Goal: Task Accomplishment & Management: Use online tool/utility

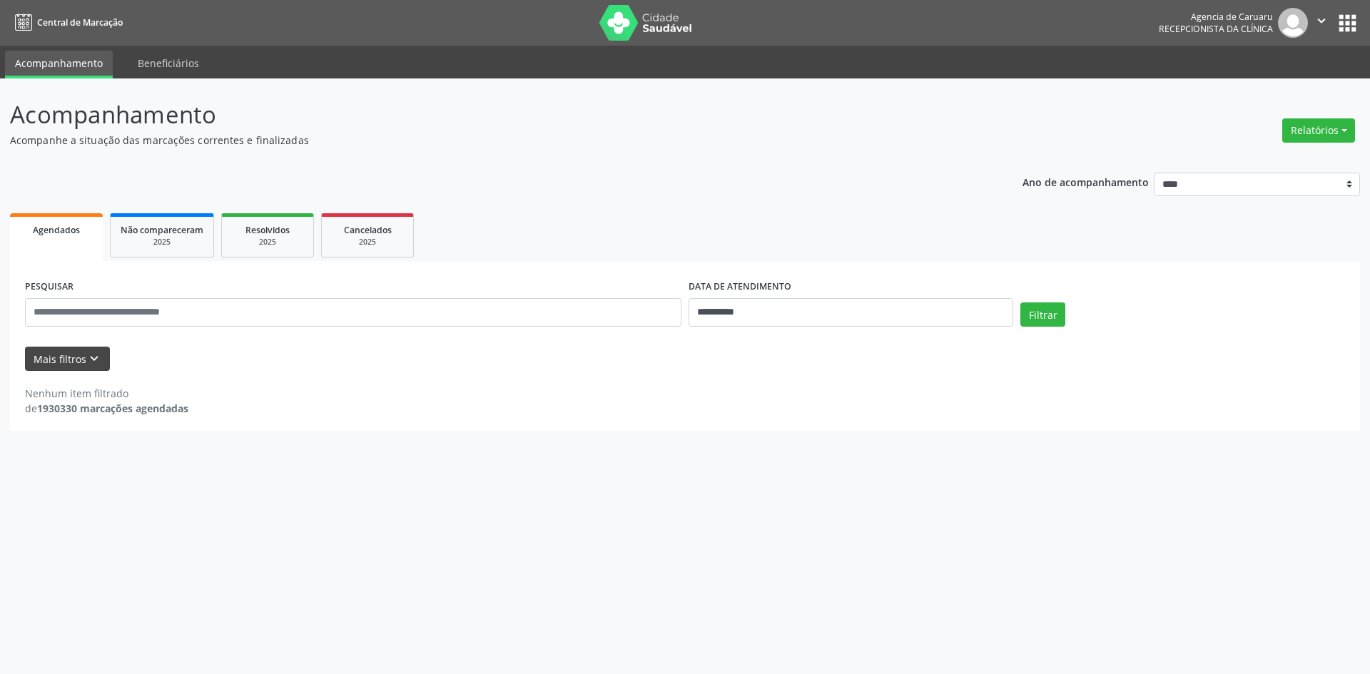
click at [60, 368] on button "Mais filtros keyboard_arrow_down" at bounding box center [67, 359] width 85 height 25
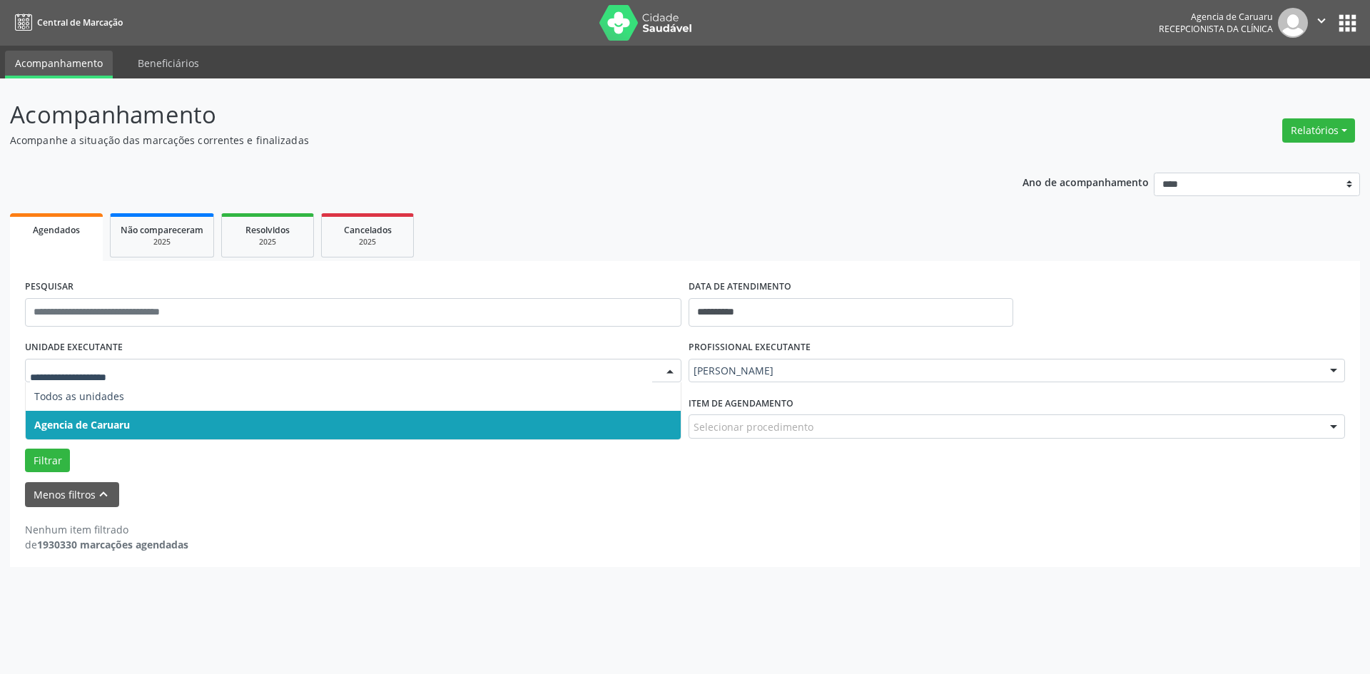
drag, startPoint x: 105, startPoint y: 433, endPoint x: 135, endPoint y: 433, distance: 30.0
click at [105, 433] on span "Agencia de Caruaru" at bounding box center [353, 425] width 655 height 29
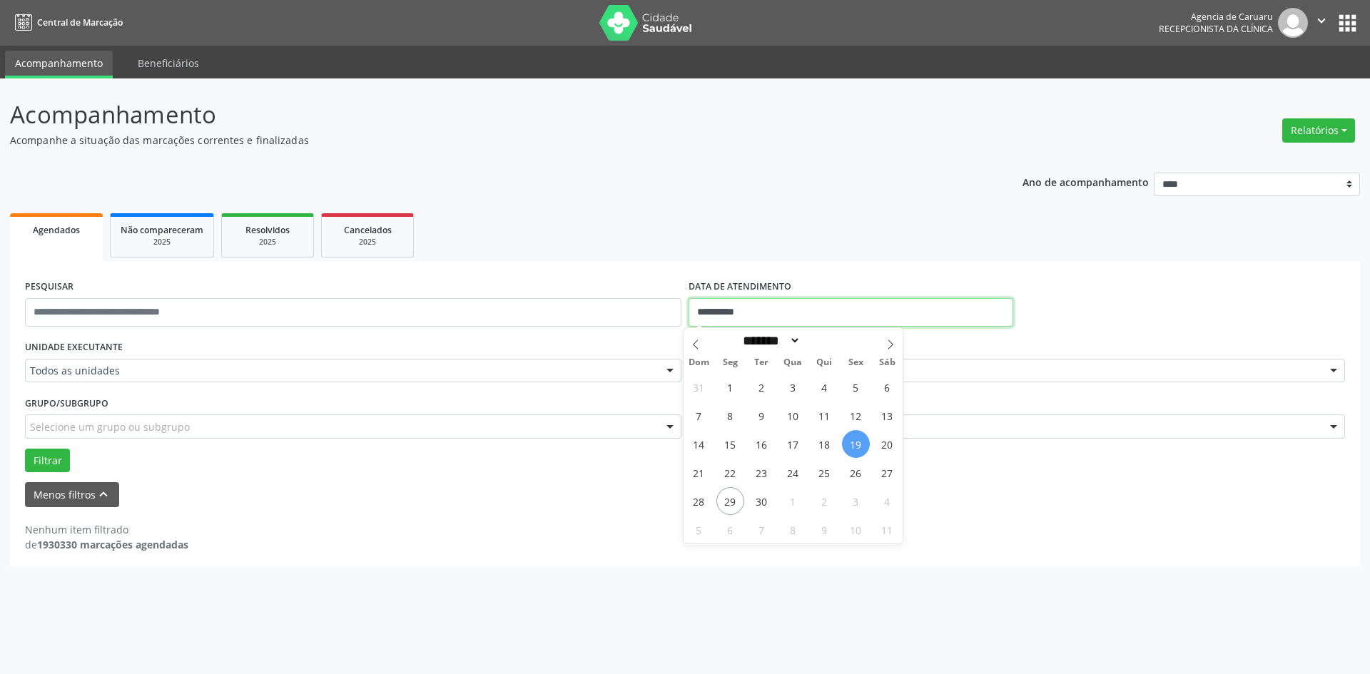
click at [775, 315] on input "**********" at bounding box center [851, 312] width 325 height 29
click at [828, 480] on span "25" at bounding box center [825, 473] width 28 height 28
type input "**********"
click at [828, 480] on span "25" at bounding box center [825, 473] width 28 height 28
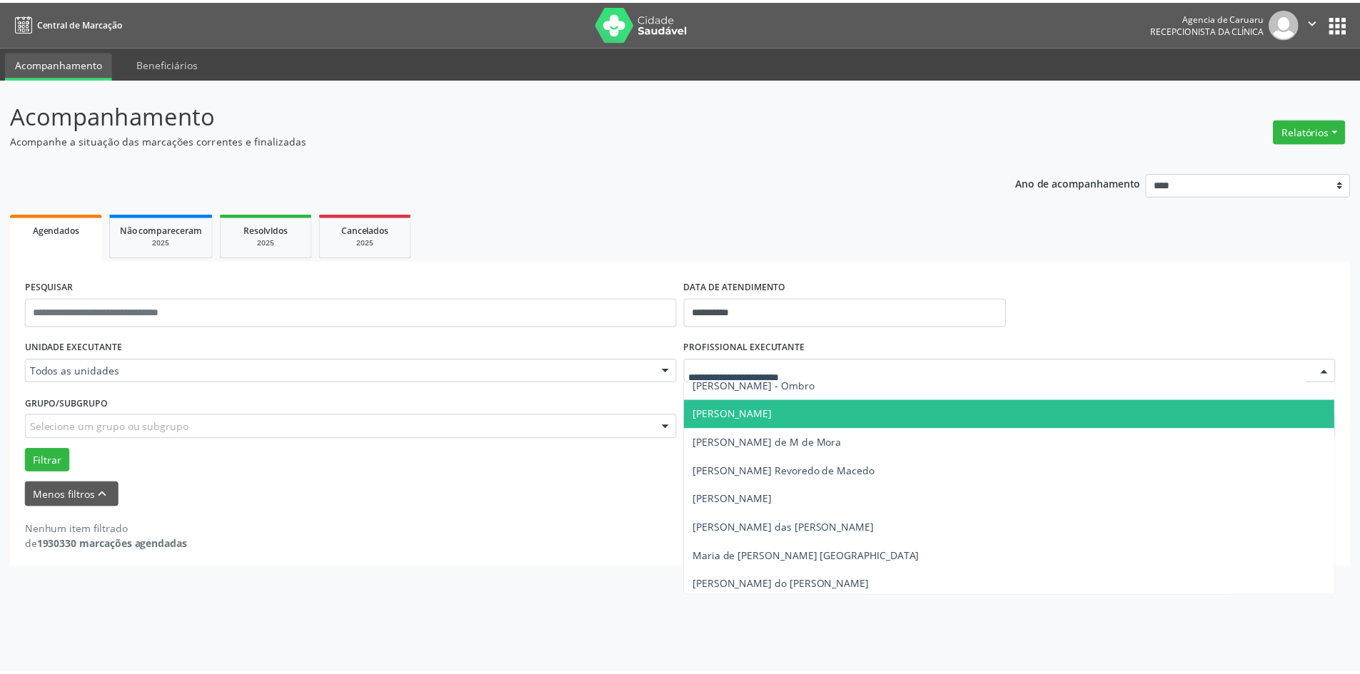
scroll to position [714, 0]
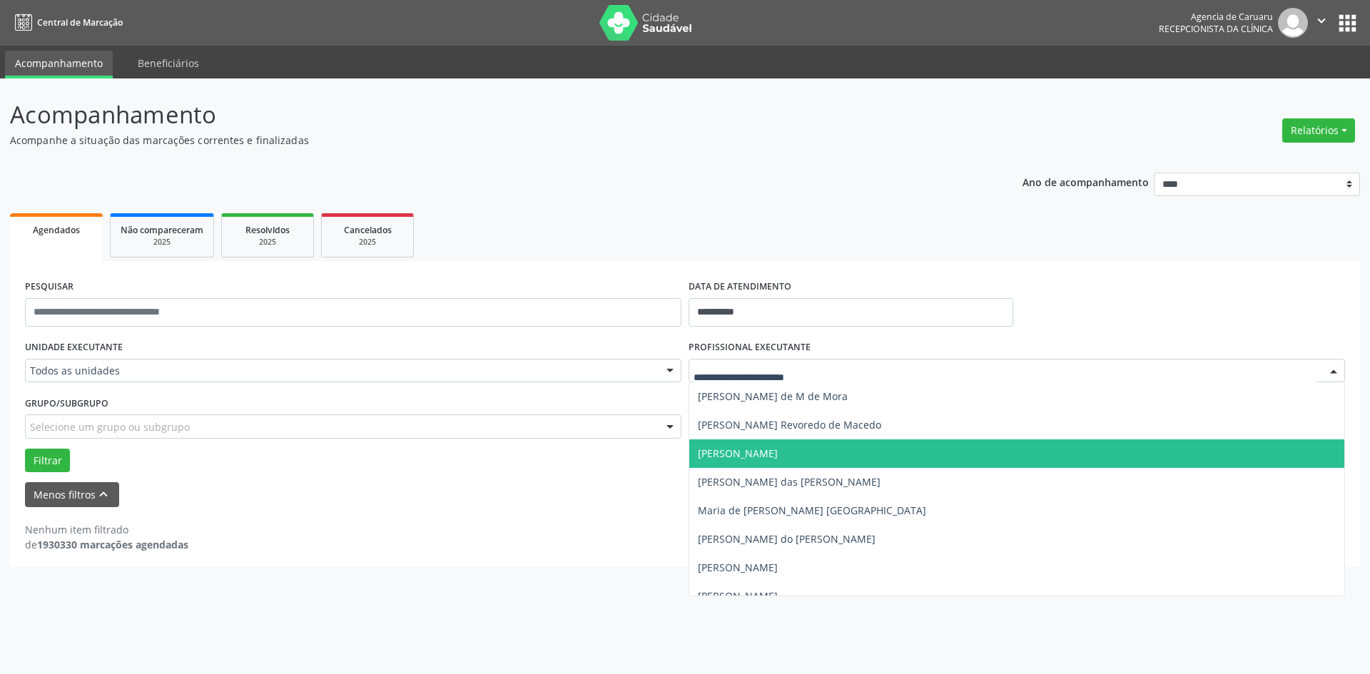
click at [744, 460] on span "[PERSON_NAME]" at bounding box center [738, 454] width 80 height 14
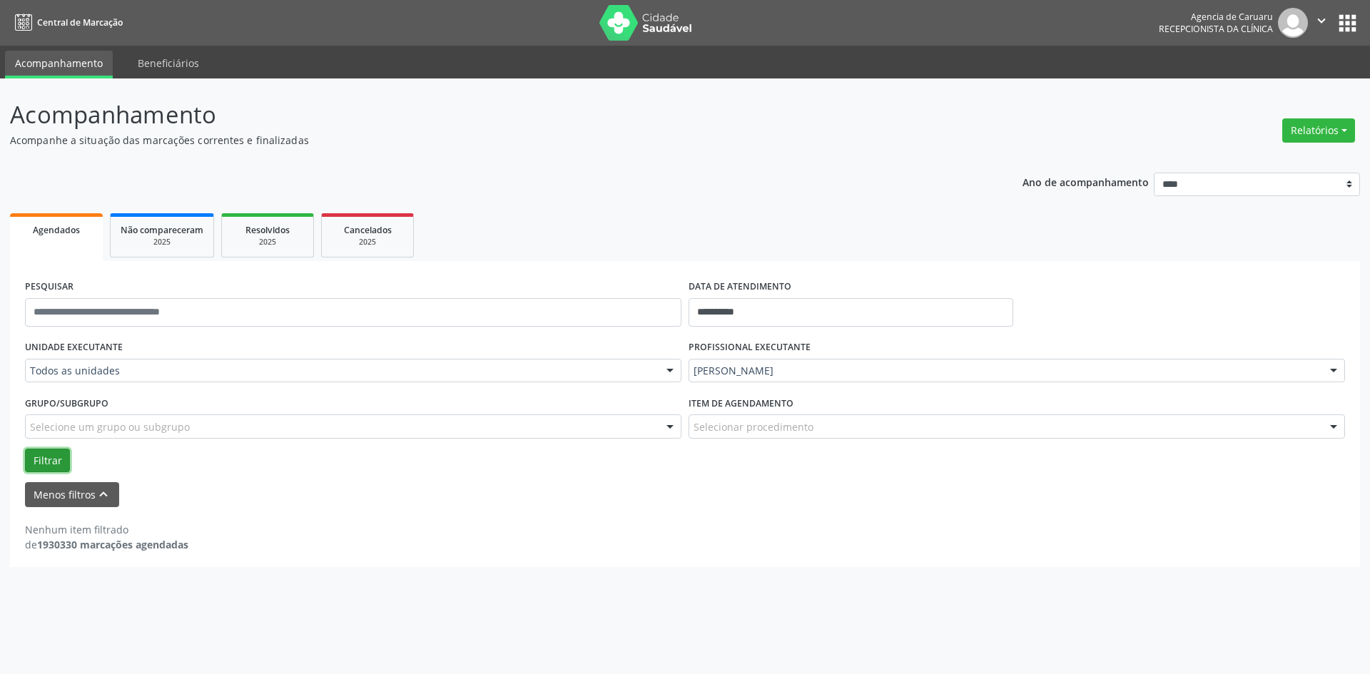
click at [53, 463] on button "Filtrar" at bounding box center [47, 461] width 45 height 24
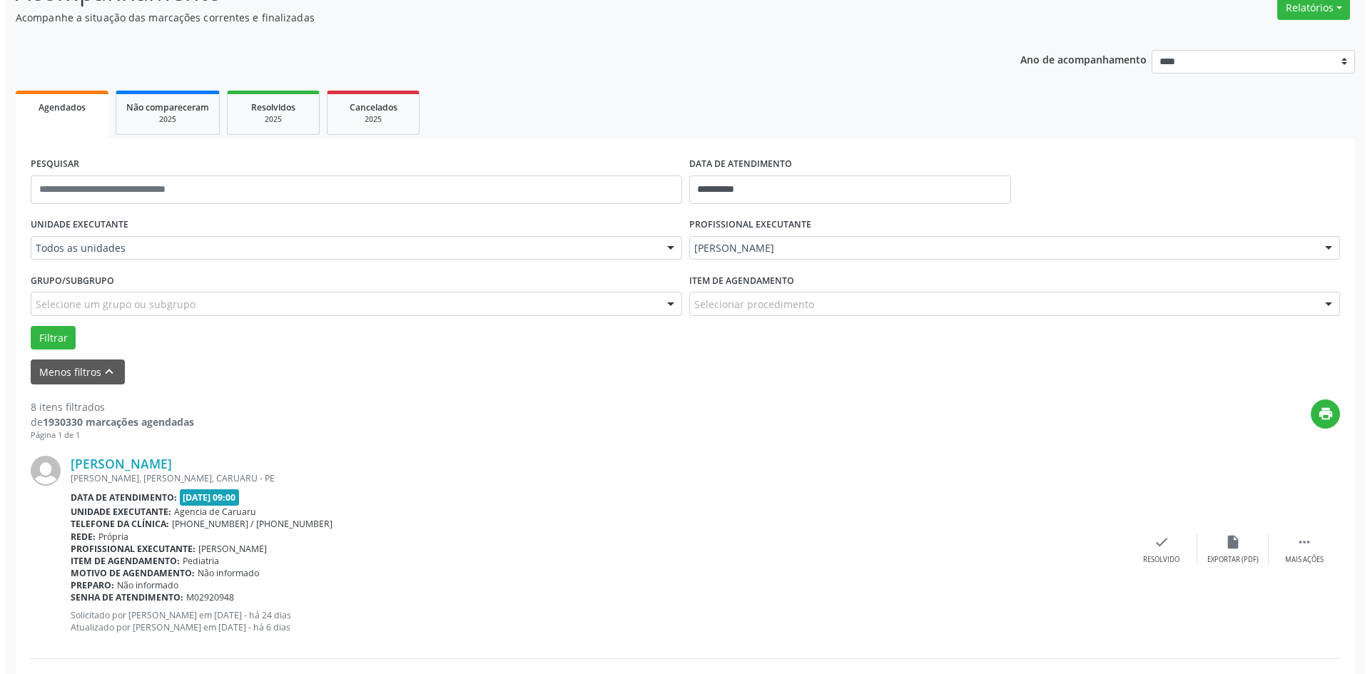
scroll to position [357, 0]
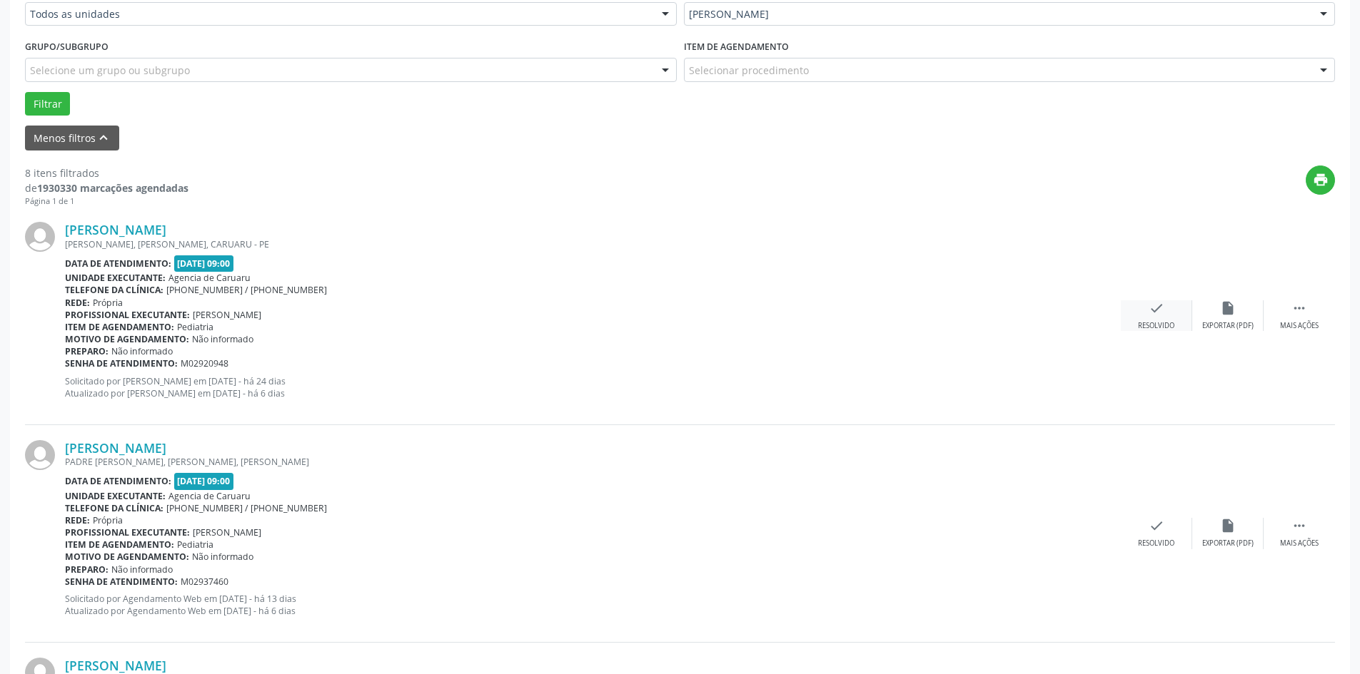
click at [1168, 320] on div "check Resolvido" at bounding box center [1156, 315] width 71 height 31
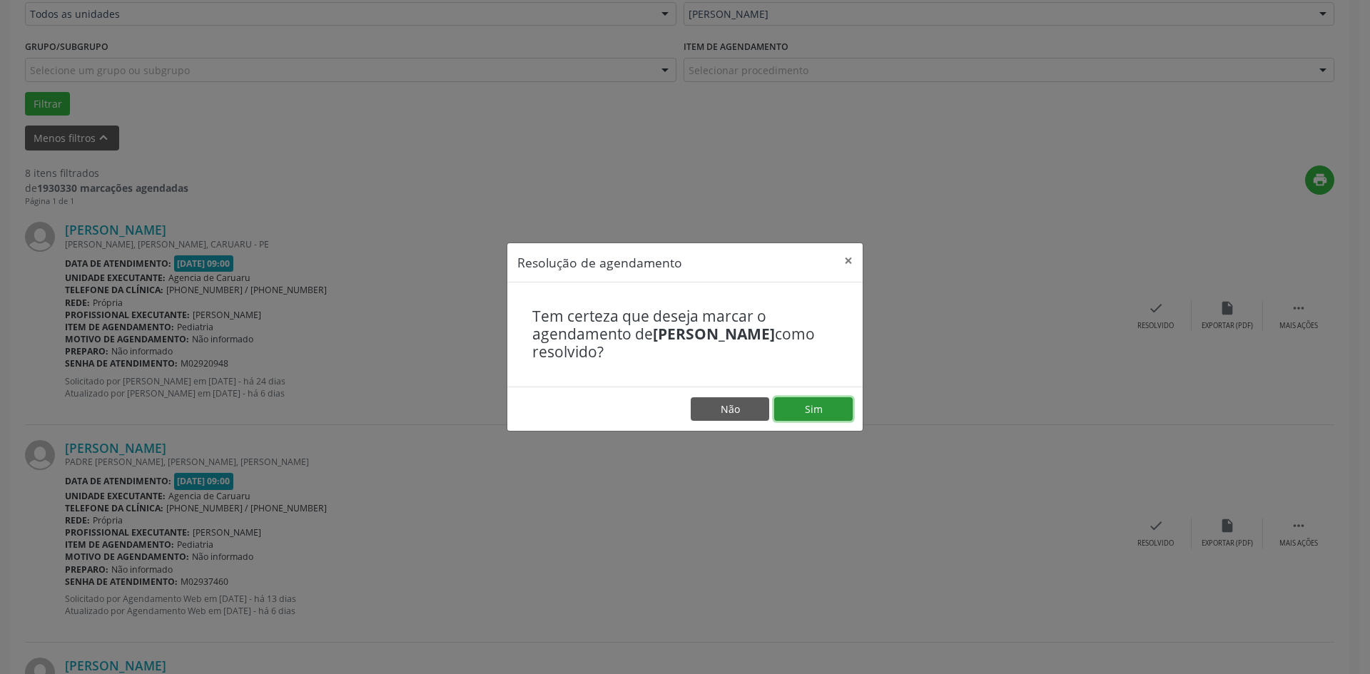
click at [804, 409] on button "Sim" at bounding box center [813, 410] width 79 height 24
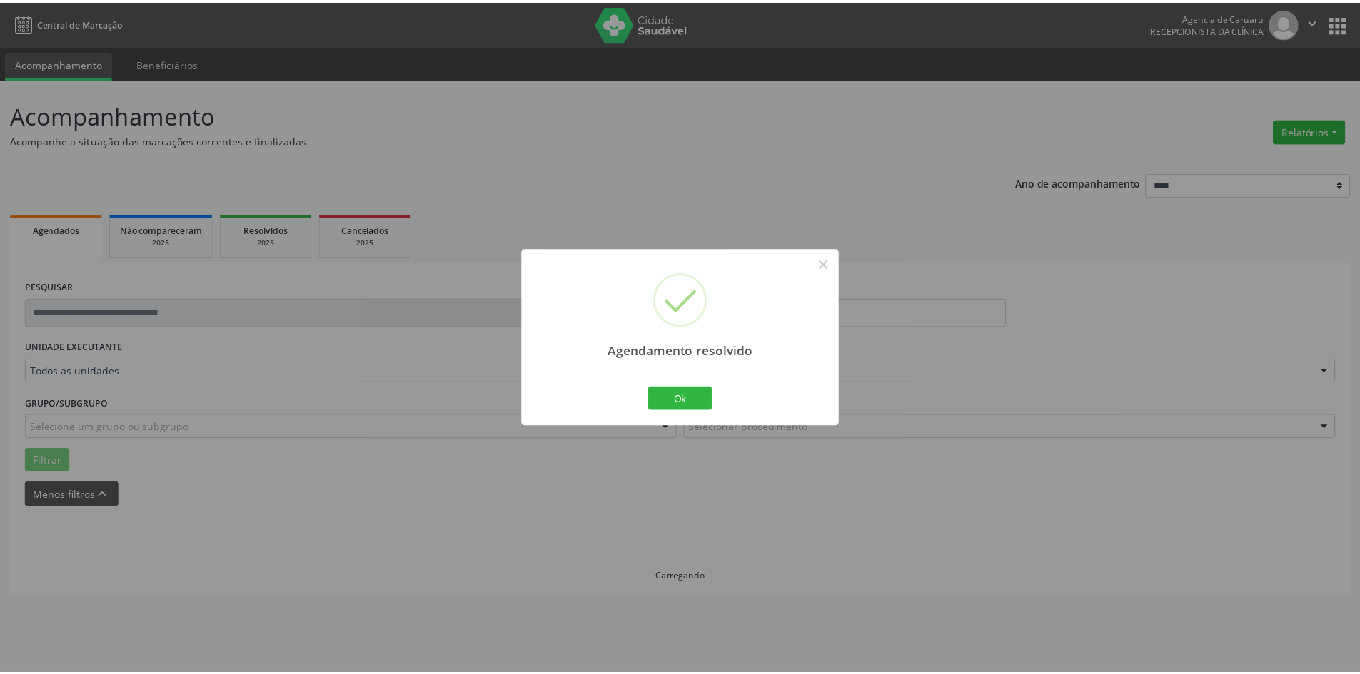
scroll to position [0, 0]
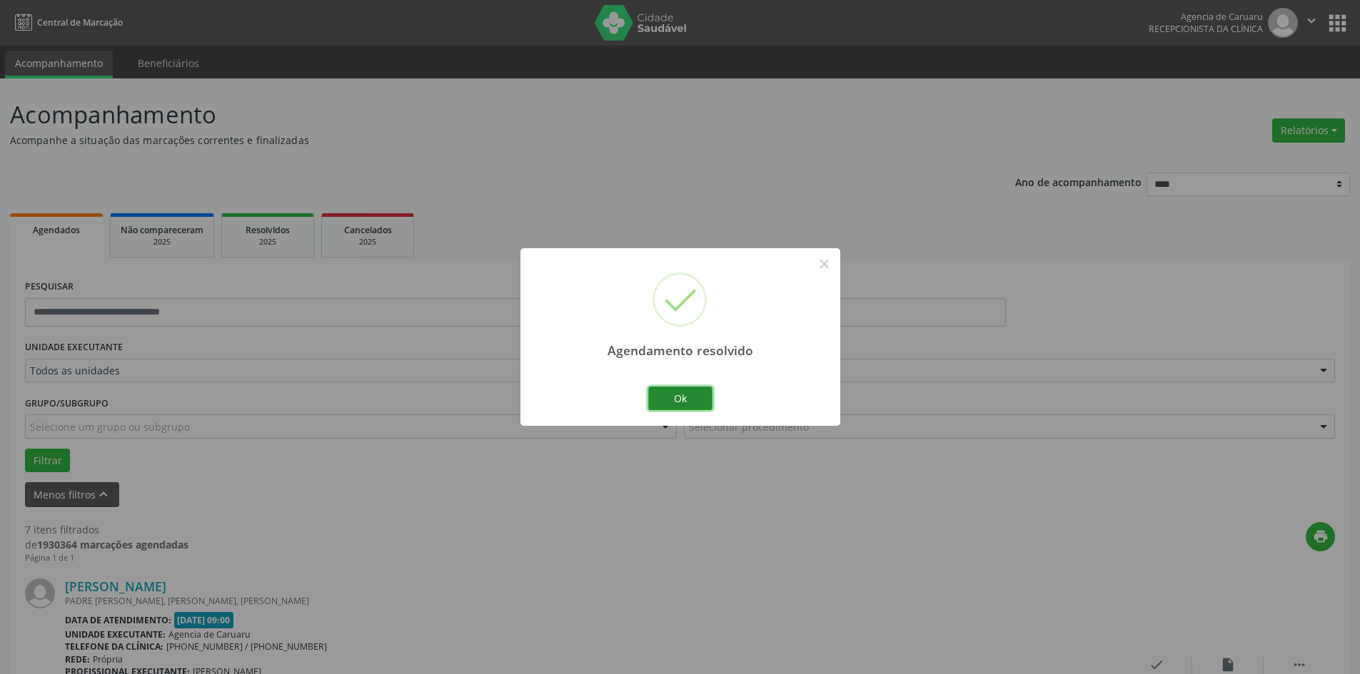
click at [663, 402] on button "Ok" at bounding box center [680, 399] width 64 height 24
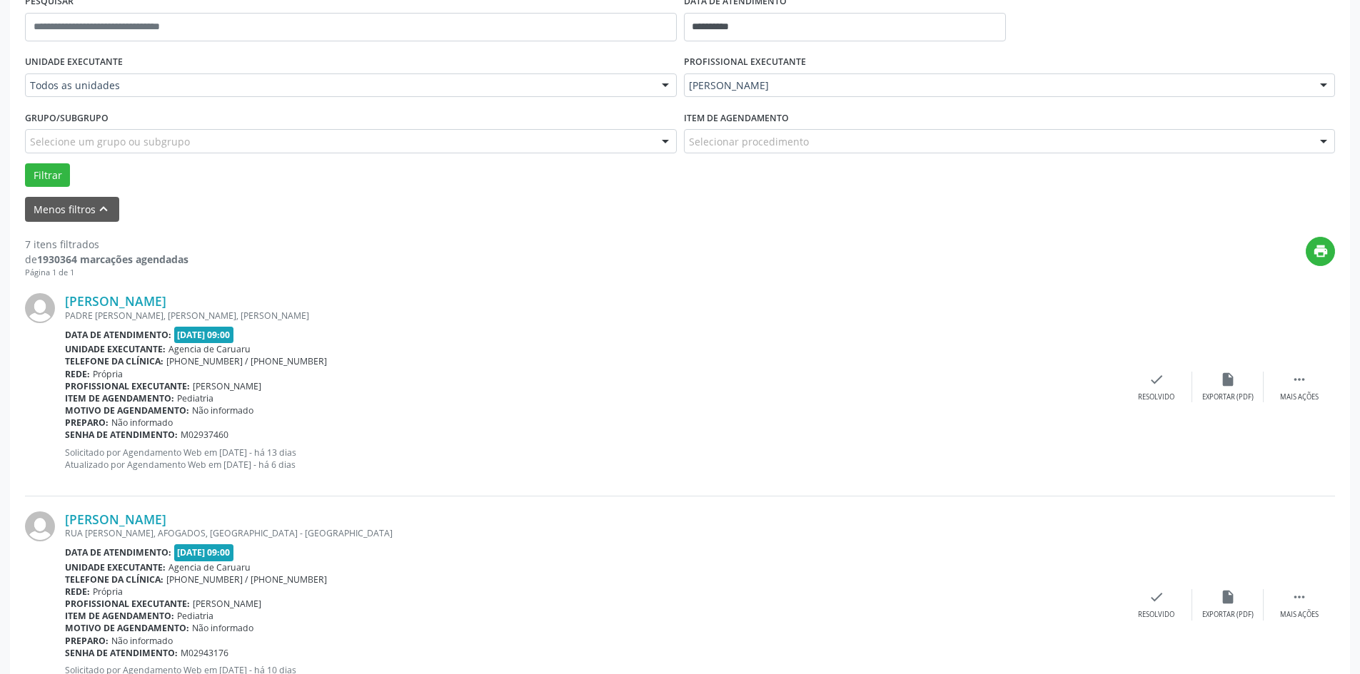
scroll to position [428, 0]
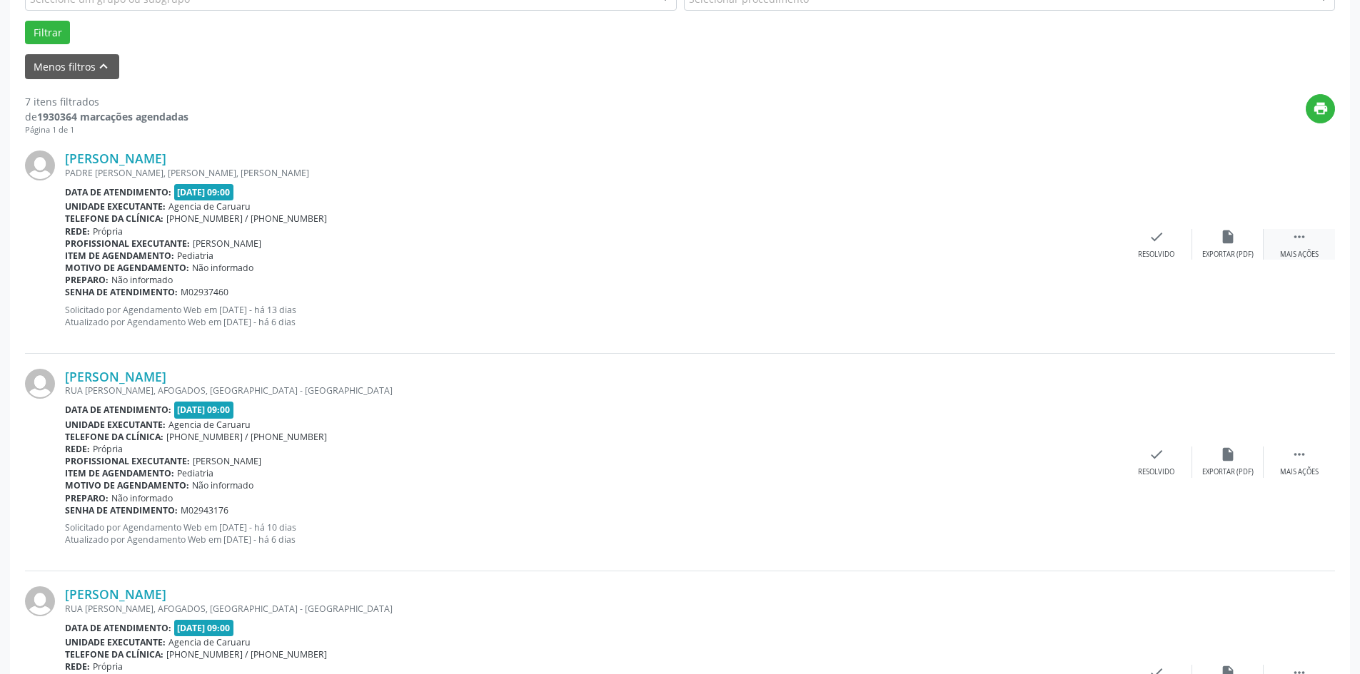
click at [1277, 241] on div " Mais ações" at bounding box center [1298, 244] width 71 height 31
click at [1213, 248] on div "alarm_off Não compareceu" at bounding box center [1227, 244] width 71 height 31
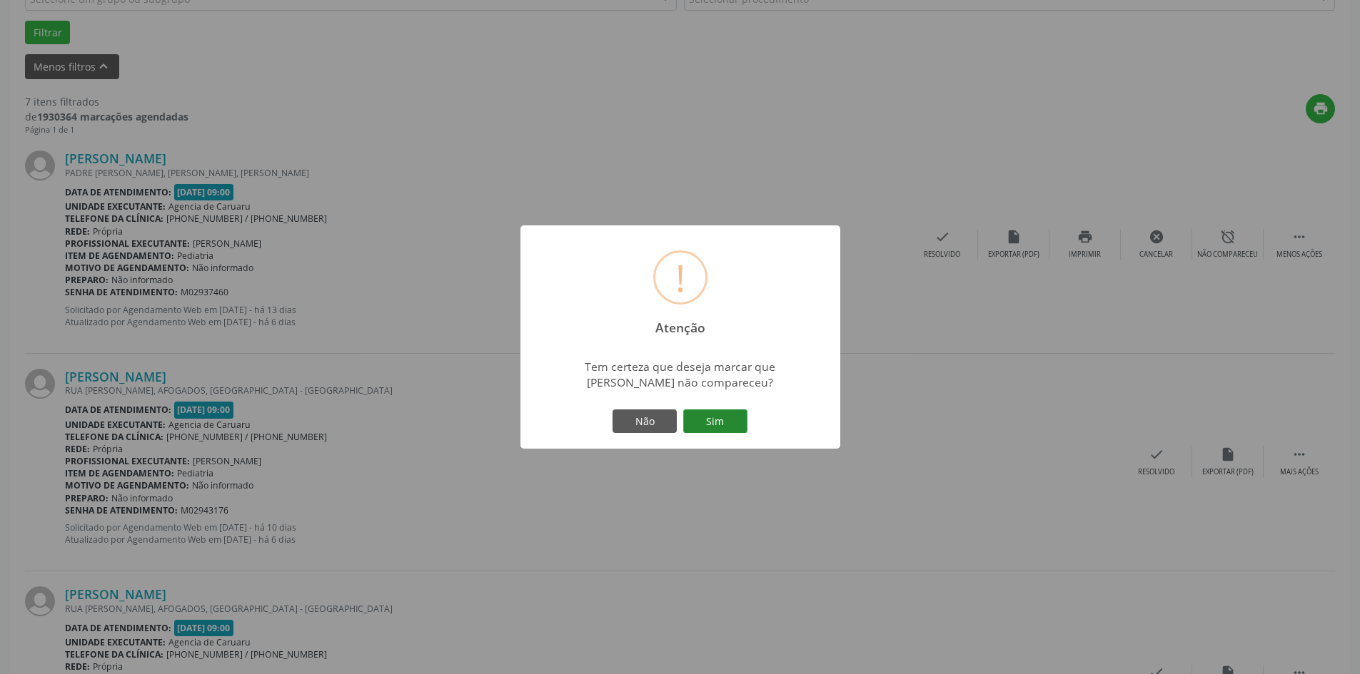
click at [711, 422] on button "Sim" at bounding box center [715, 422] width 64 height 24
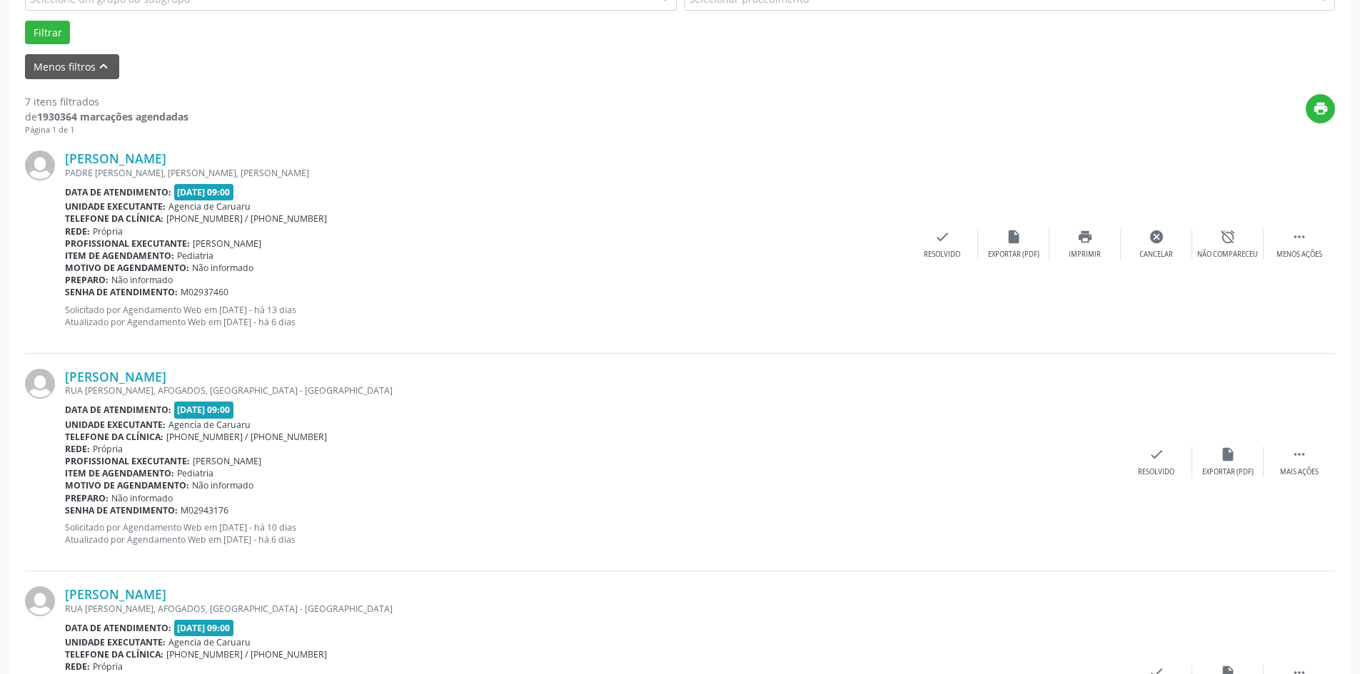
scroll to position [0, 0]
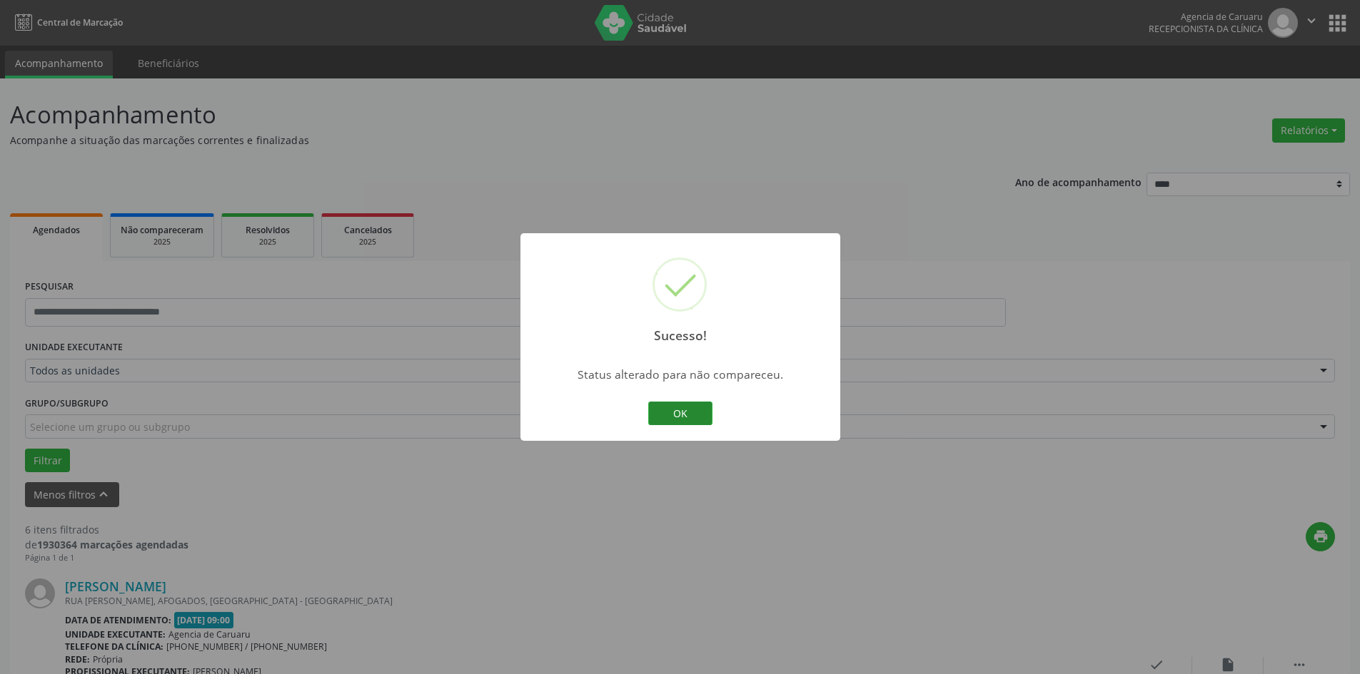
click at [696, 416] on button "OK" at bounding box center [680, 414] width 64 height 24
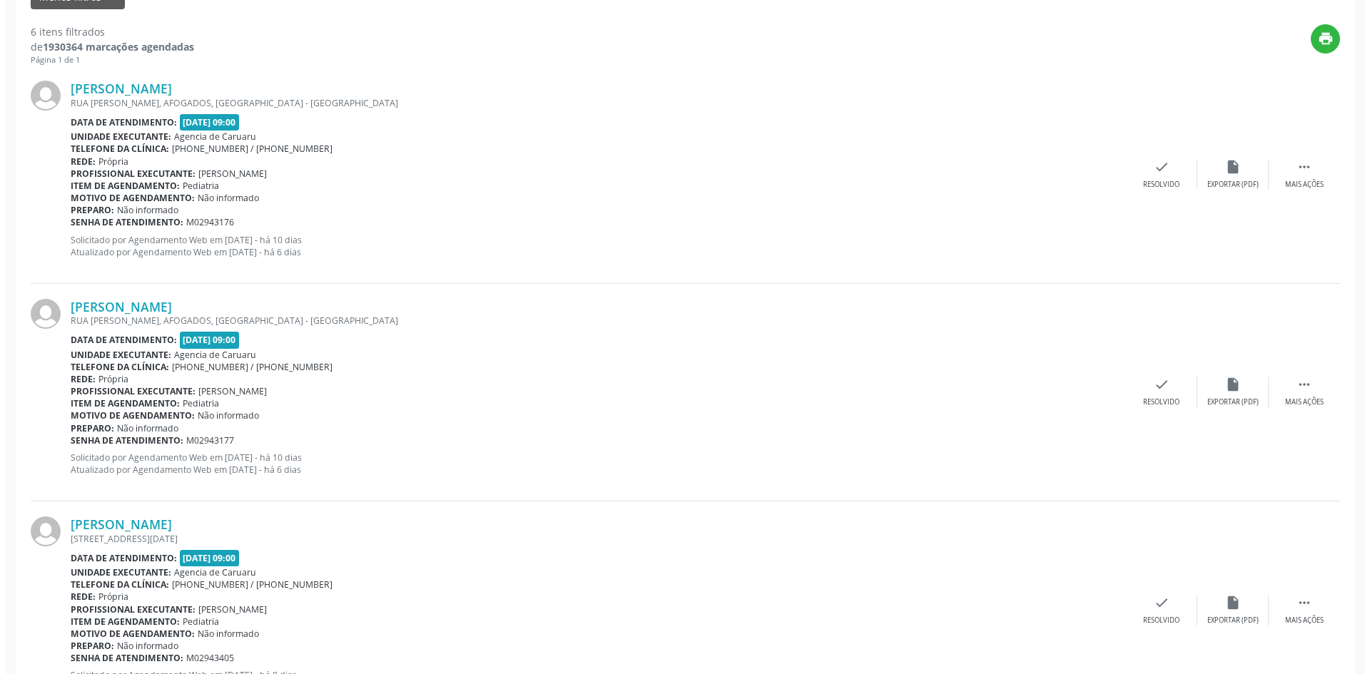
scroll to position [500, 0]
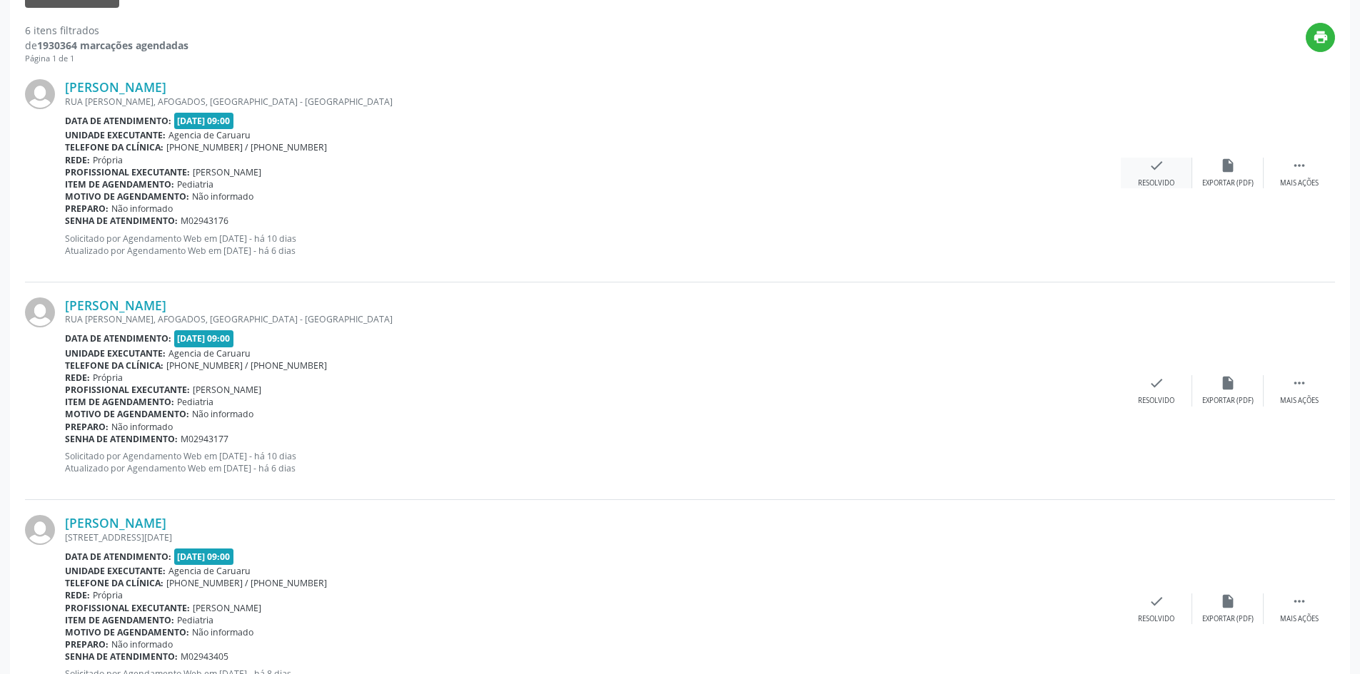
click at [1151, 172] on icon "check" at bounding box center [1156, 166] width 16 height 16
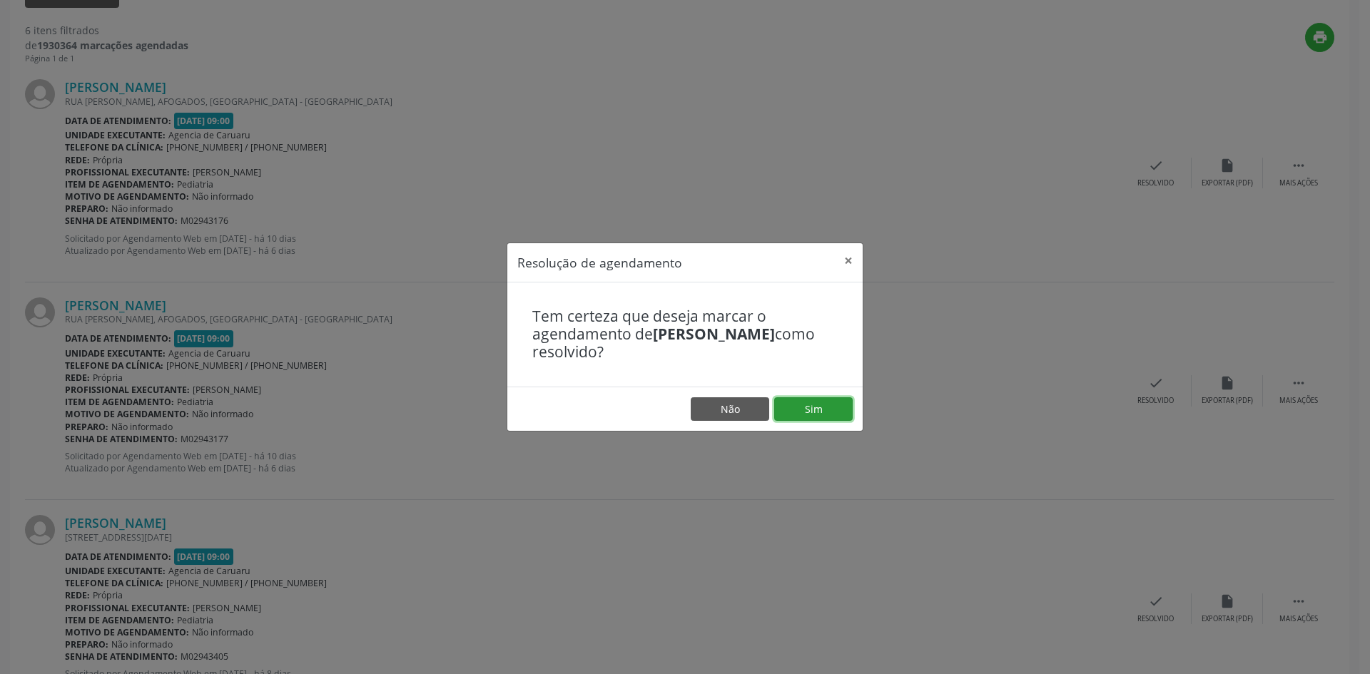
click at [822, 408] on button "Sim" at bounding box center [813, 410] width 79 height 24
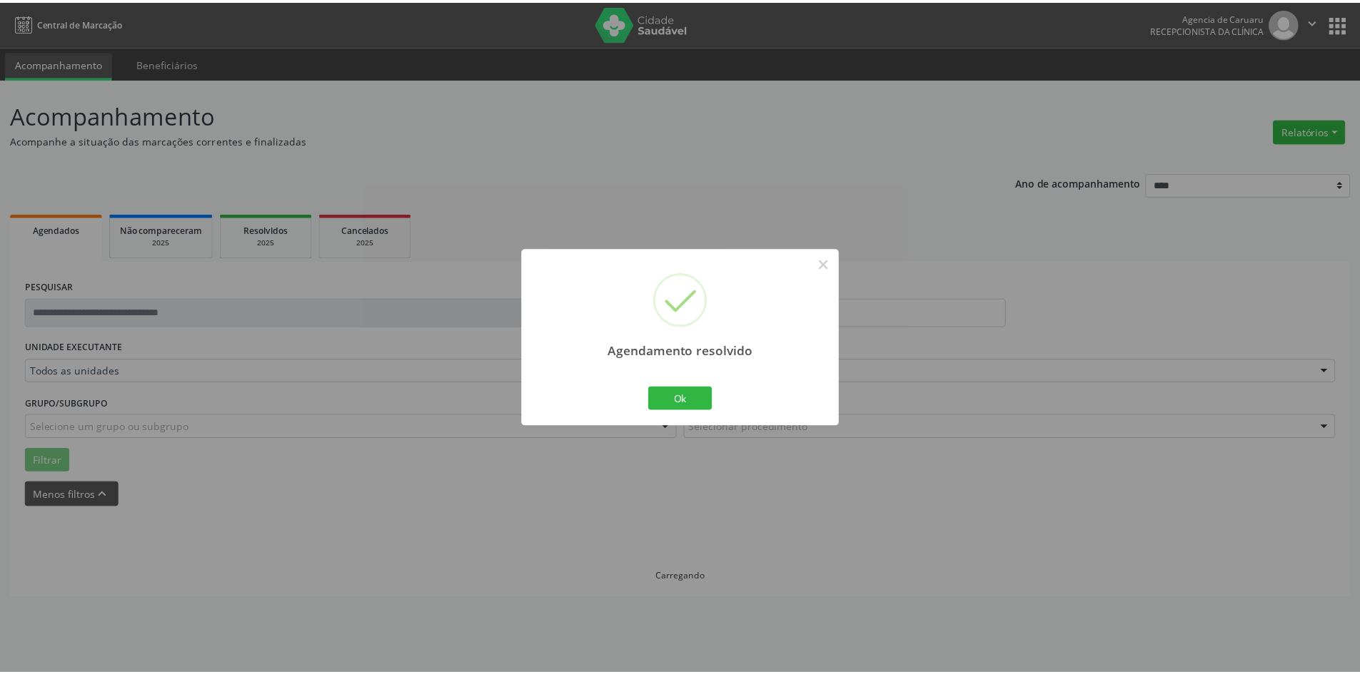
scroll to position [0, 0]
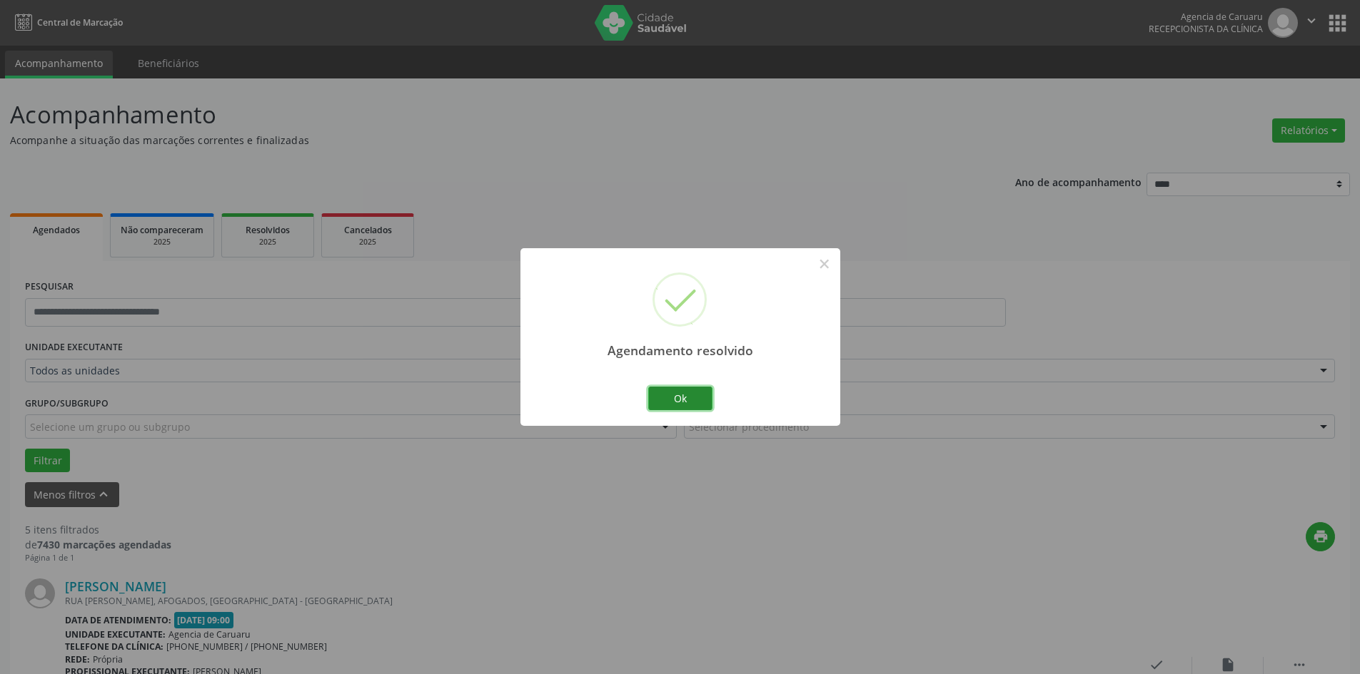
click at [665, 399] on button "Ok" at bounding box center [680, 399] width 64 height 24
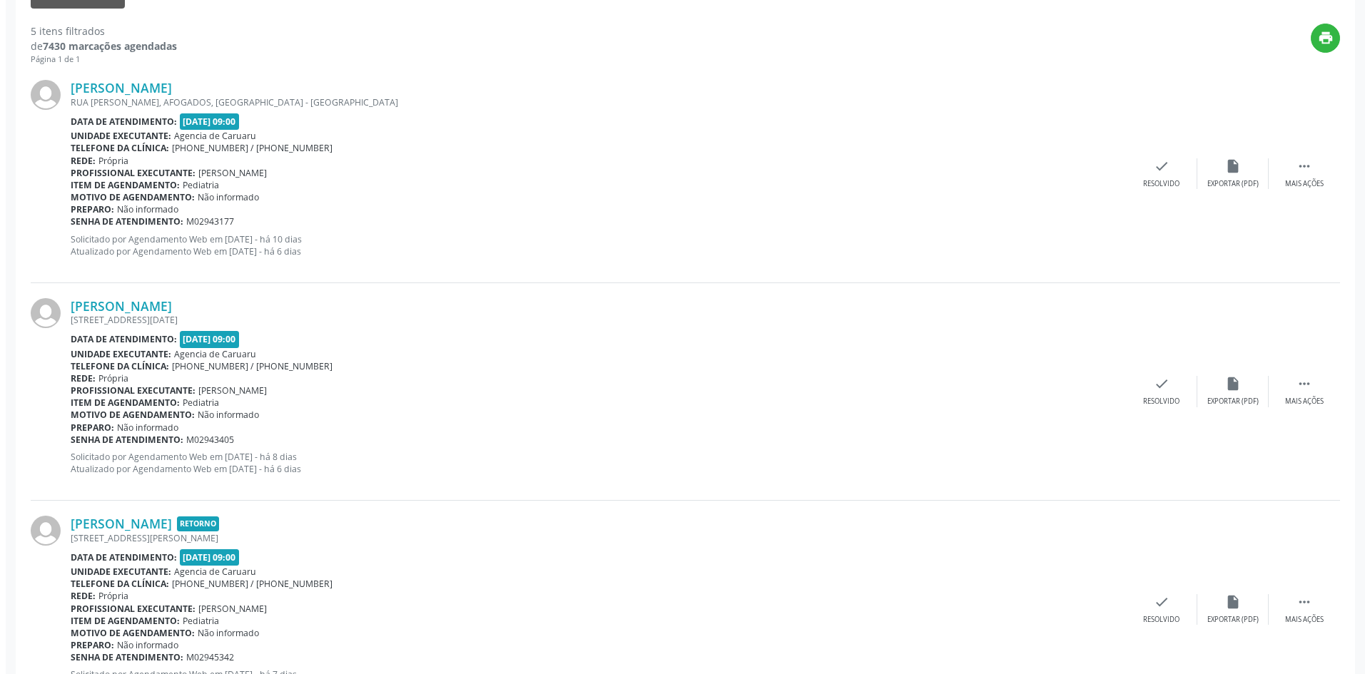
scroll to position [500, 0]
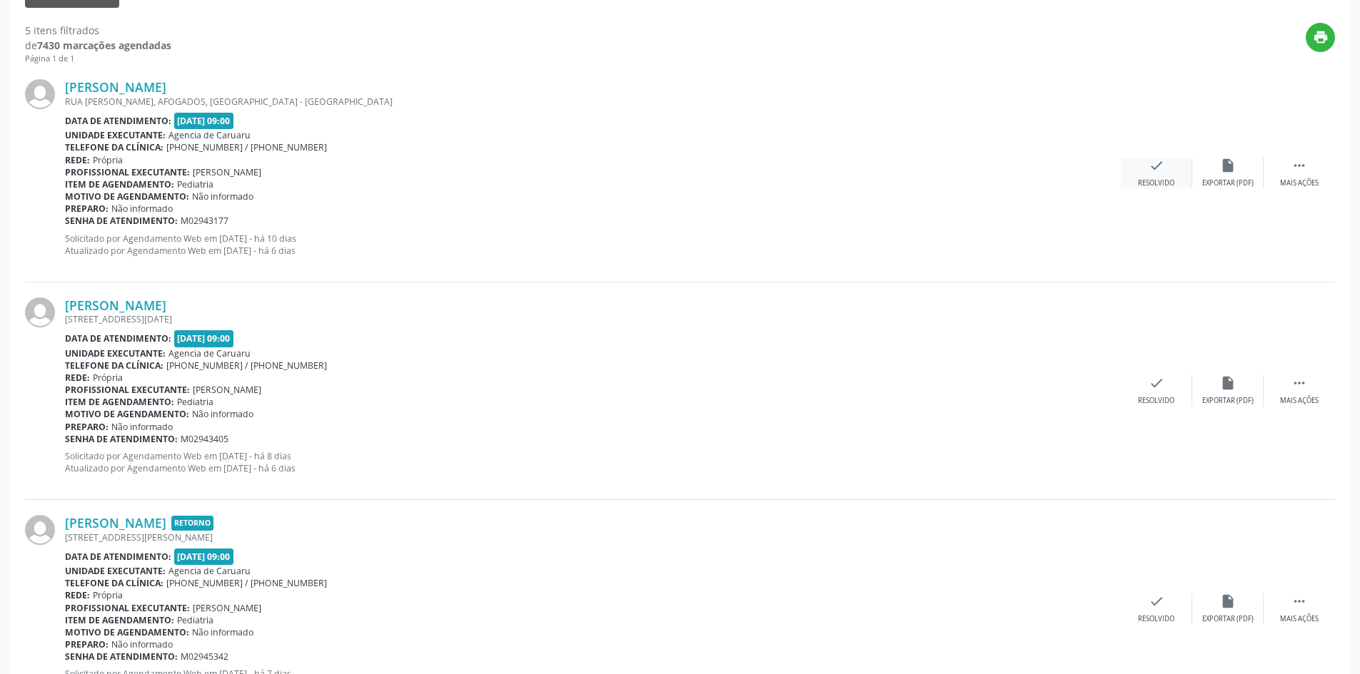
click at [1146, 181] on div "Resolvido" at bounding box center [1156, 183] width 36 height 10
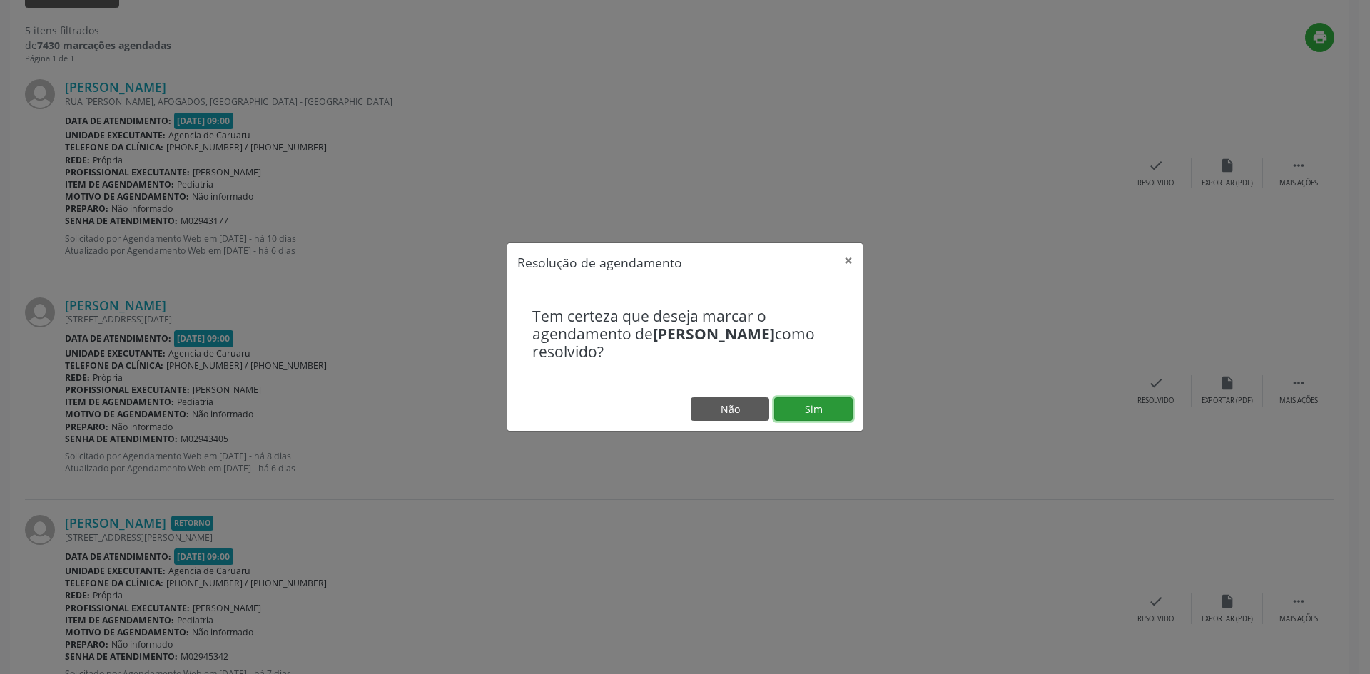
click at [805, 411] on button "Sim" at bounding box center [813, 410] width 79 height 24
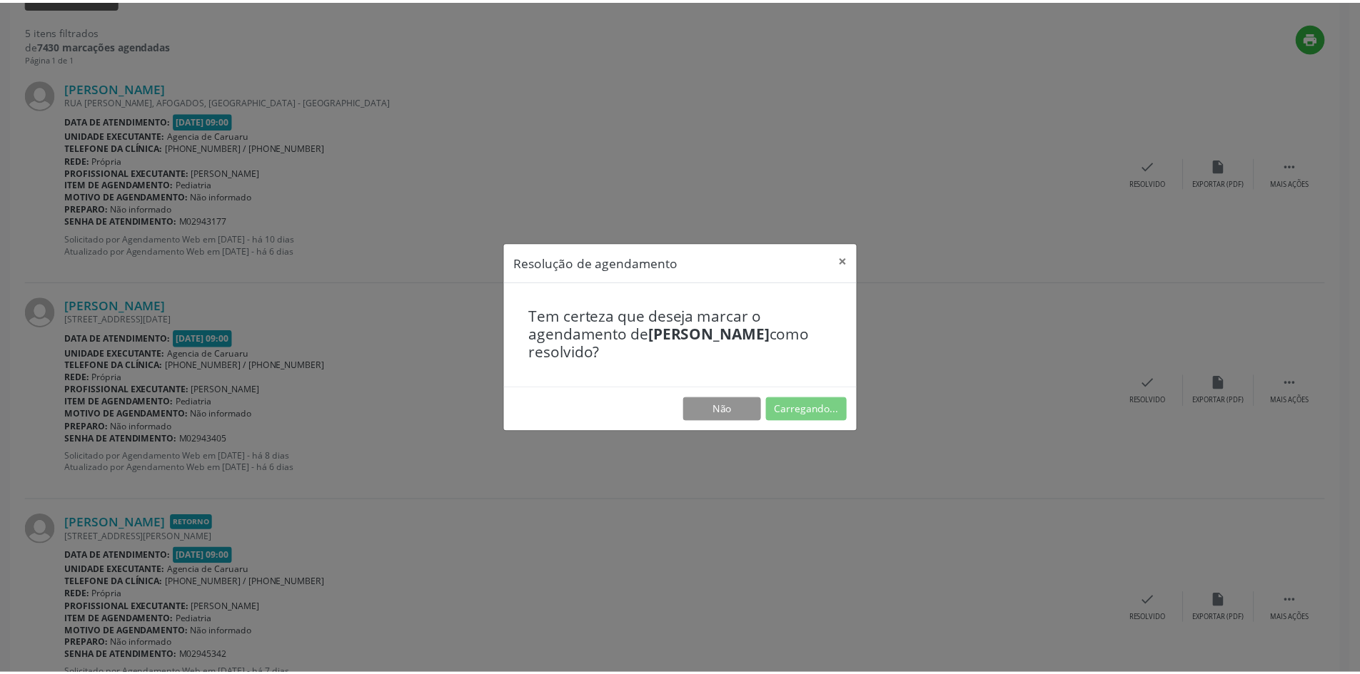
scroll to position [0, 0]
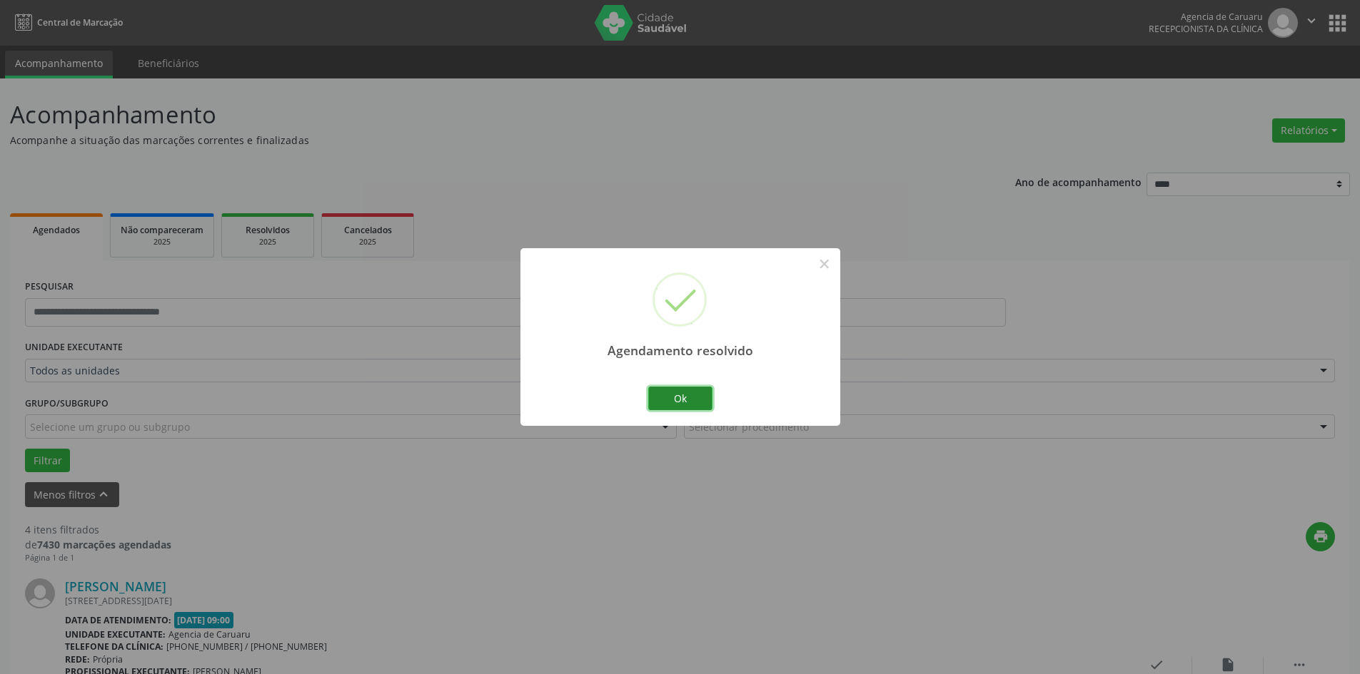
click at [691, 394] on button "Ok" at bounding box center [680, 399] width 64 height 24
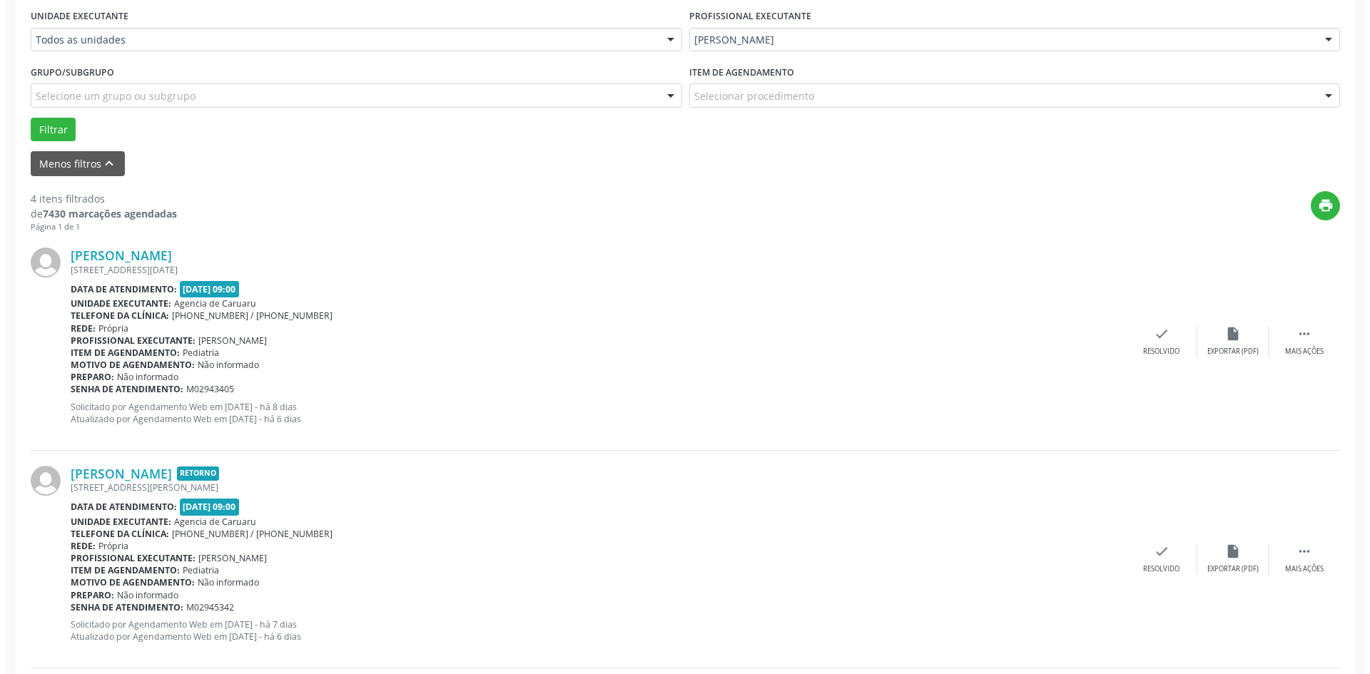
scroll to position [428, 0]
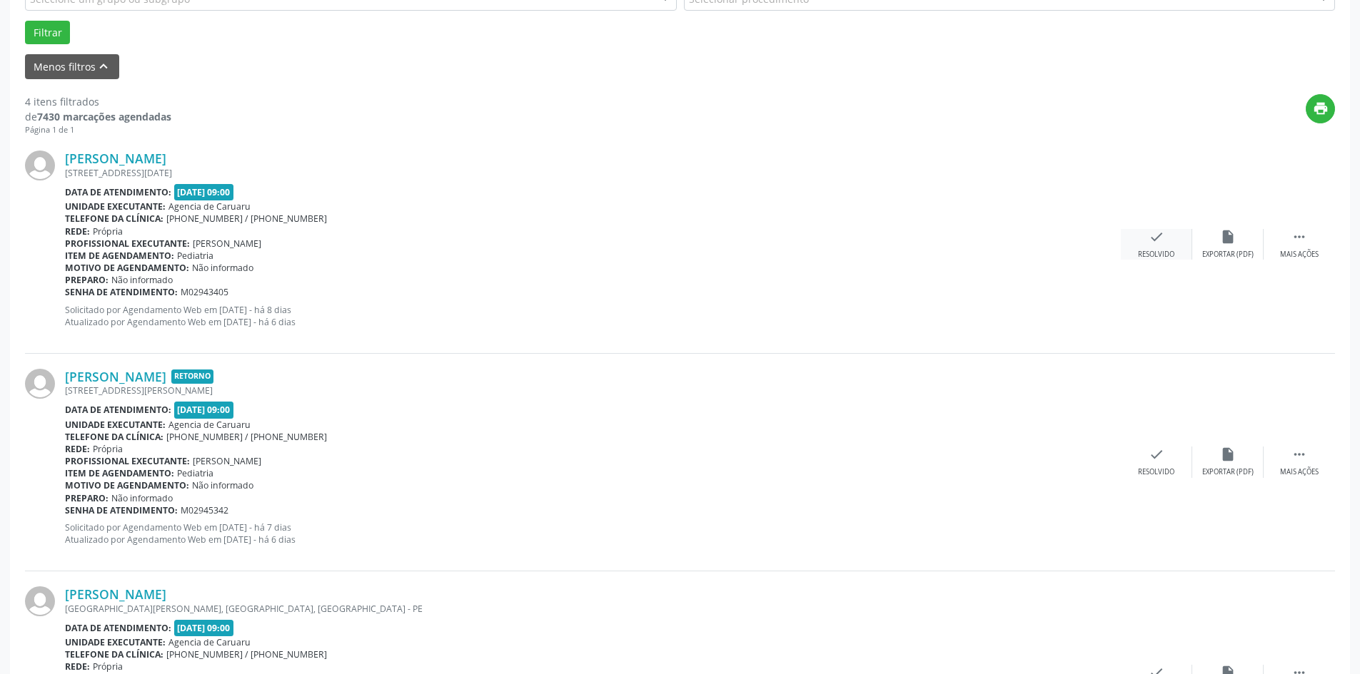
click at [1133, 239] on div "check Resolvido" at bounding box center [1156, 244] width 71 height 31
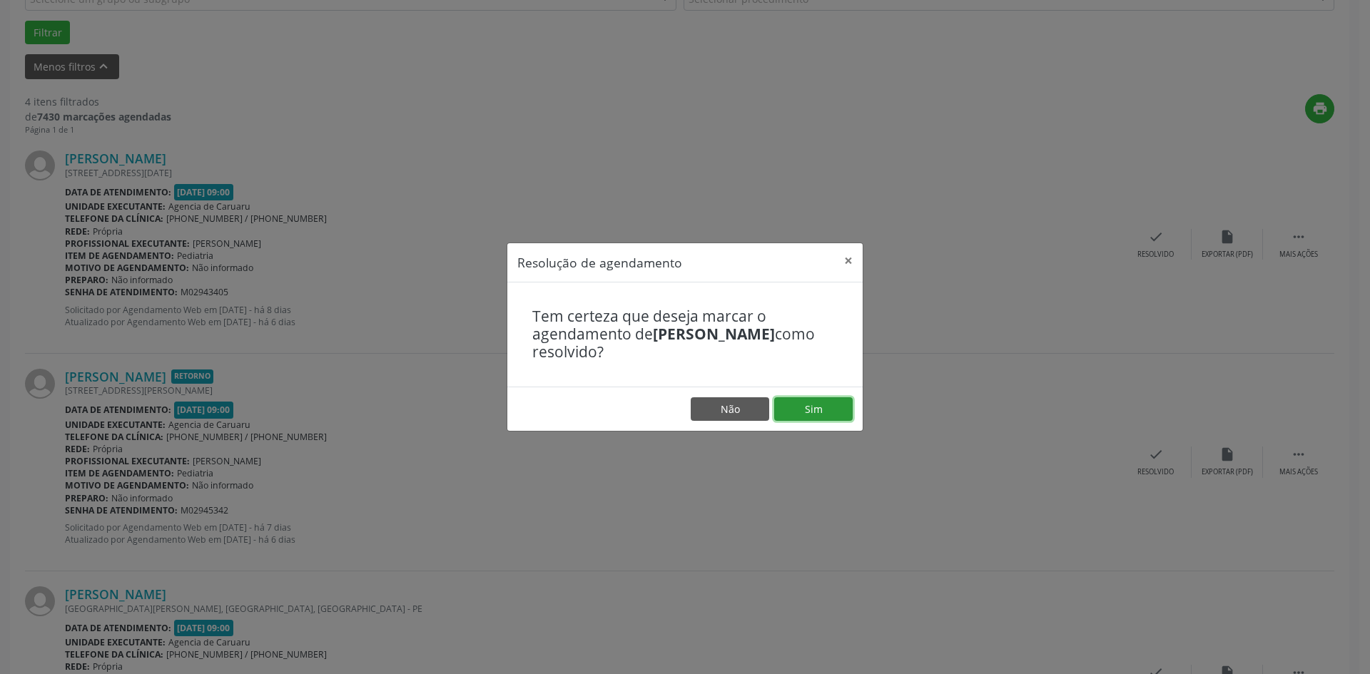
click at [799, 411] on button "Sim" at bounding box center [813, 410] width 79 height 24
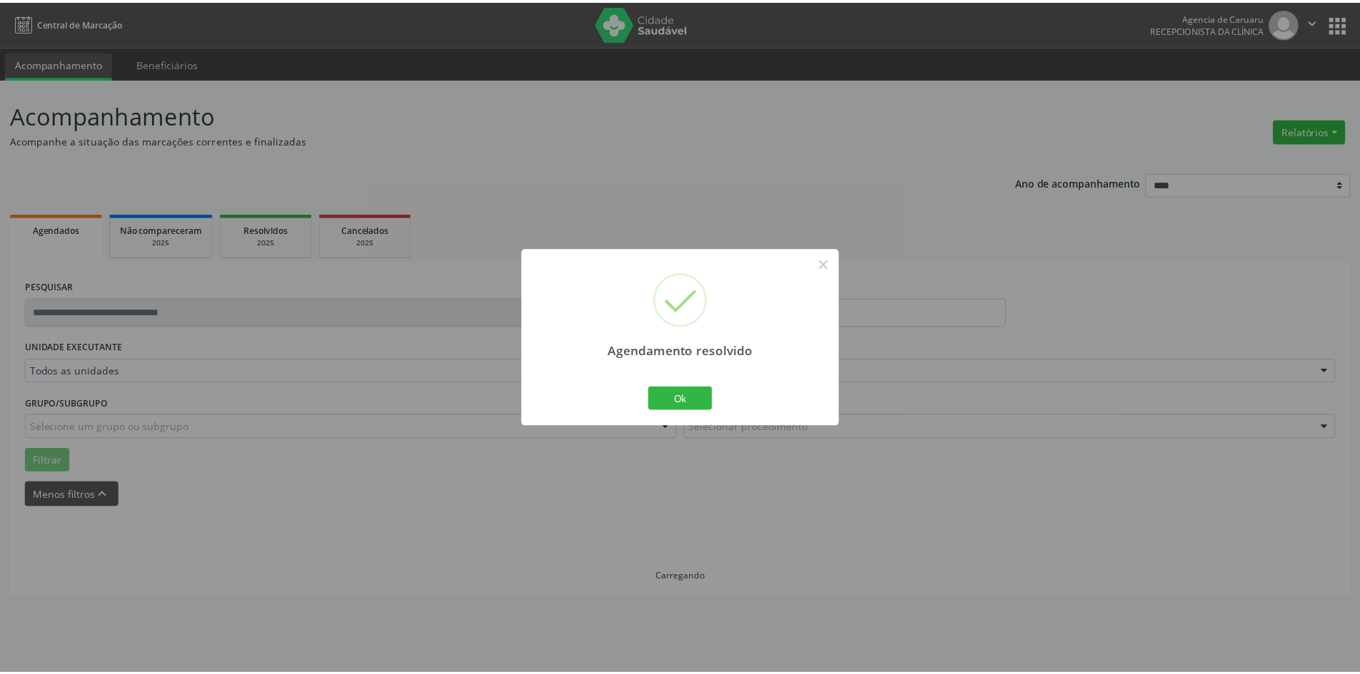
scroll to position [0, 0]
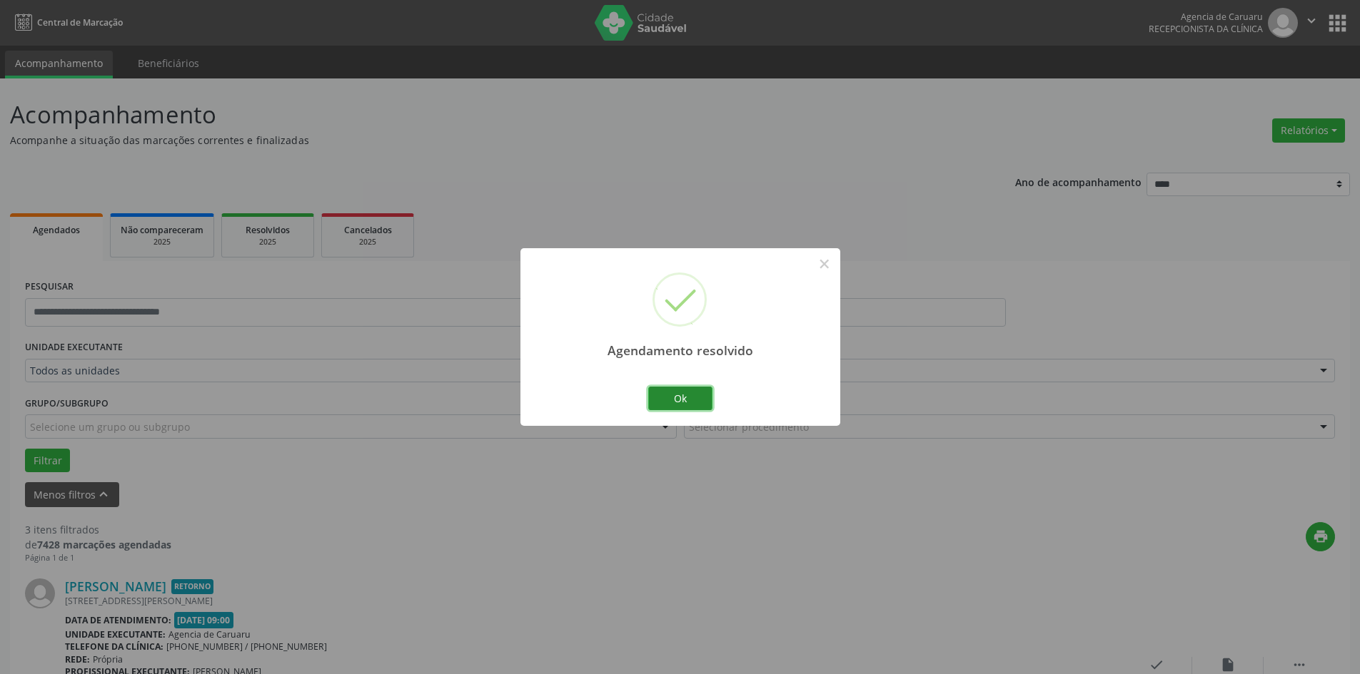
click at [695, 398] on button "Ok" at bounding box center [680, 399] width 64 height 24
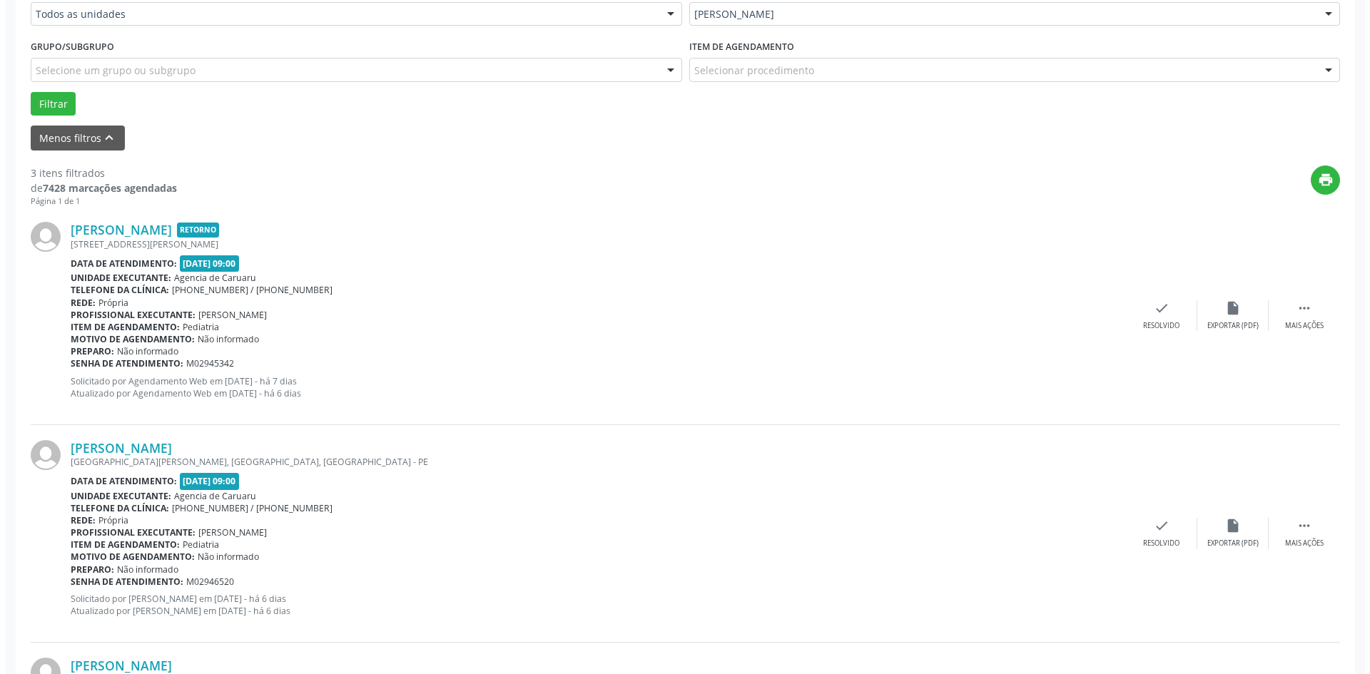
scroll to position [428, 0]
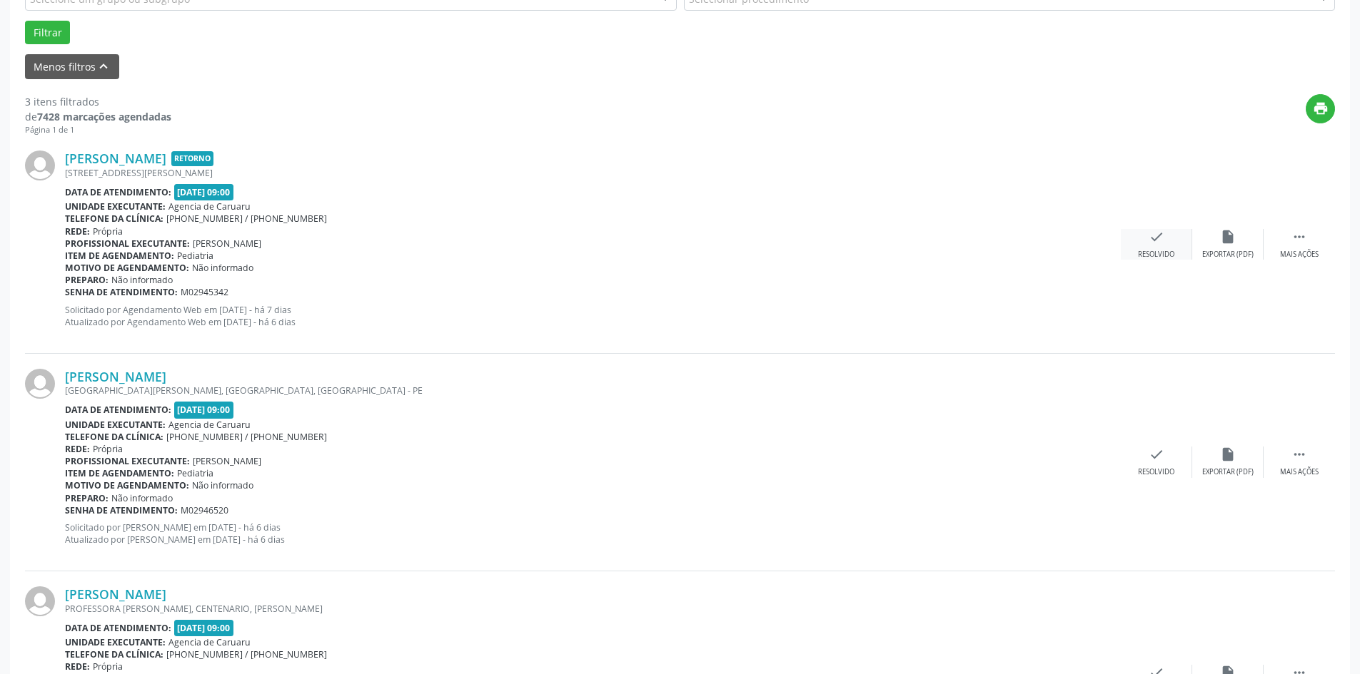
click at [1154, 249] on div "check Resolvido" at bounding box center [1156, 244] width 71 height 31
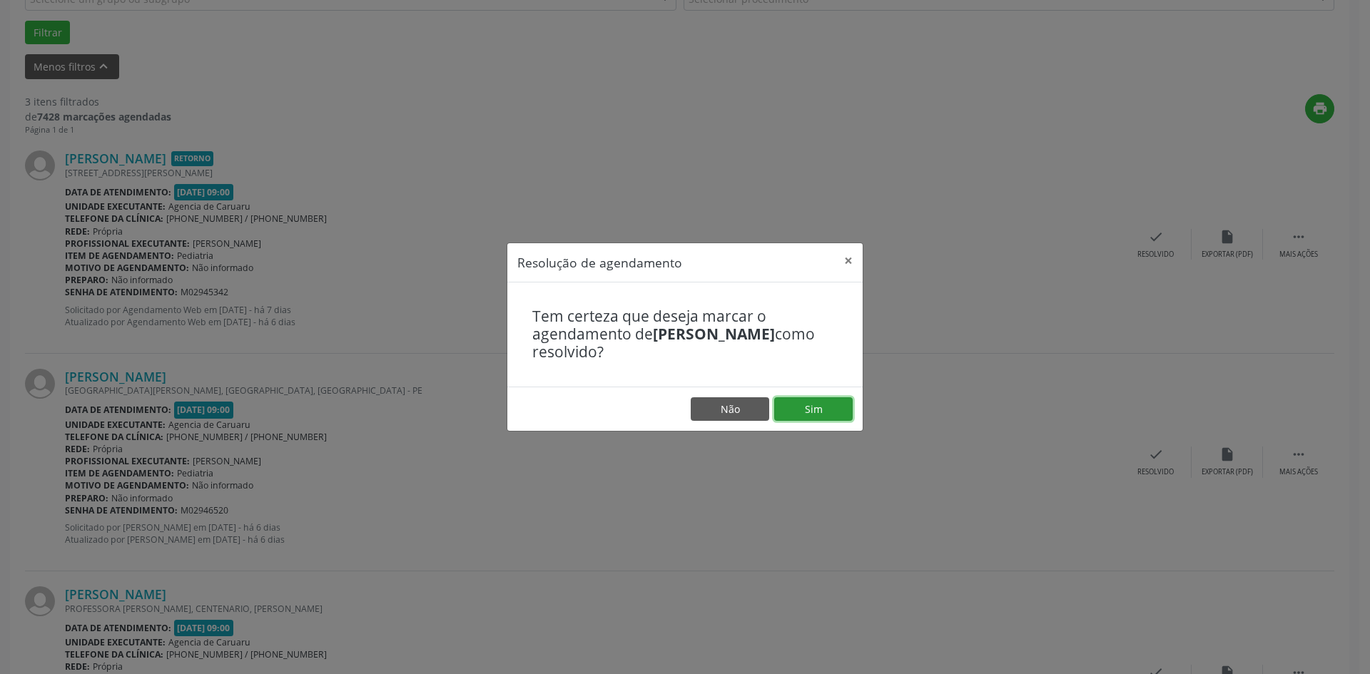
click at [799, 421] on button "Sim" at bounding box center [813, 410] width 79 height 24
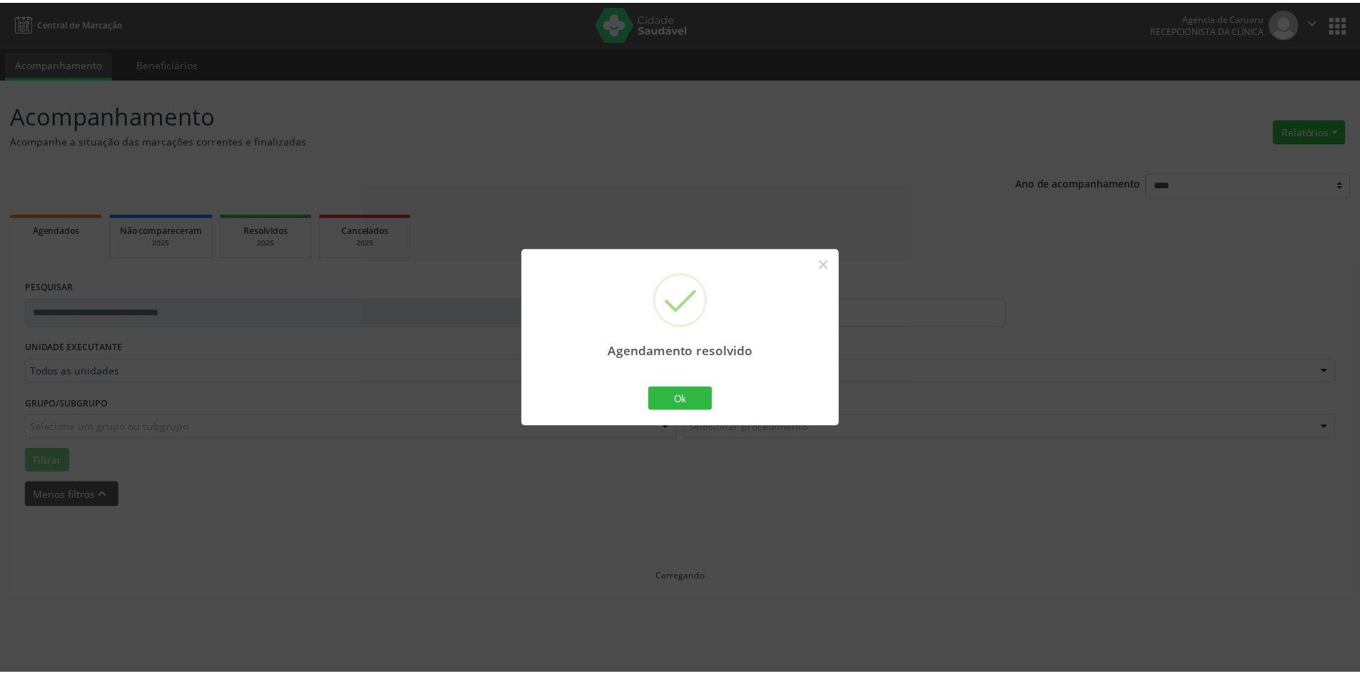
scroll to position [0, 0]
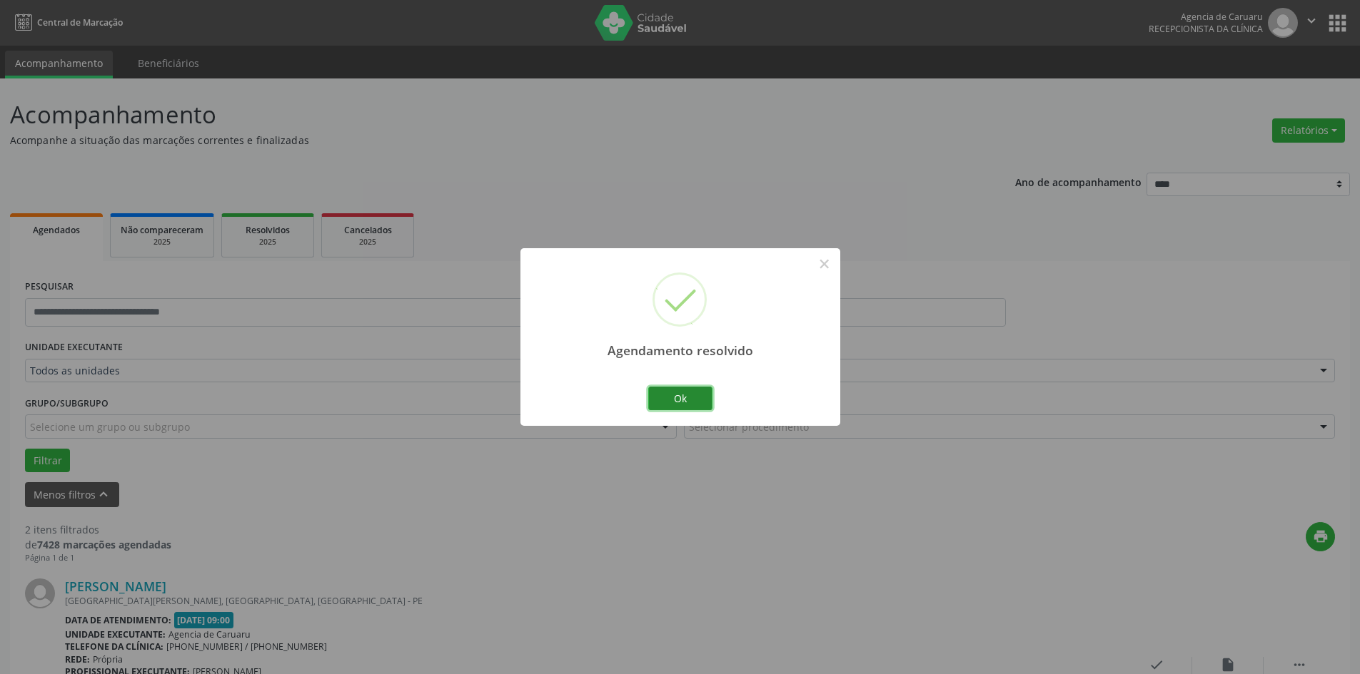
click at [699, 397] on button "Ok" at bounding box center [680, 399] width 64 height 24
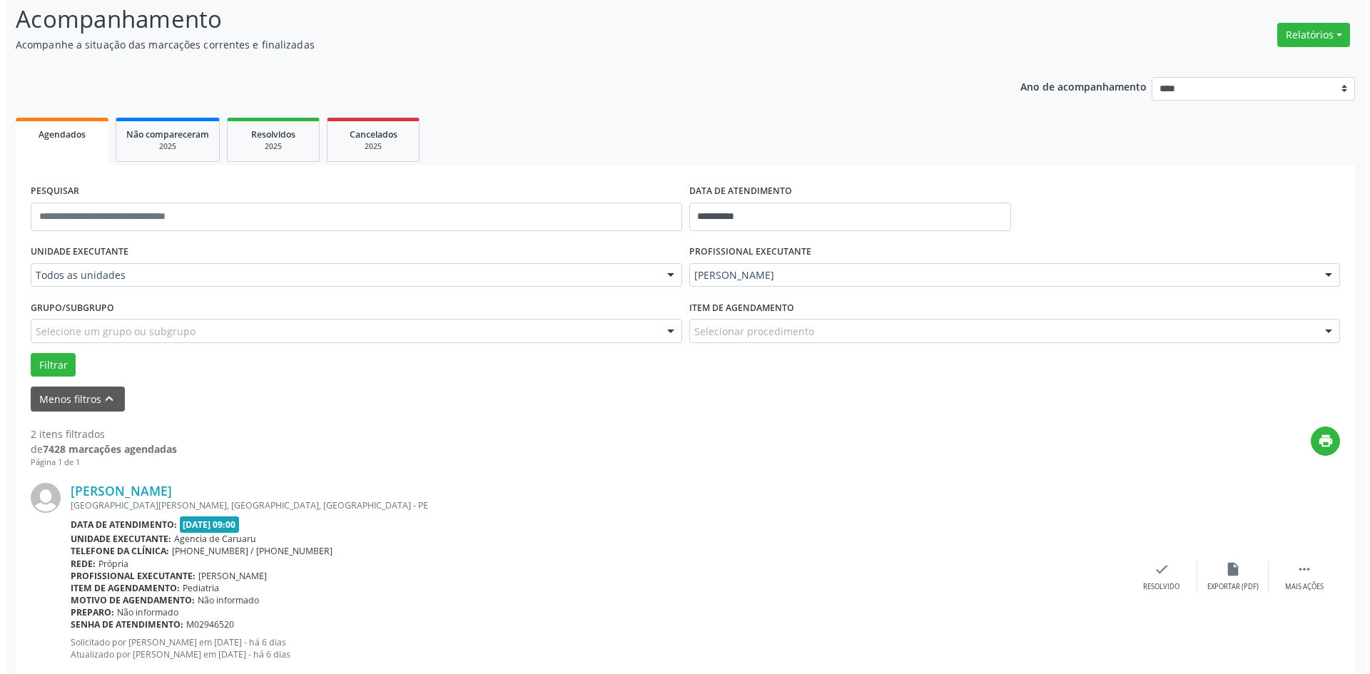
scroll to position [350, 0]
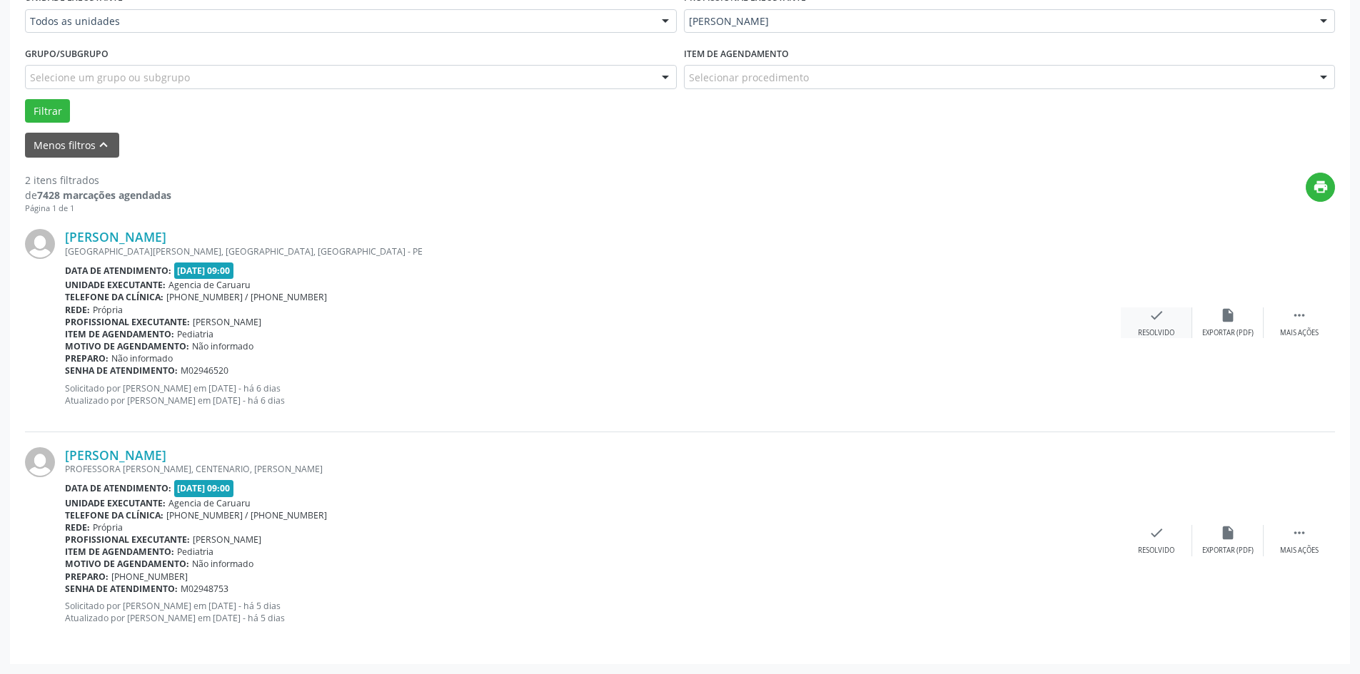
click at [1138, 328] on div "check Resolvido" at bounding box center [1156, 323] width 71 height 31
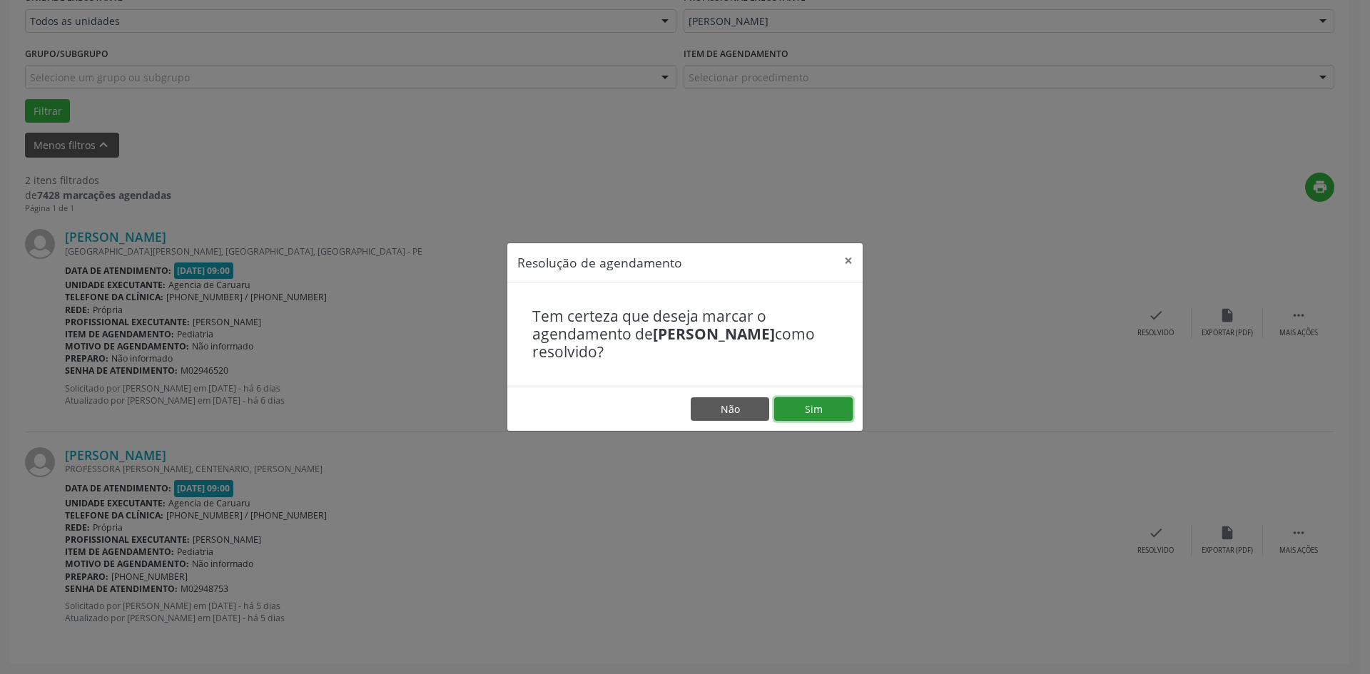
click at [824, 411] on button "Sim" at bounding box center [813, 410] width 79 height 24
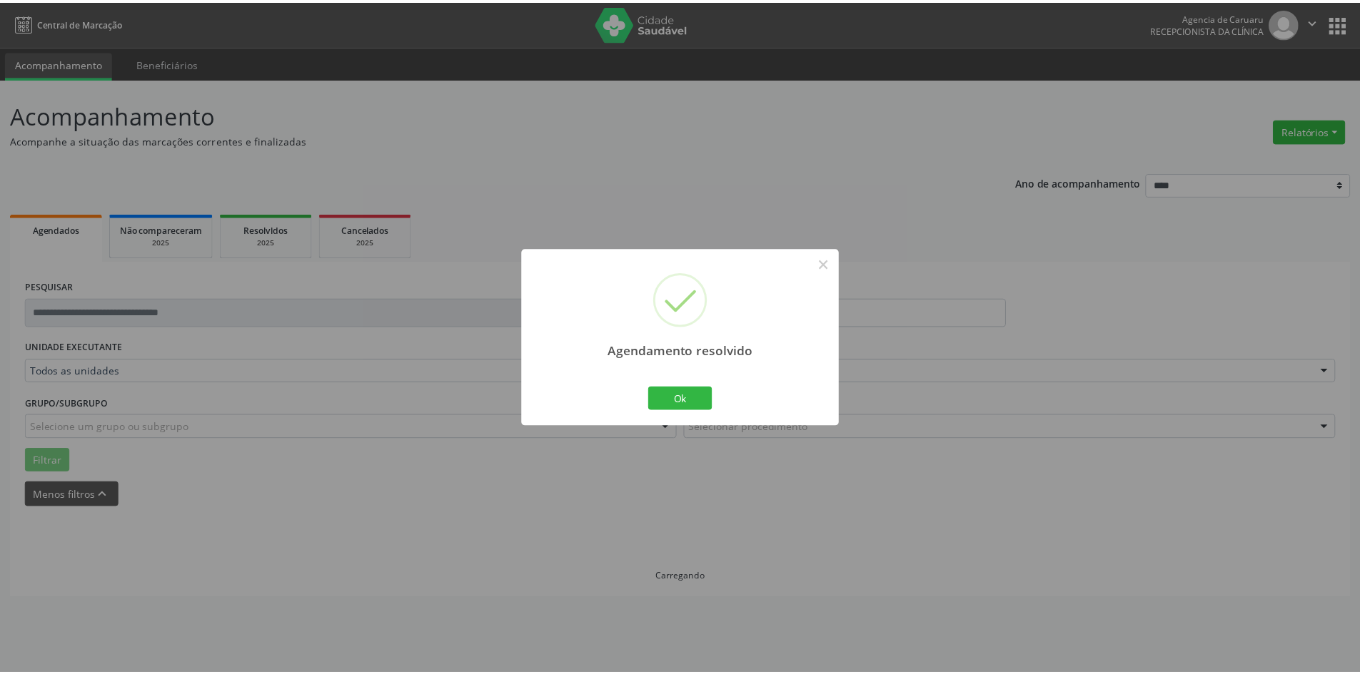
scroll to position [0, 0]
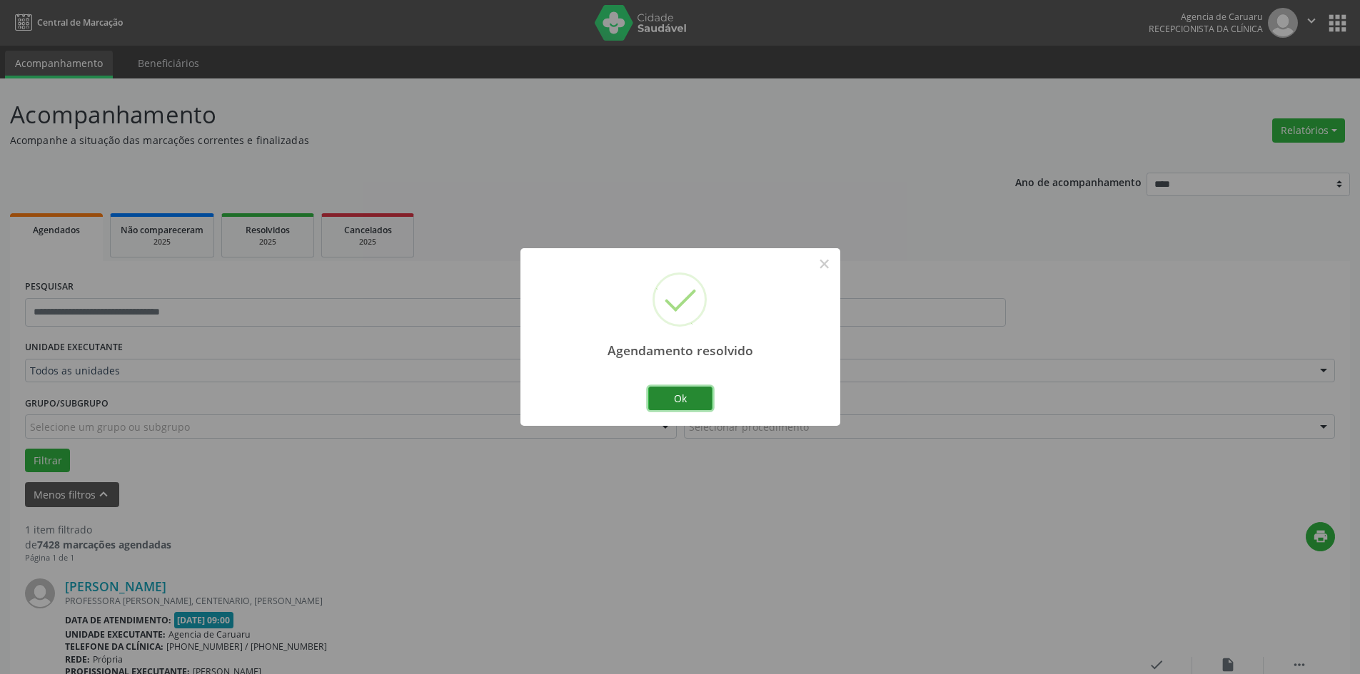
click at [691, 393] on button "Ok" at bounding box center [680, 399] width 64 height 24
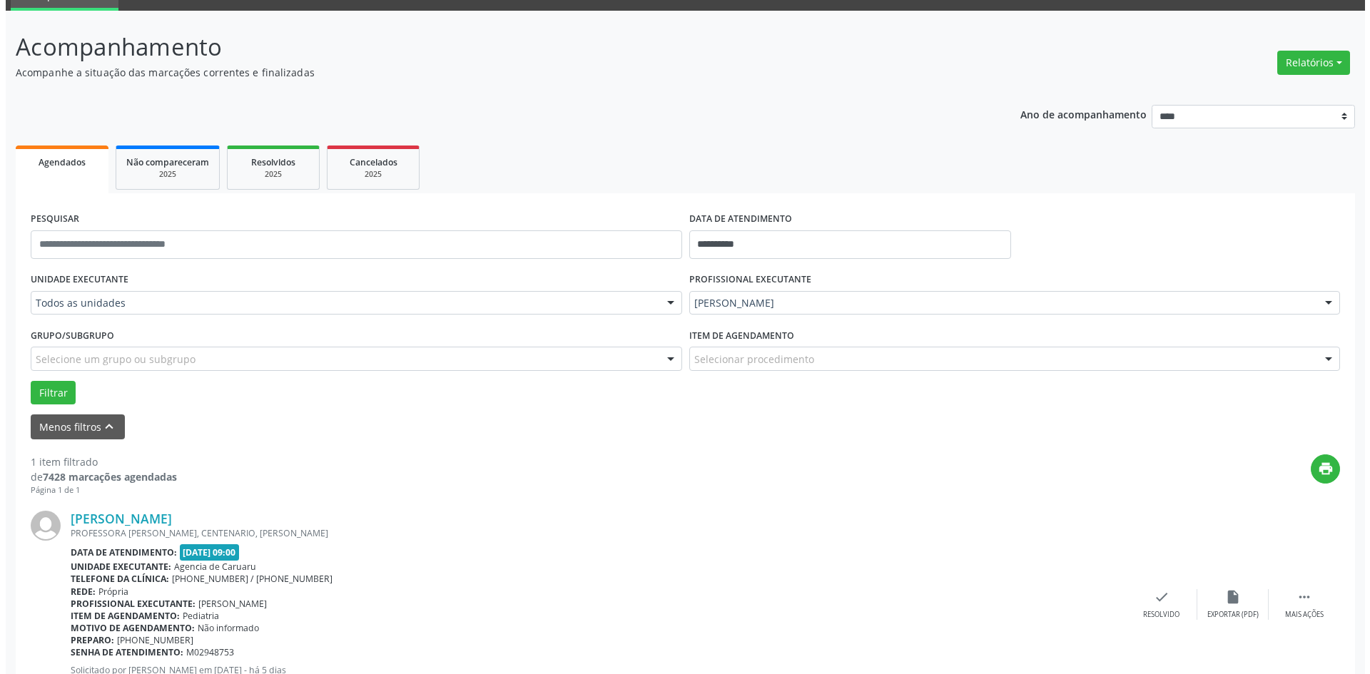
scroll to position [132, 0]
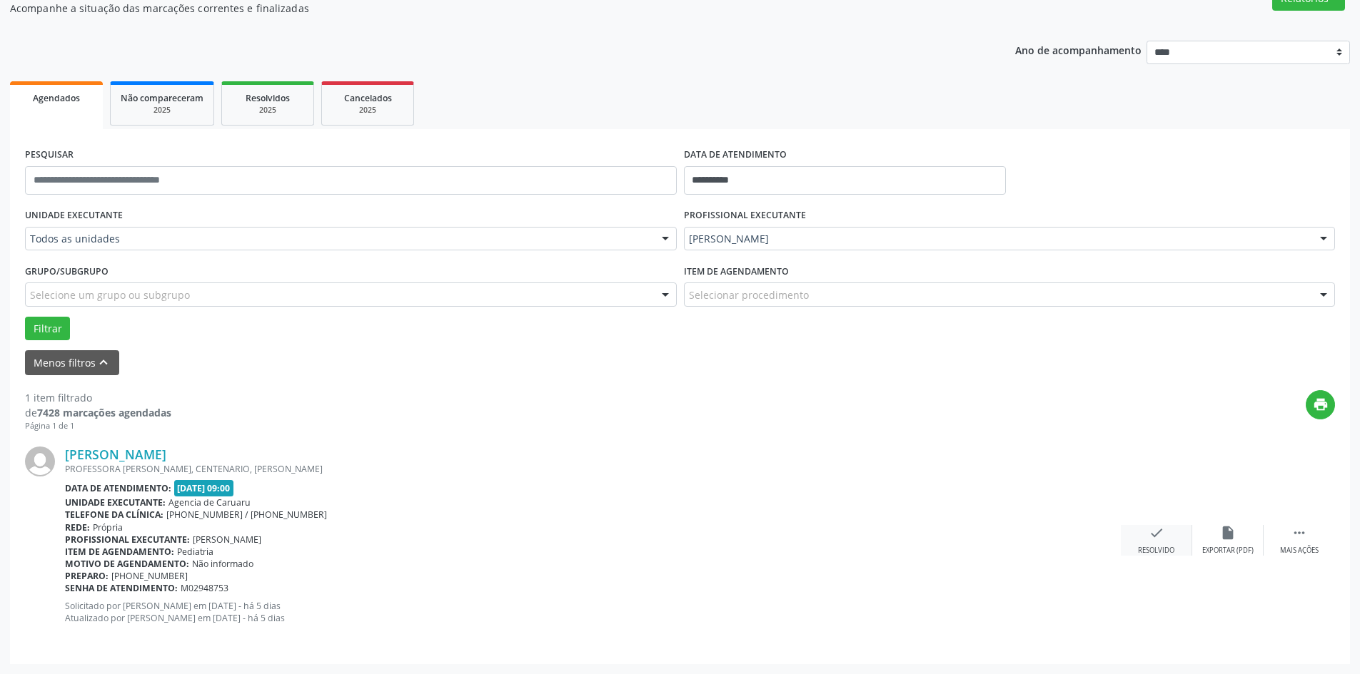
click at [1152, 537] on icon "check" at bounding box center [1156, 533] width 16 height 16
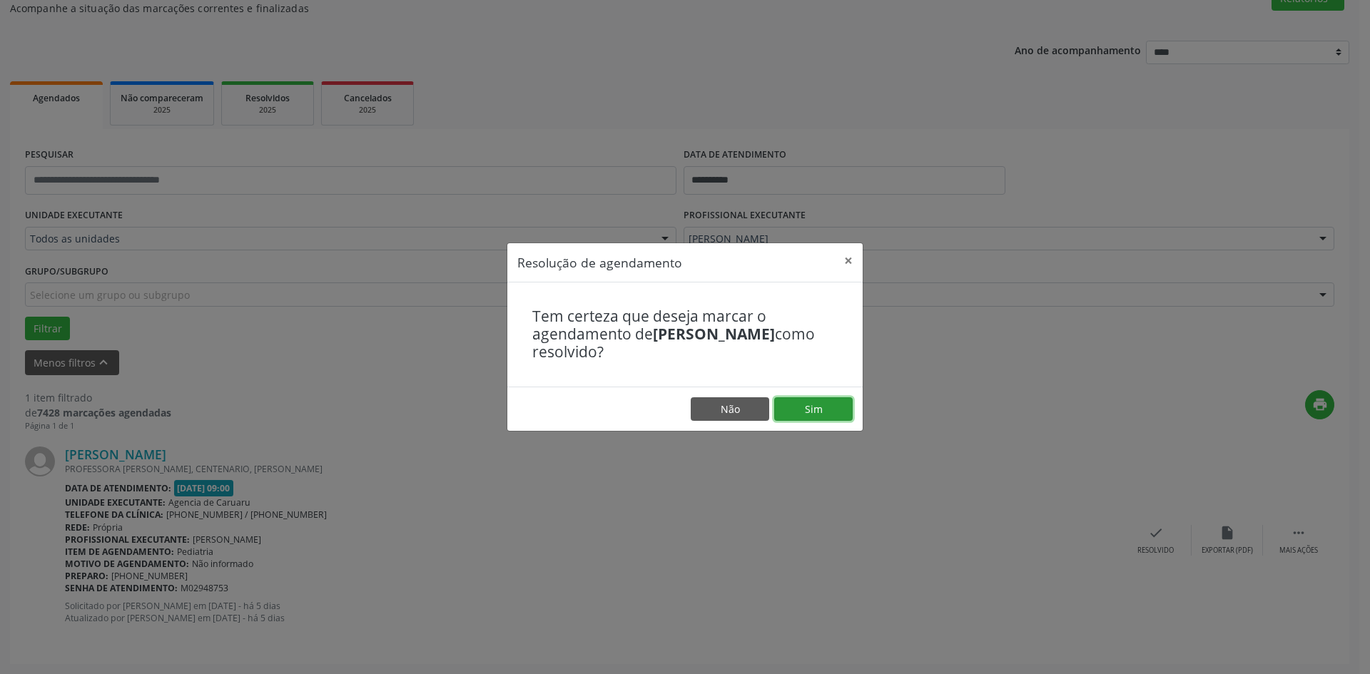
click at [813, 402] on button "Sim" at bounding box center [813, 410] width 79 height 24
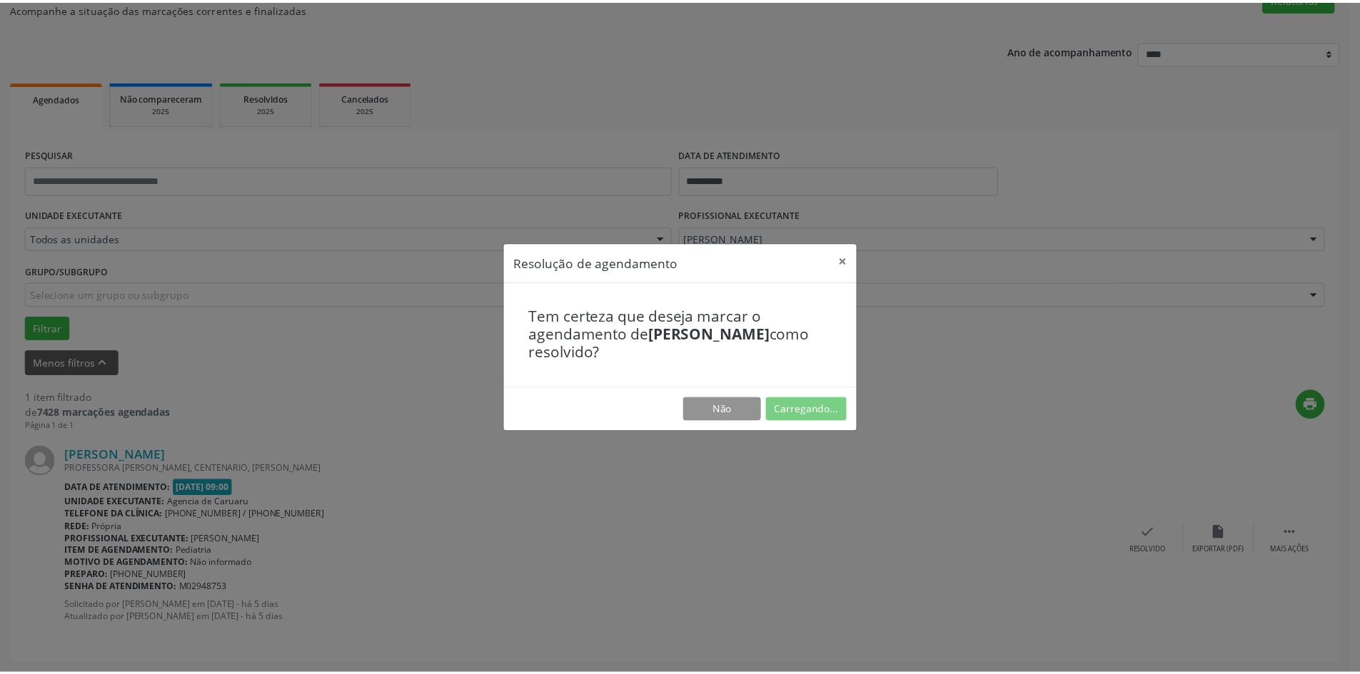
scroll to position [0, 0]
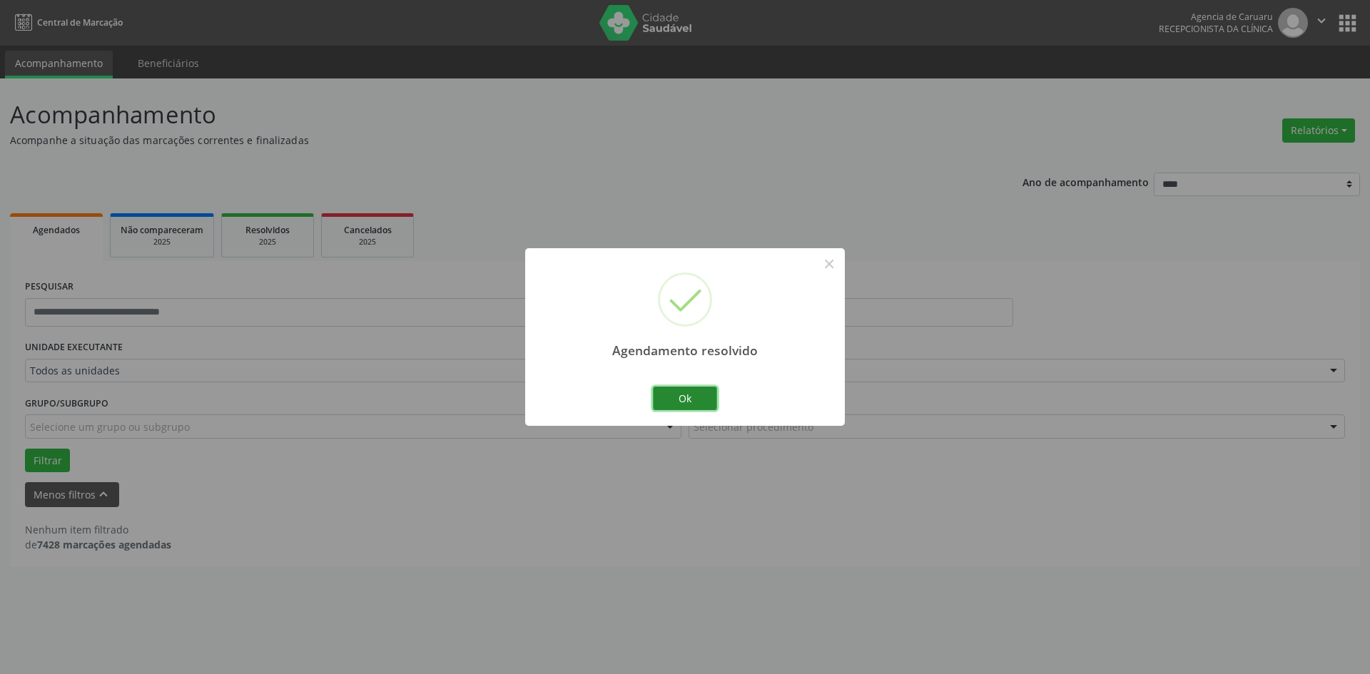
click at [671, 401] on button "Ok" at bounding box center [685, 399] width 64 height 24
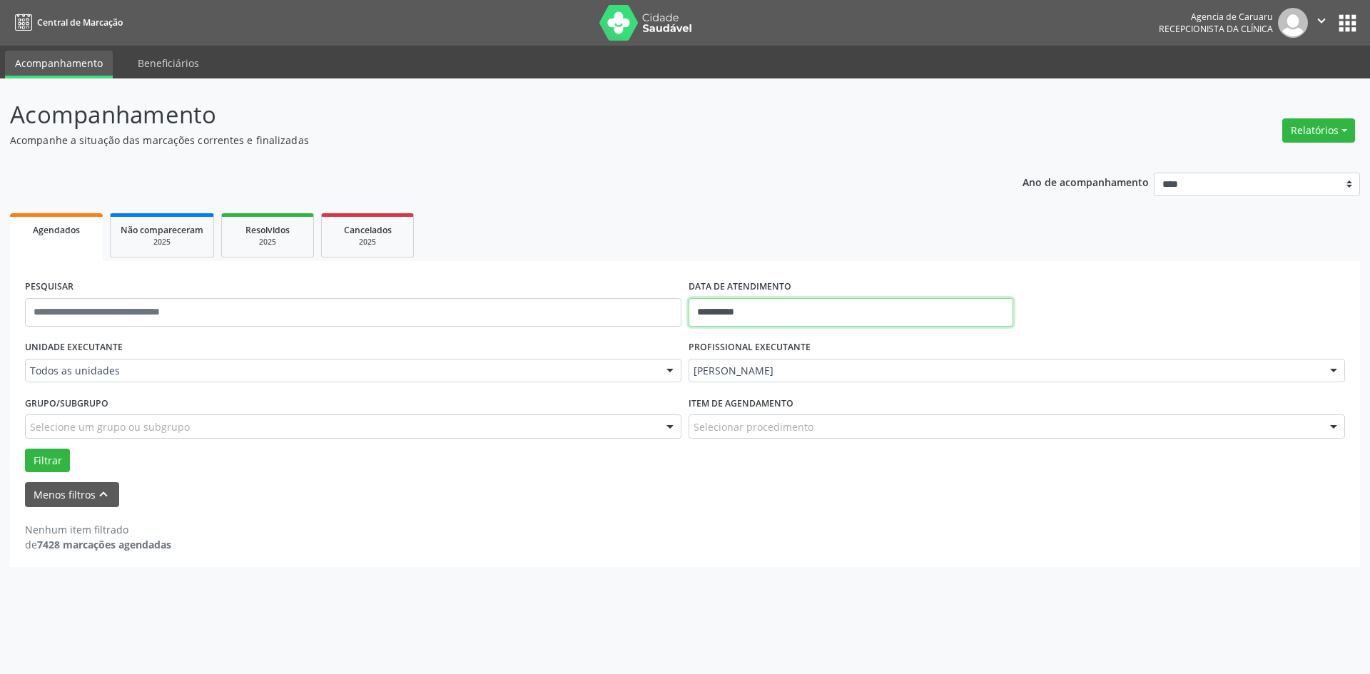
click at [777, 316] on input "**********" at bounding box center [851, 312] width 325 height 29
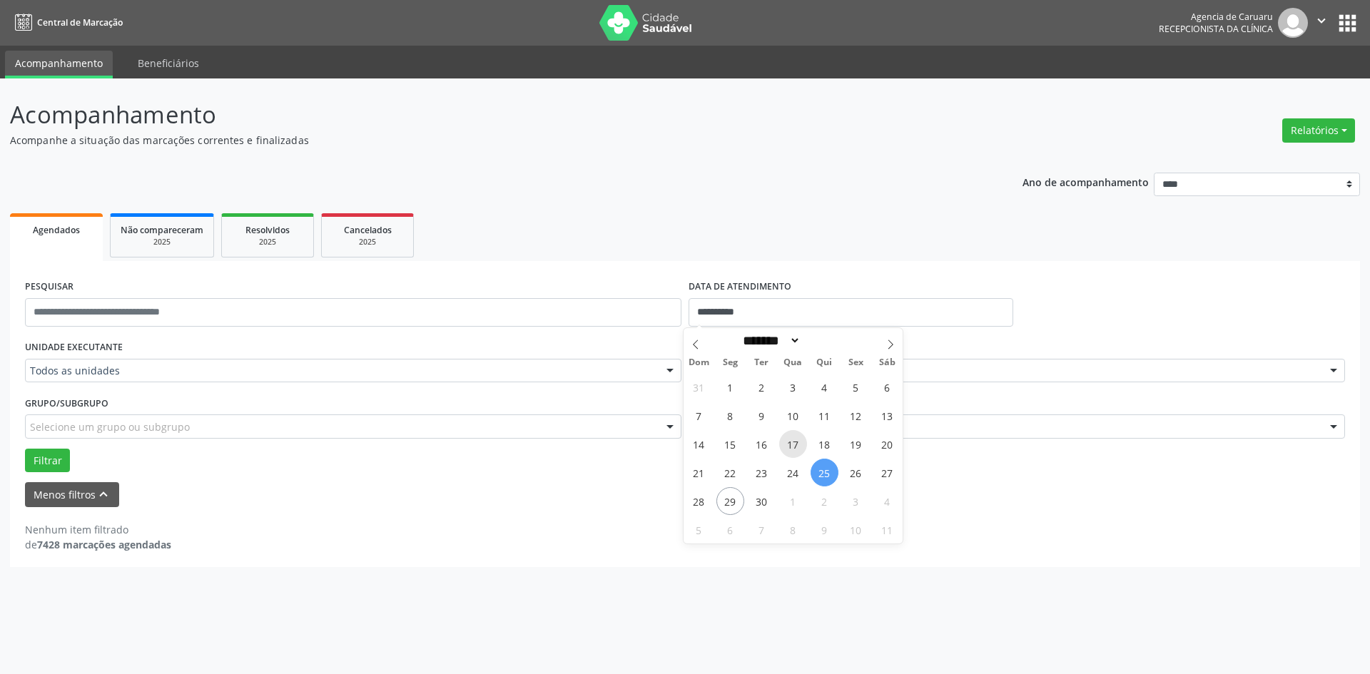
click at [789, 448] on span "17" at bounding box center [793, 444] width 28 height 28
type input "**********"
click at [789, 448] on span "17" at bounding box center [793, 444] width 28 height 28
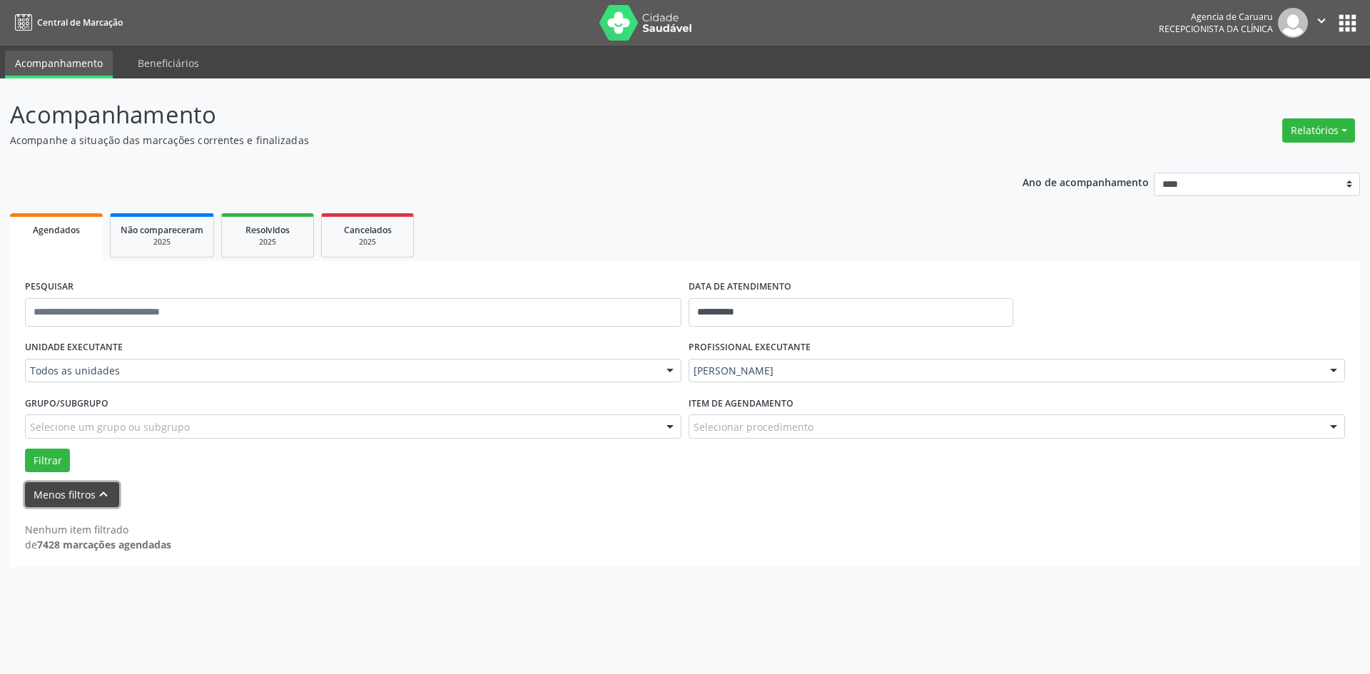
click at [61, 491] on button "Menos filtros keyboard_arrow_up" at bounding box center [72, 494] width 94 height 25
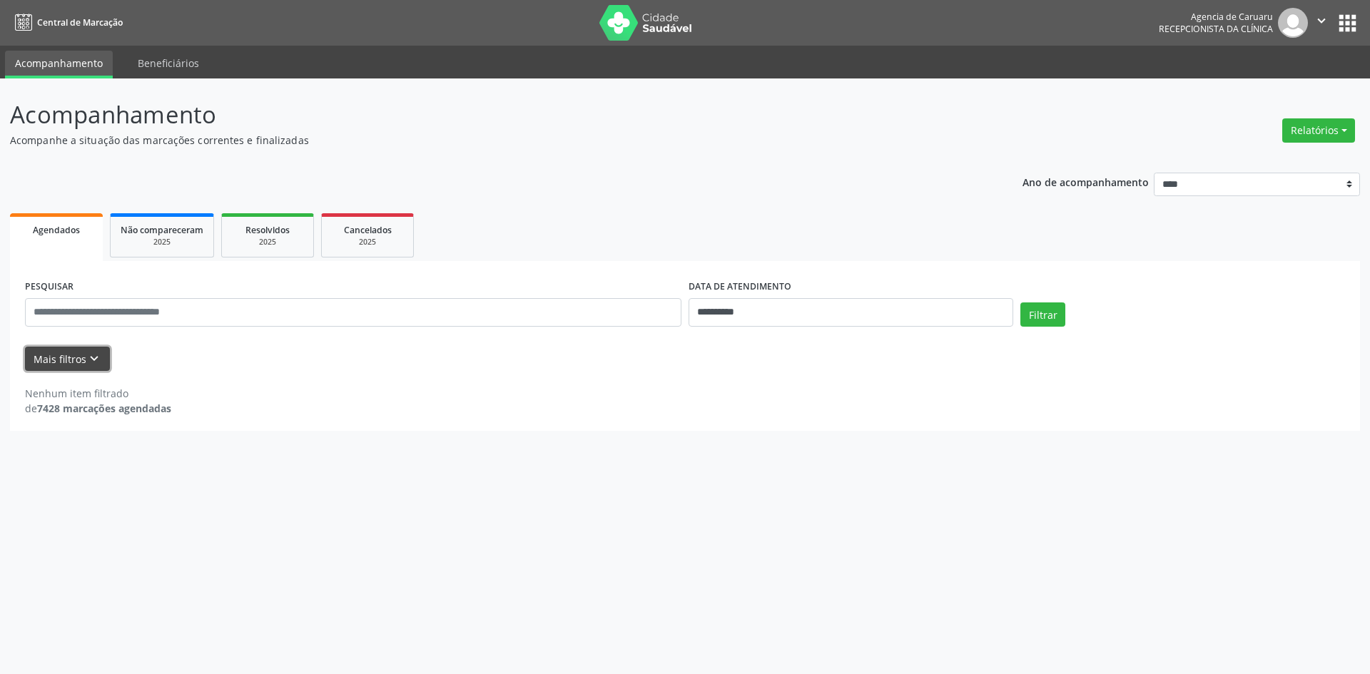
click at [46, 367] on button "Mais filtros keyboard_arrow_down" at bounding box center [67, 359] width 85 height 25
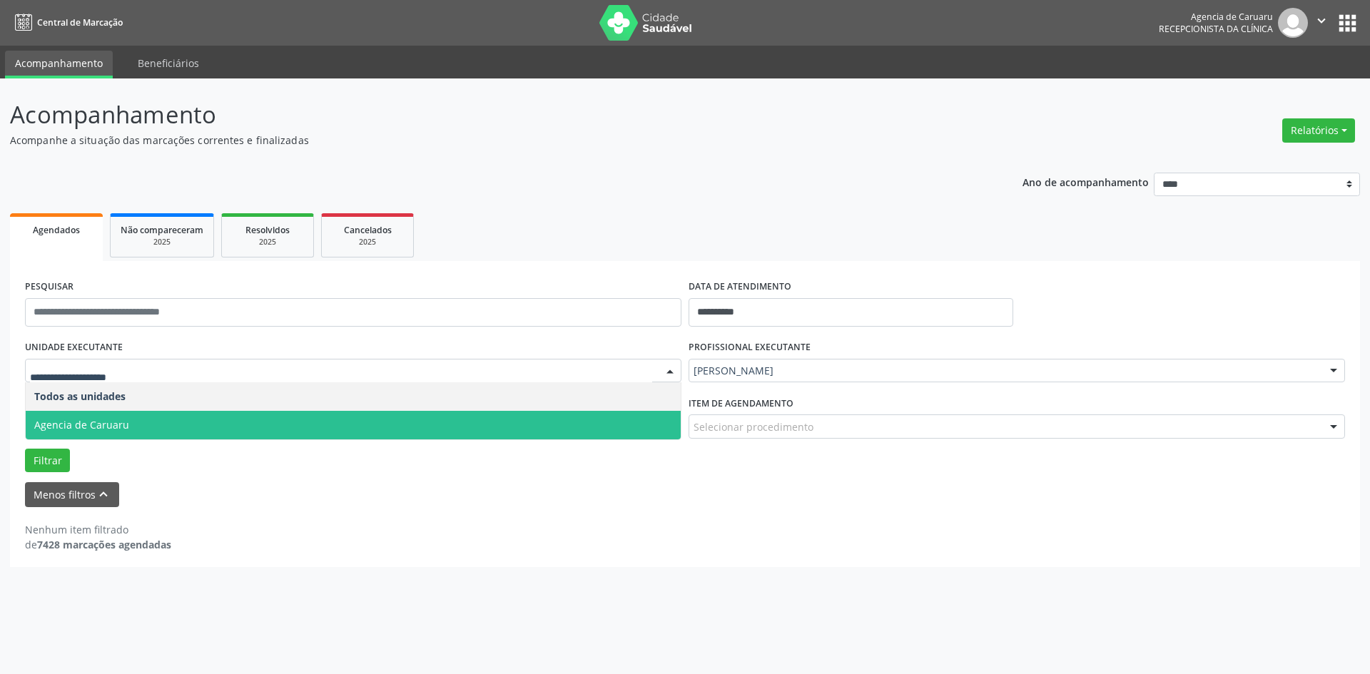
click at [81, 414] on span "Agencia de Caruaru" at bounding box center [353, 425] width 655 height 29
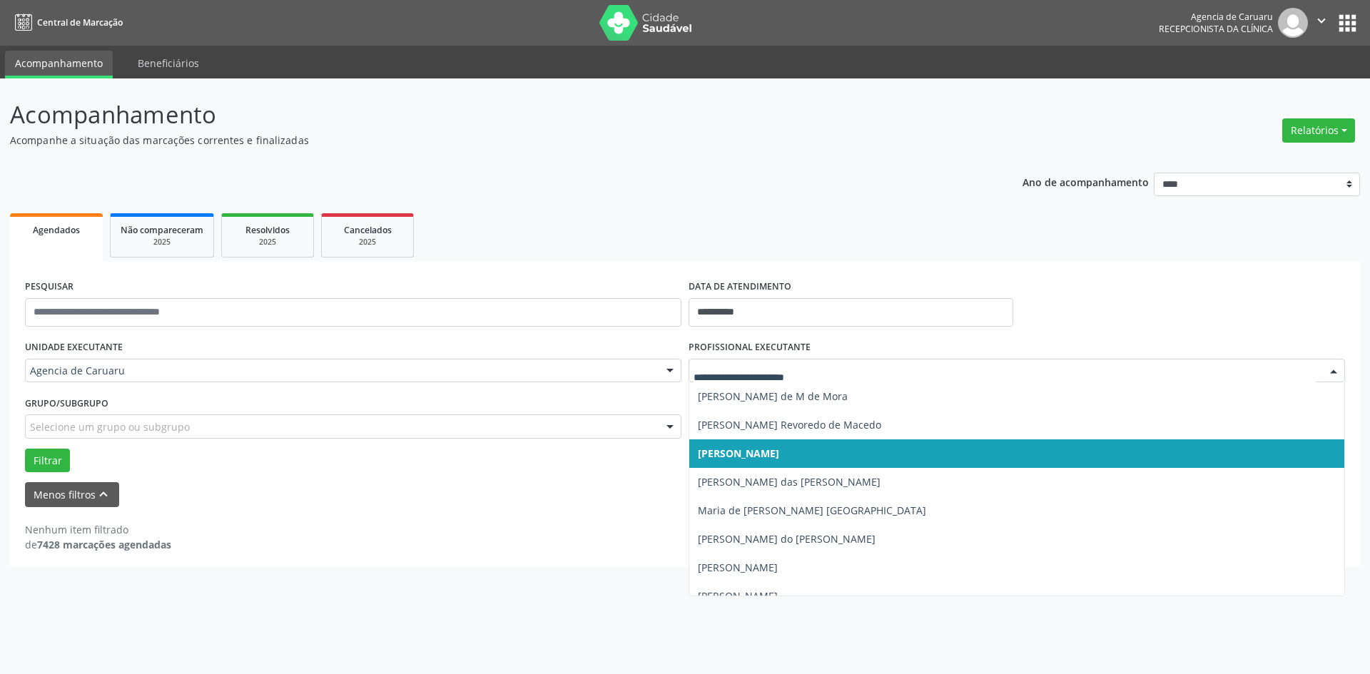
click at [727, 454] on span "[PERSON_NAME]" at bounding box center [738, 454] width 81 height 14
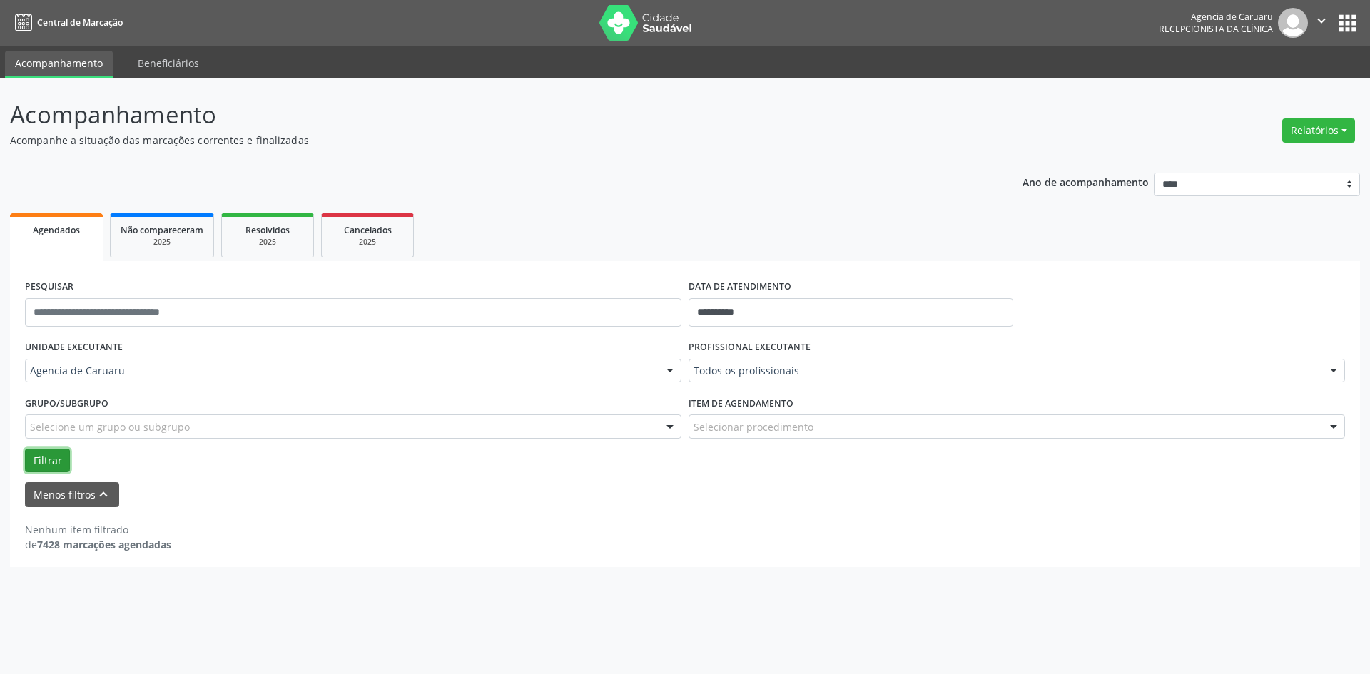
click at [41, 464] on button "Filtrar" at bounding box center [47, 461] width 45 height 24
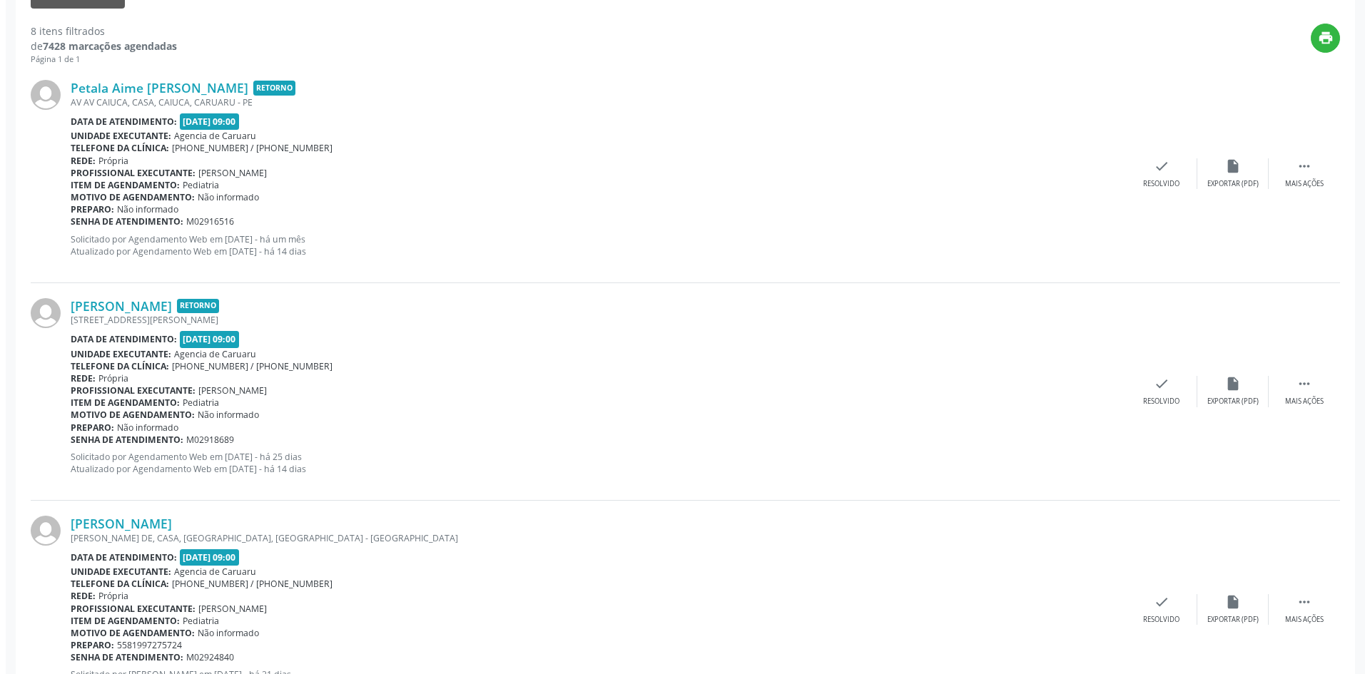
scroll to position [500, 0]
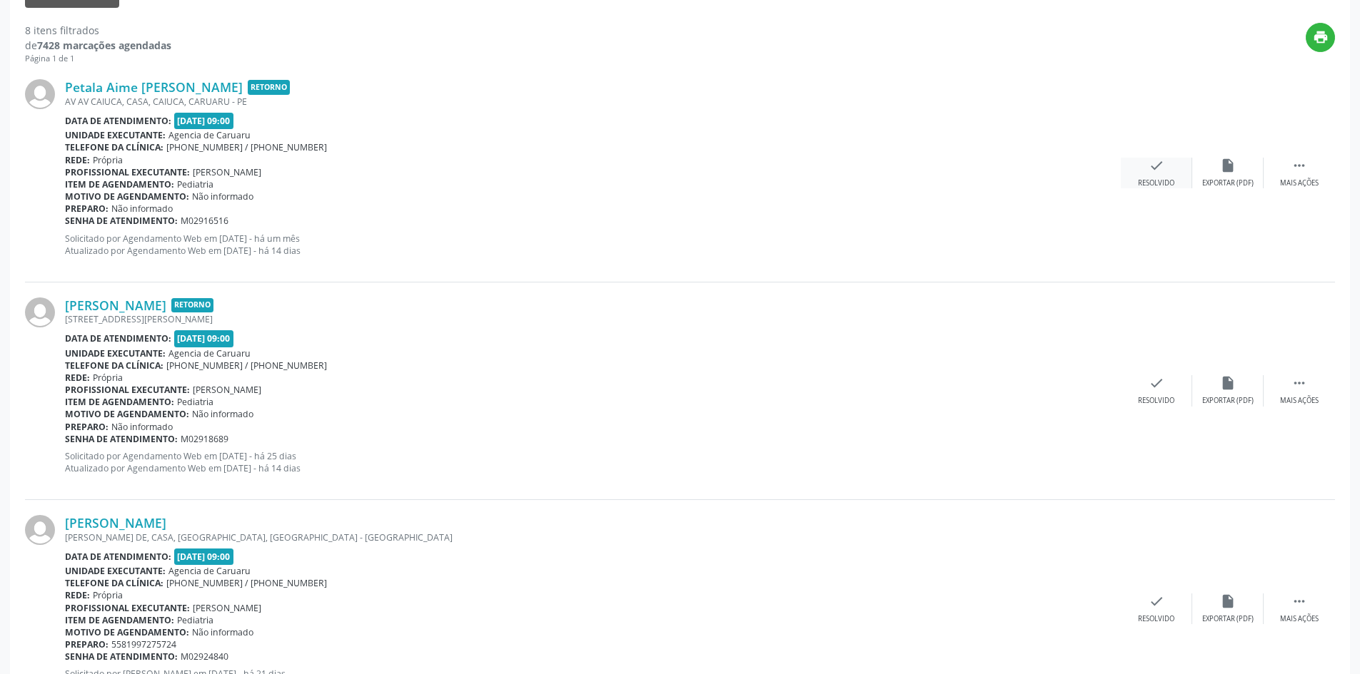
click at [1145, 166] on div "check Resolvido" at bounding box center [1156, 173] width 71 height 31
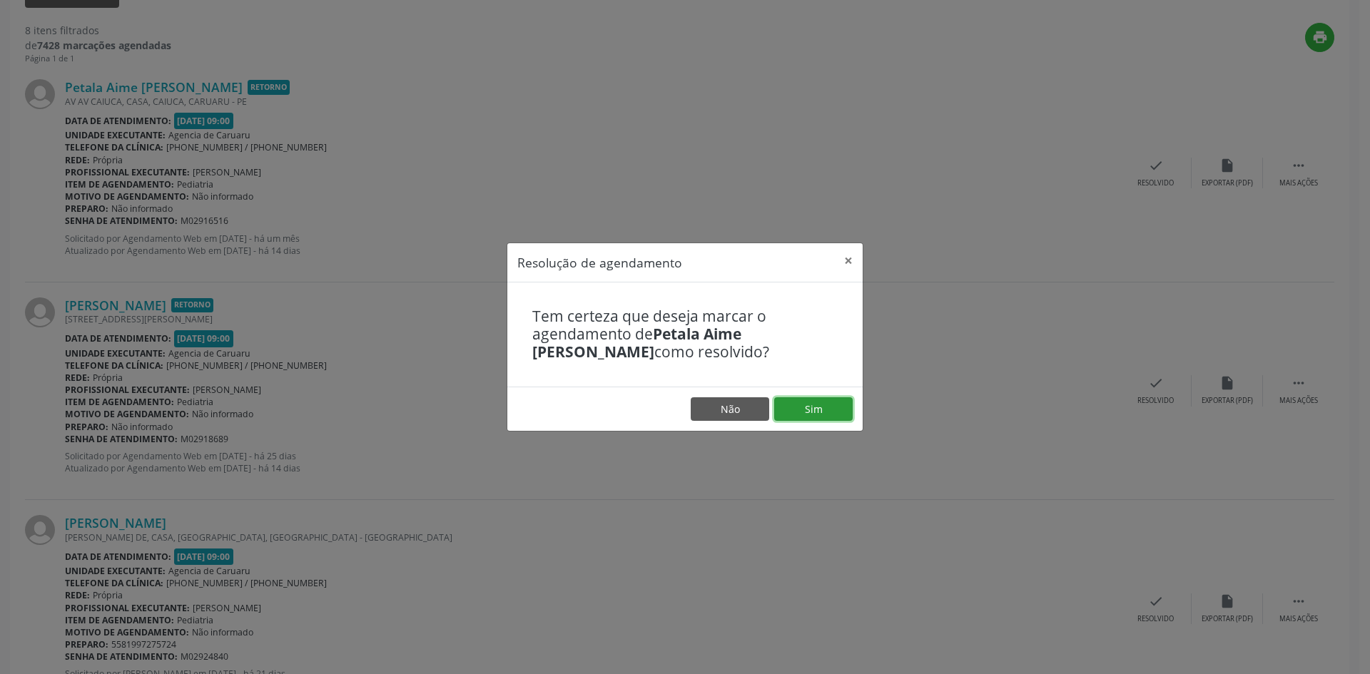
click at [824, 416] on button "Sim" at bounding box center [813, 410] width 79 height 24
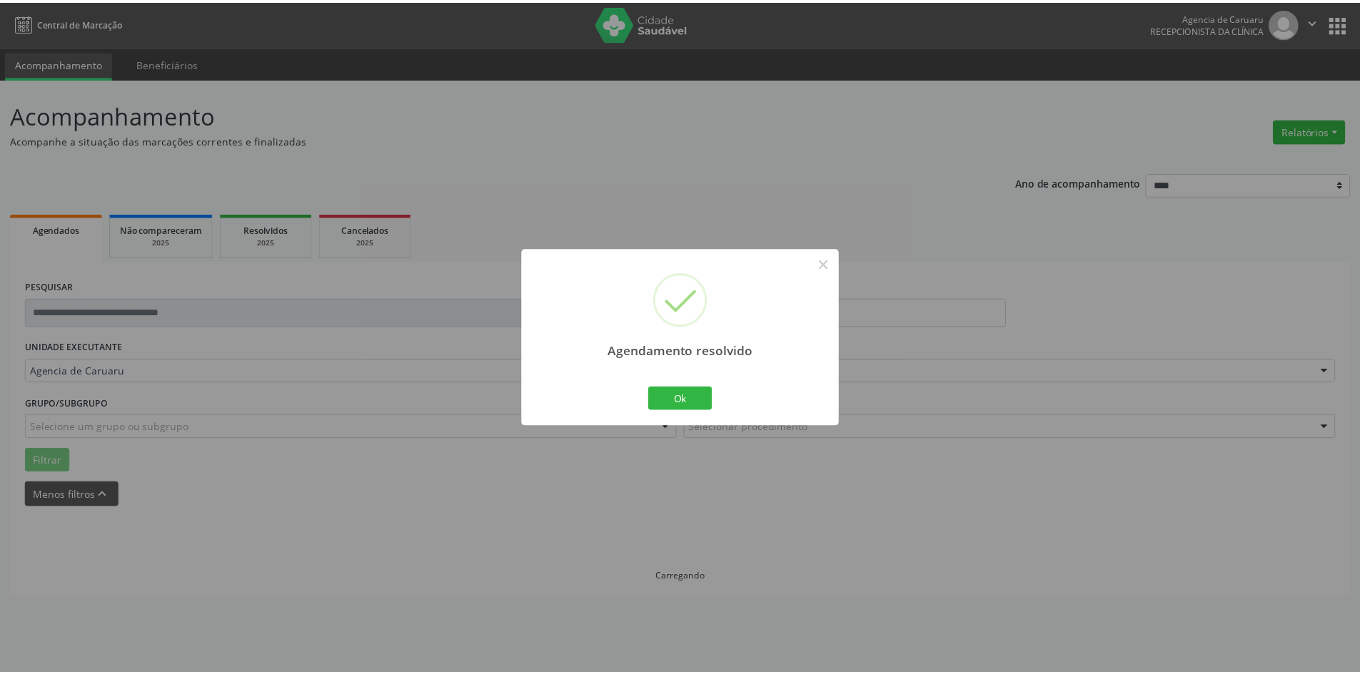
scroll to position [0, 0]
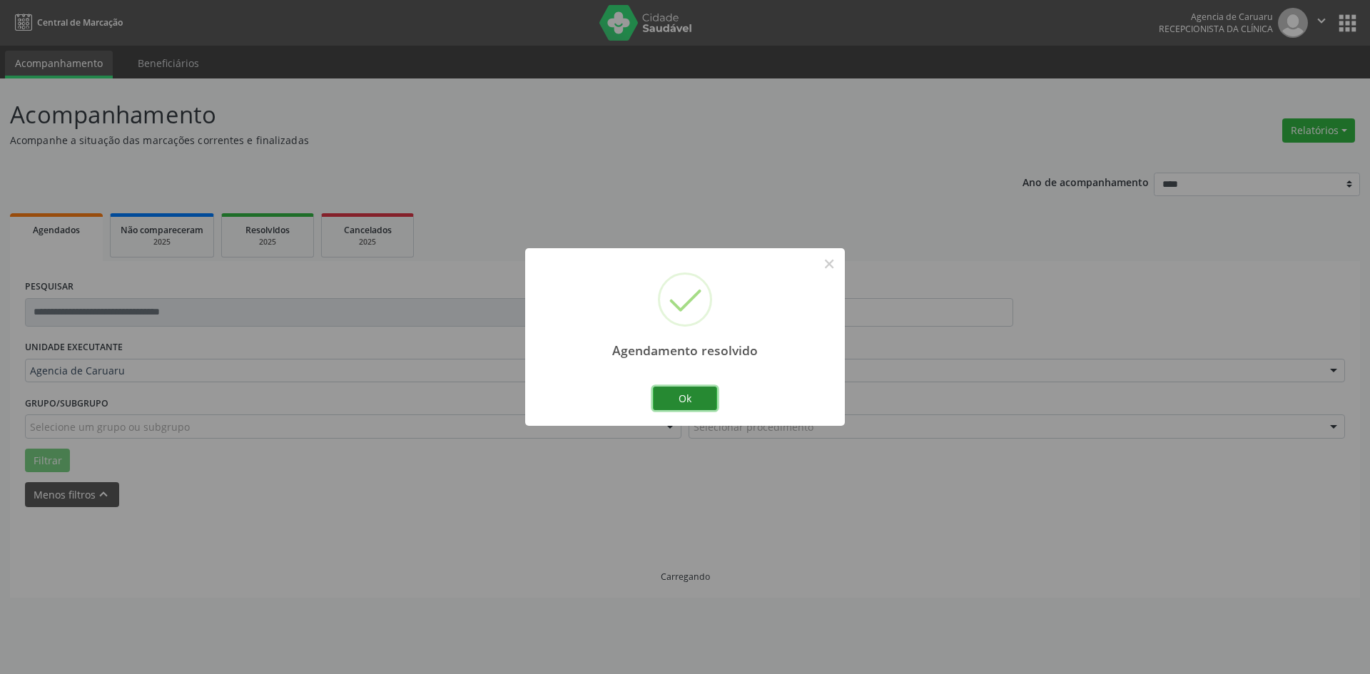
click at [677, 404] on button "Ok" at bounding box center [685, 399] width 64 height 24
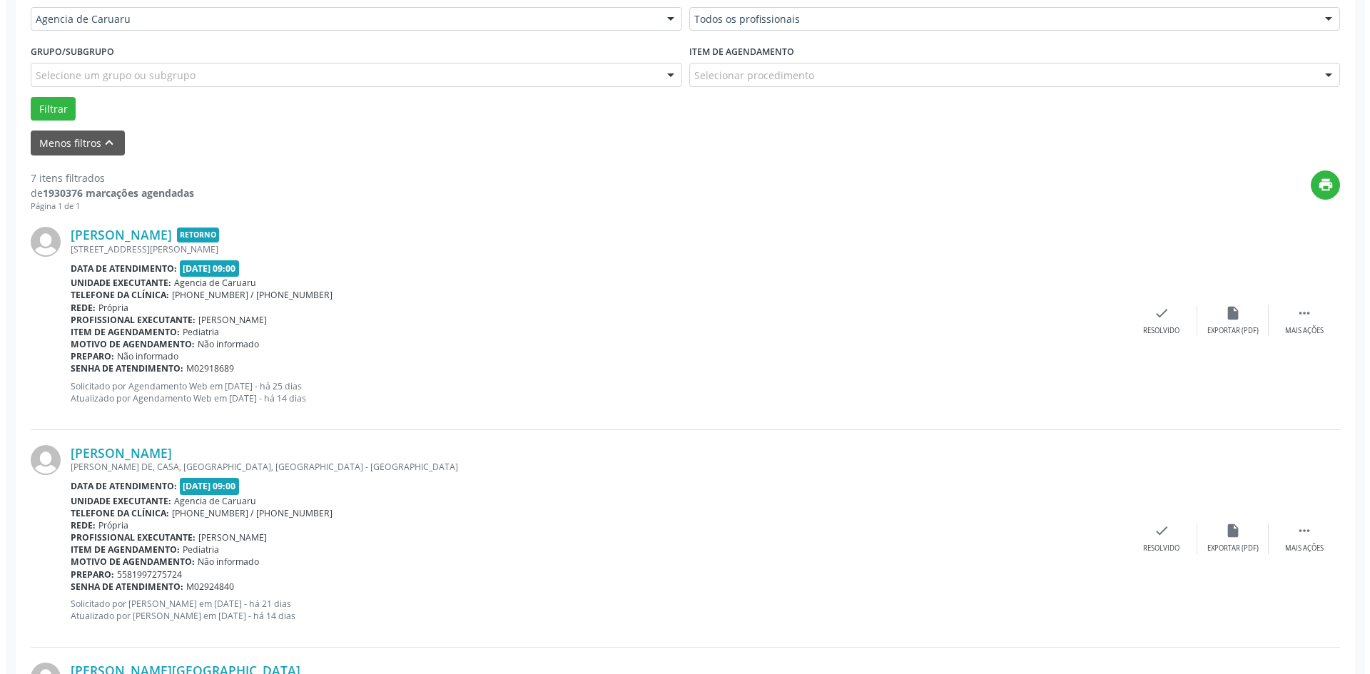
scroll to position [428, 0]
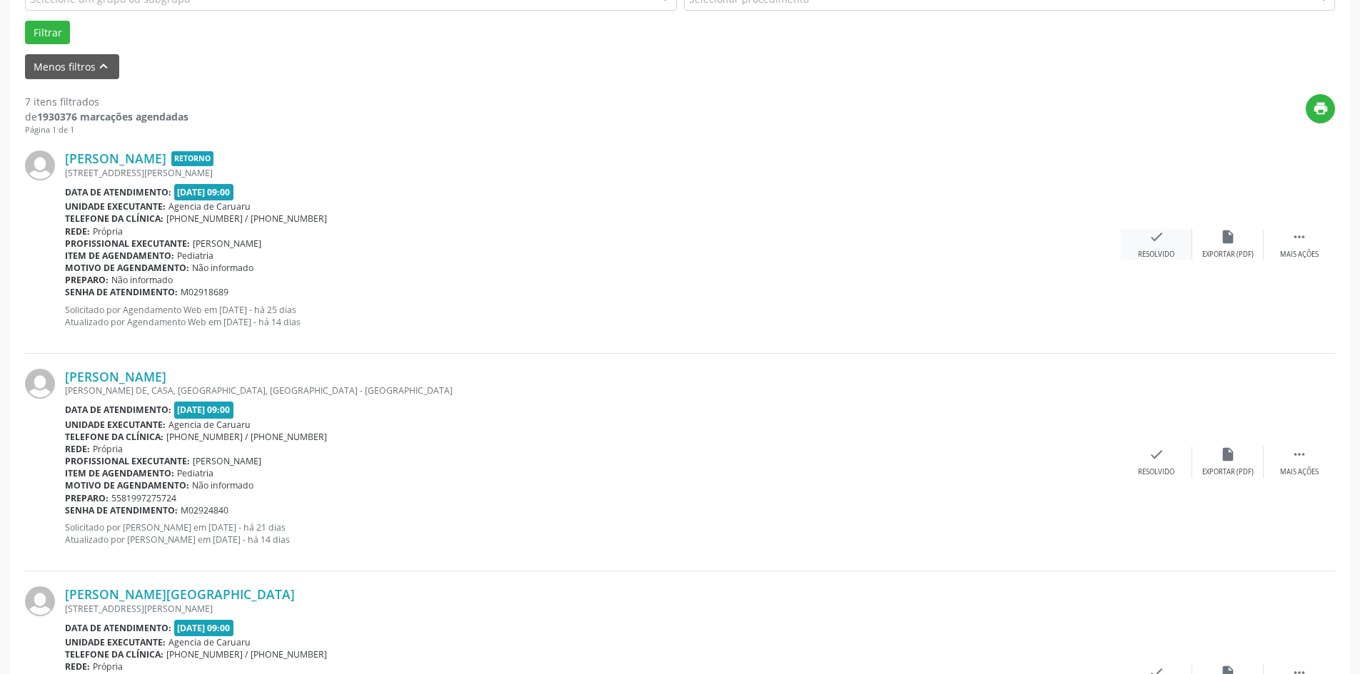
click at [1144, 246] on div "check Resolvido" at bounding box center [1156, 244] width 71 height 31
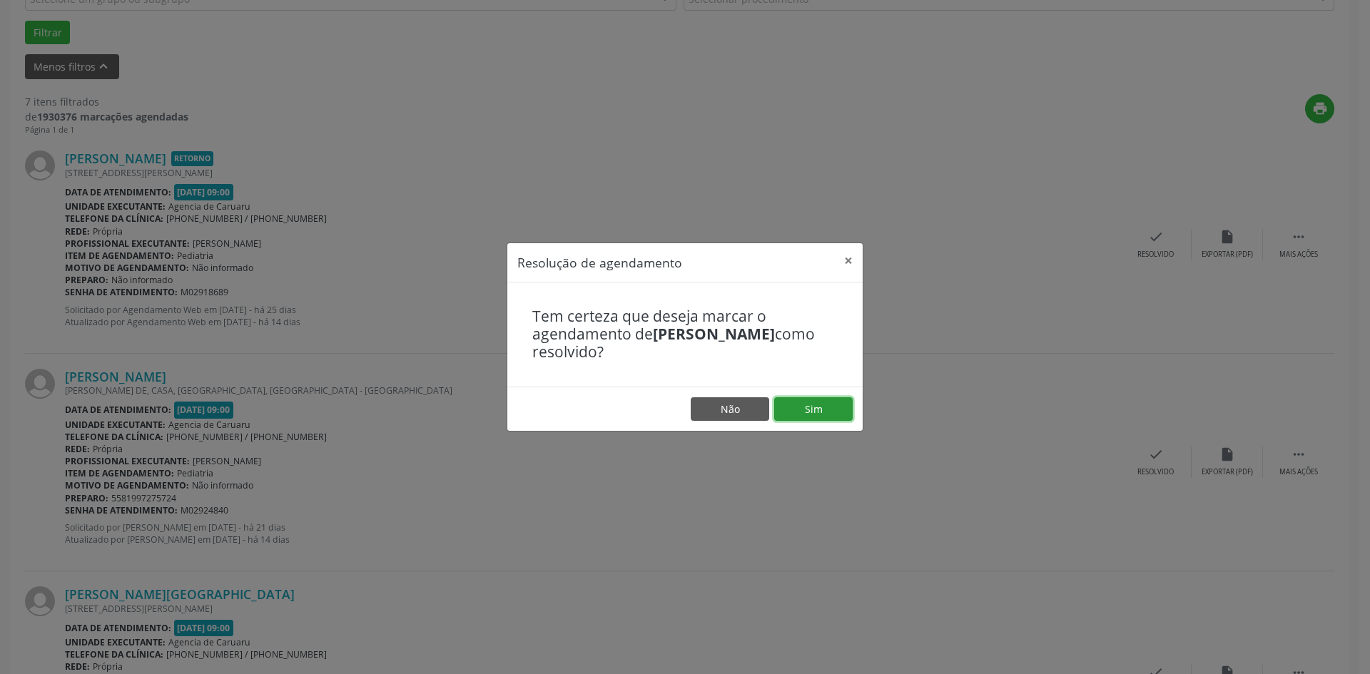
click at [807, 409] on button "Sim" at bounding box center [813, 410] width 79 height 24
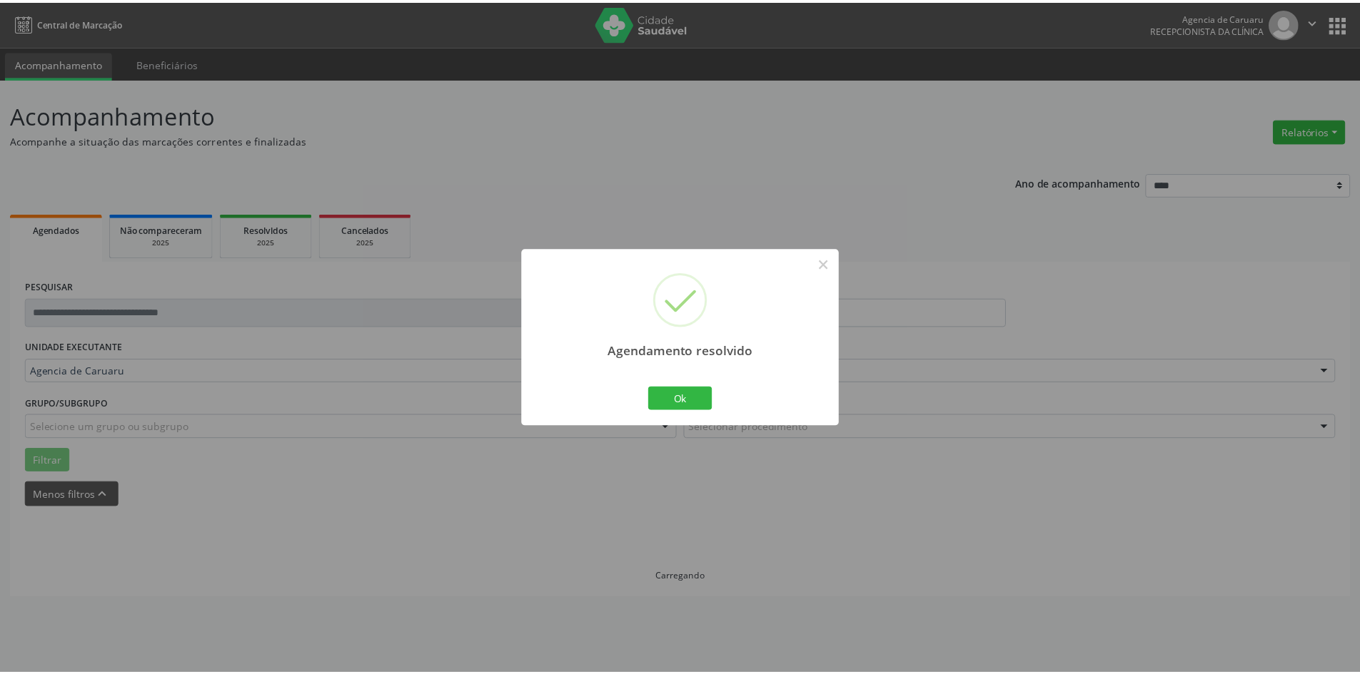
scroll to position [0, 0]
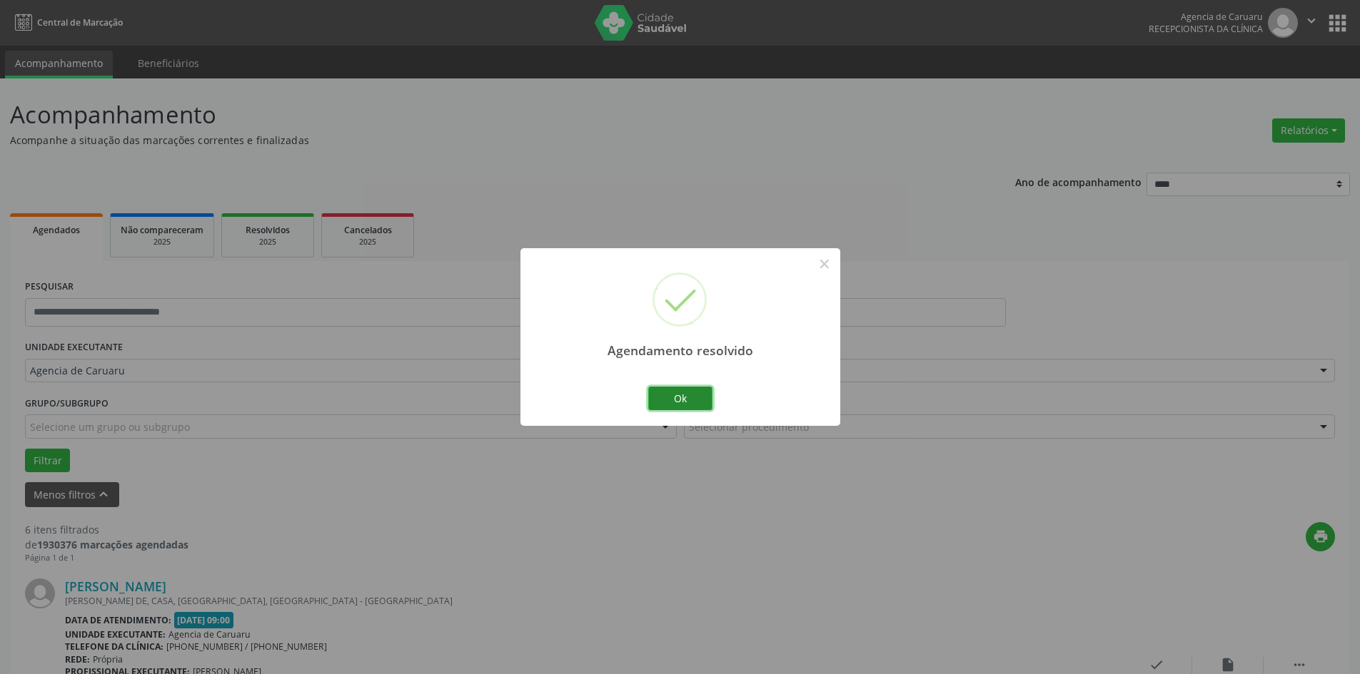
click at [699, 403] on button "Ok" at bounding box center [680, 399] width 64 height 24
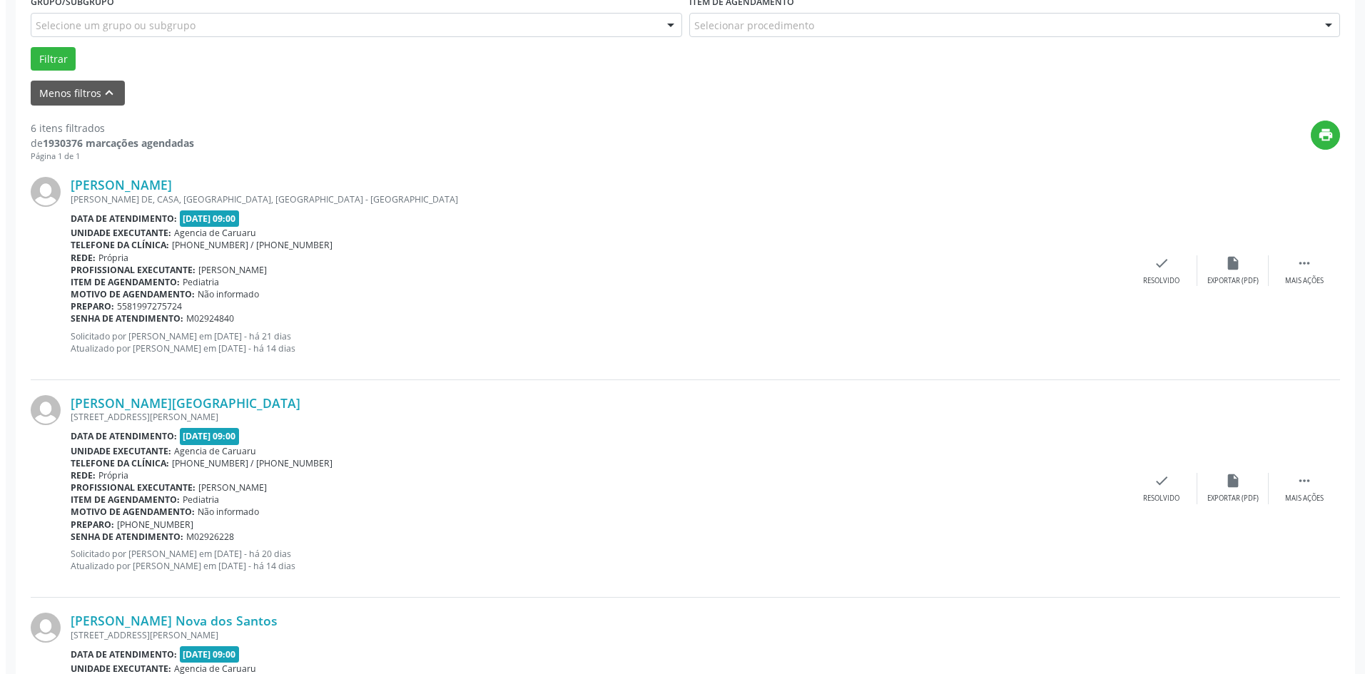
scroll to position [428, 0]
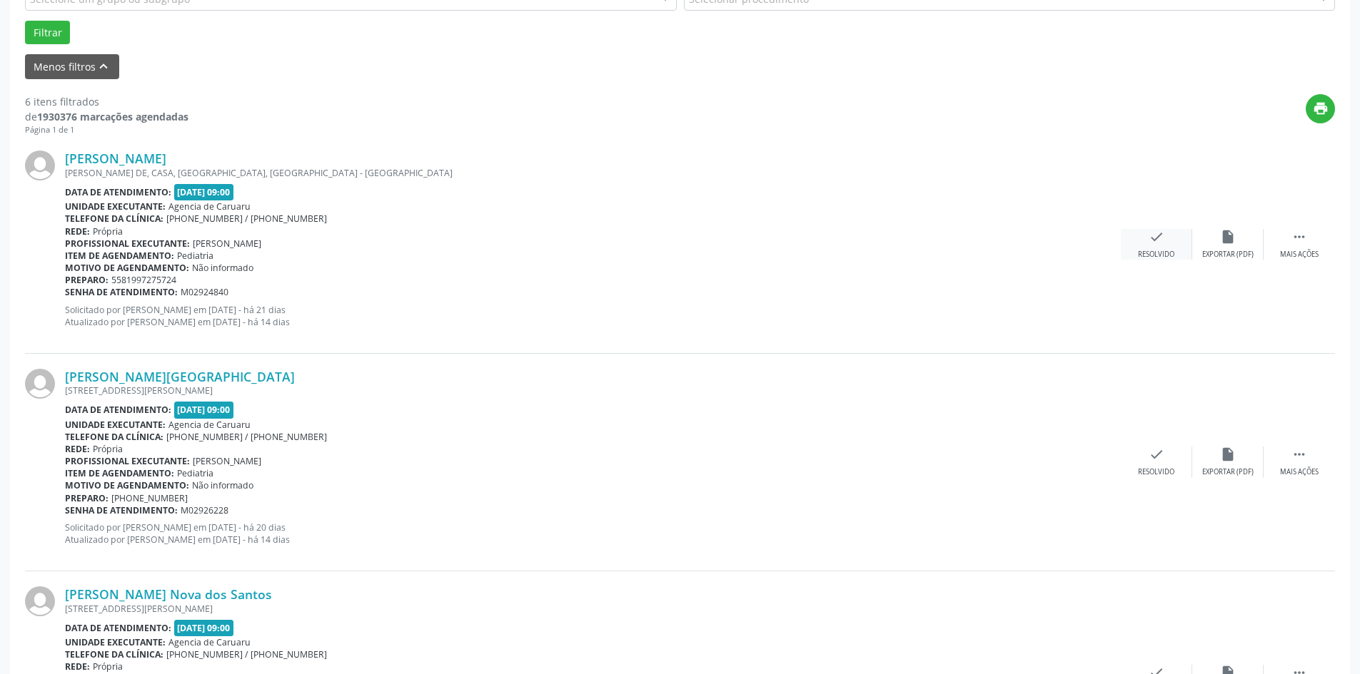
click at [1145, 245] on div "check Resolvido" at bounding box center [1156, 244] width 71 height 31
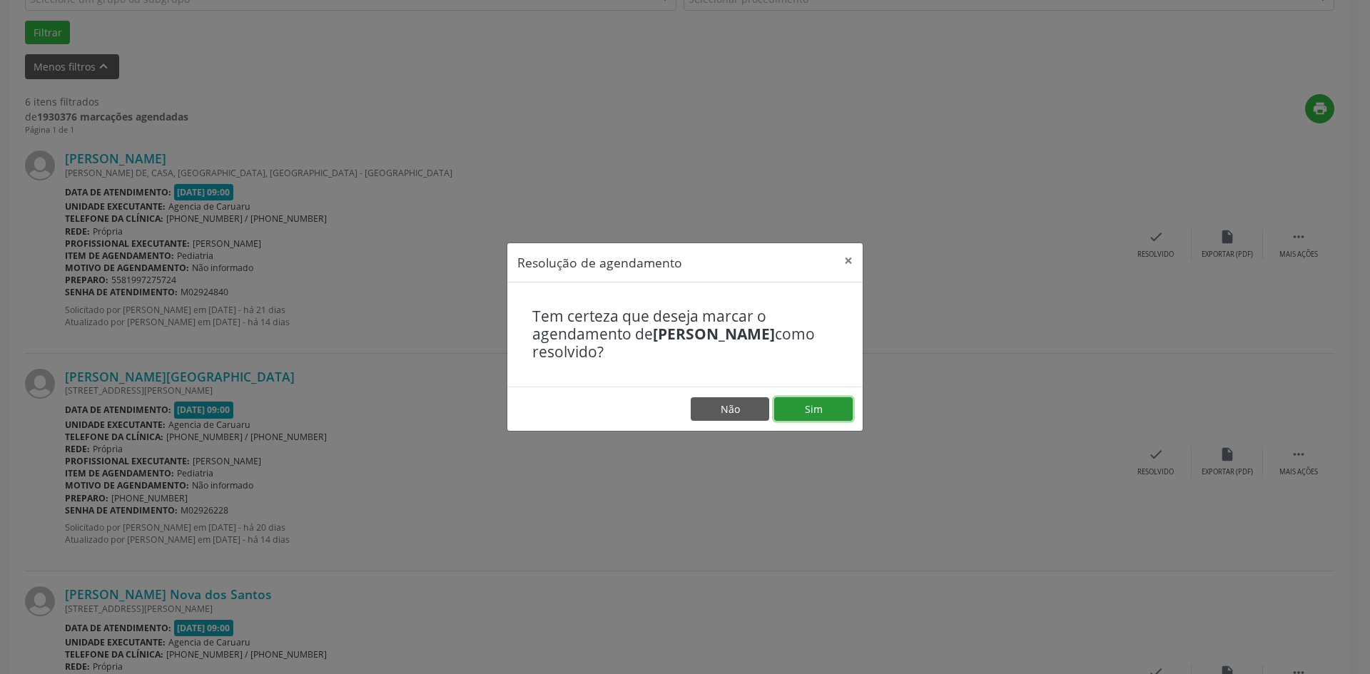
click at [817, 408] on button "Sim" at bounding box center [813, 410] width 79 height 24
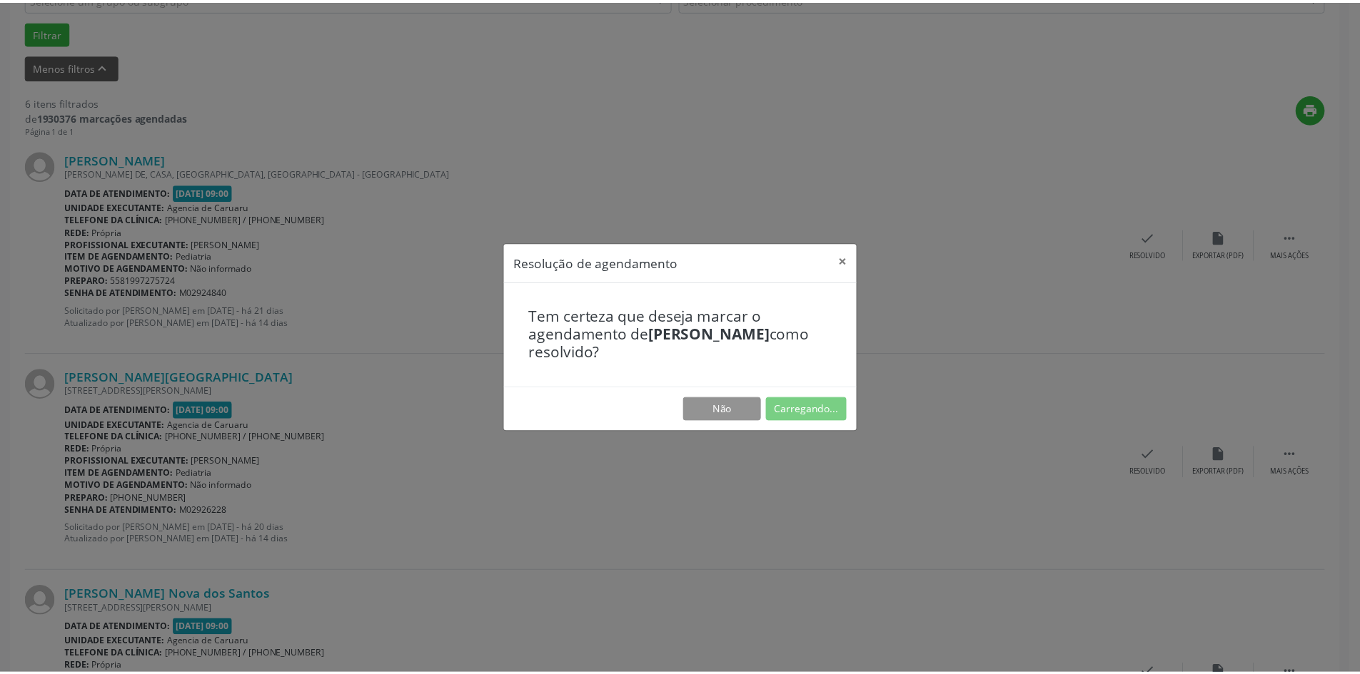
scroll to position [0, 0]
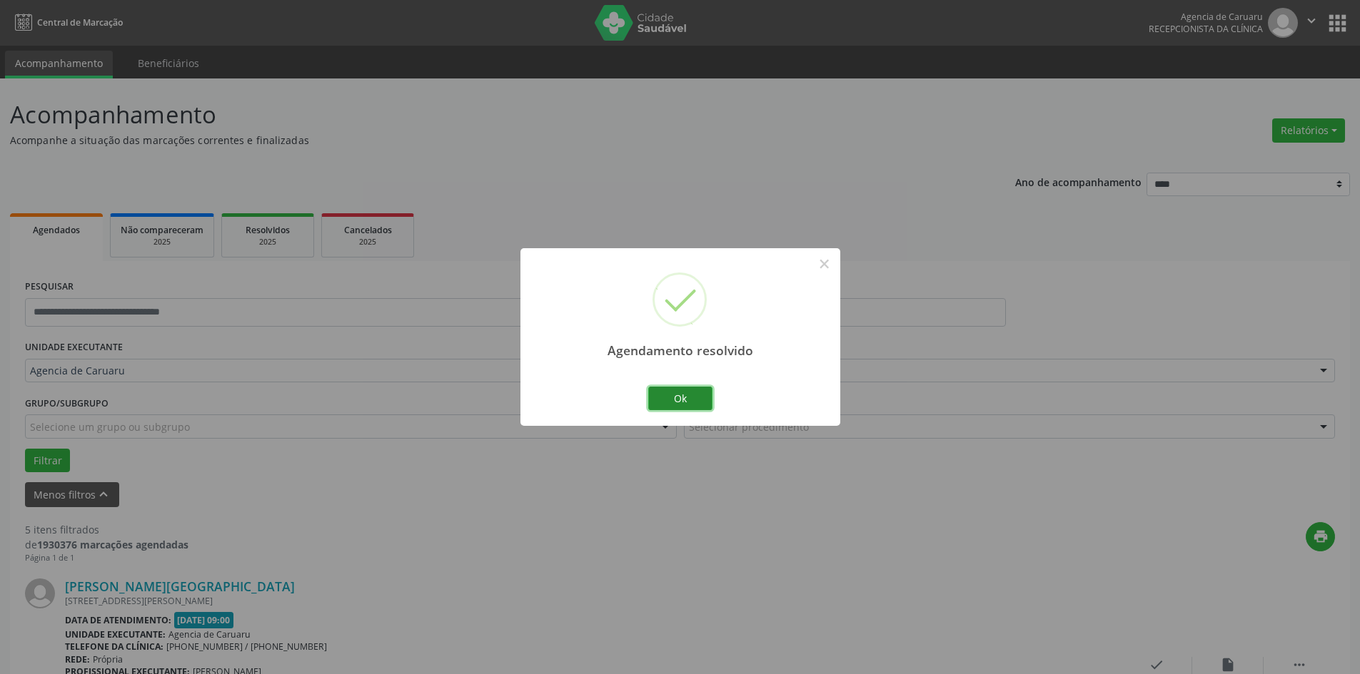
click at [659, 397] on button "Ok" at bounding box center [680, 399] width 64 height 24
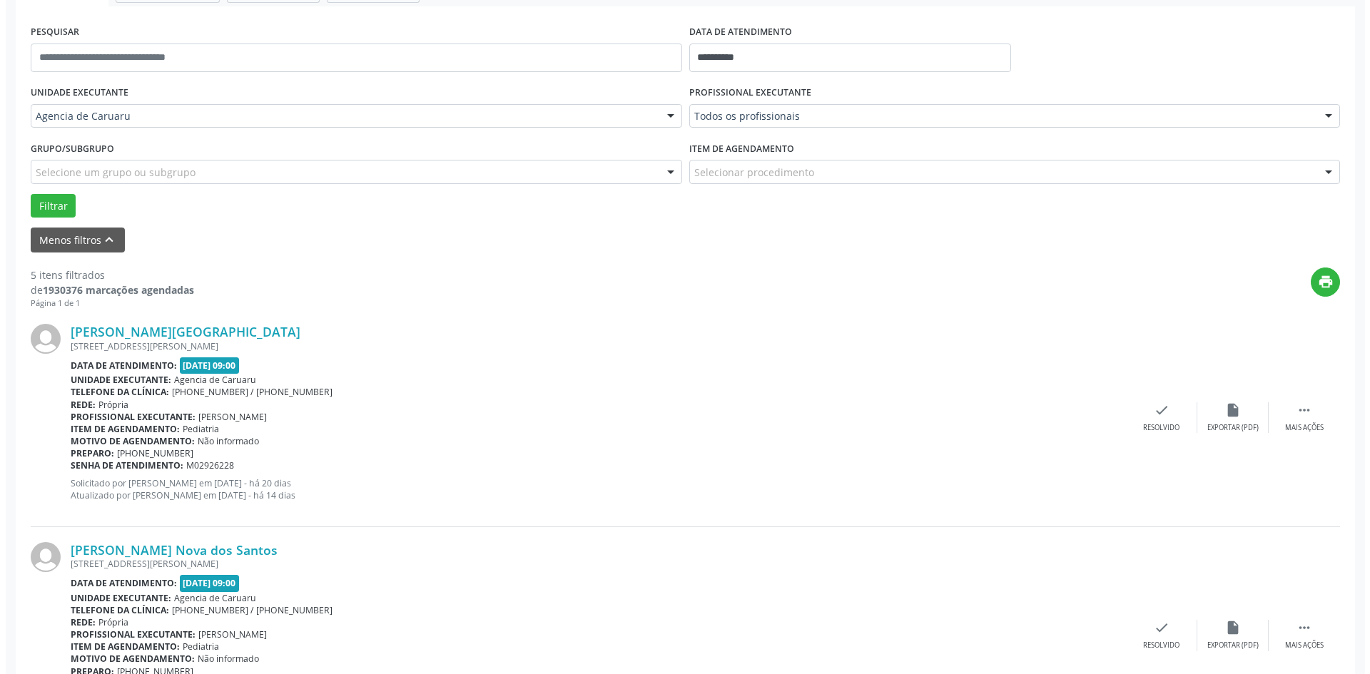
scroll to position [286, 0]
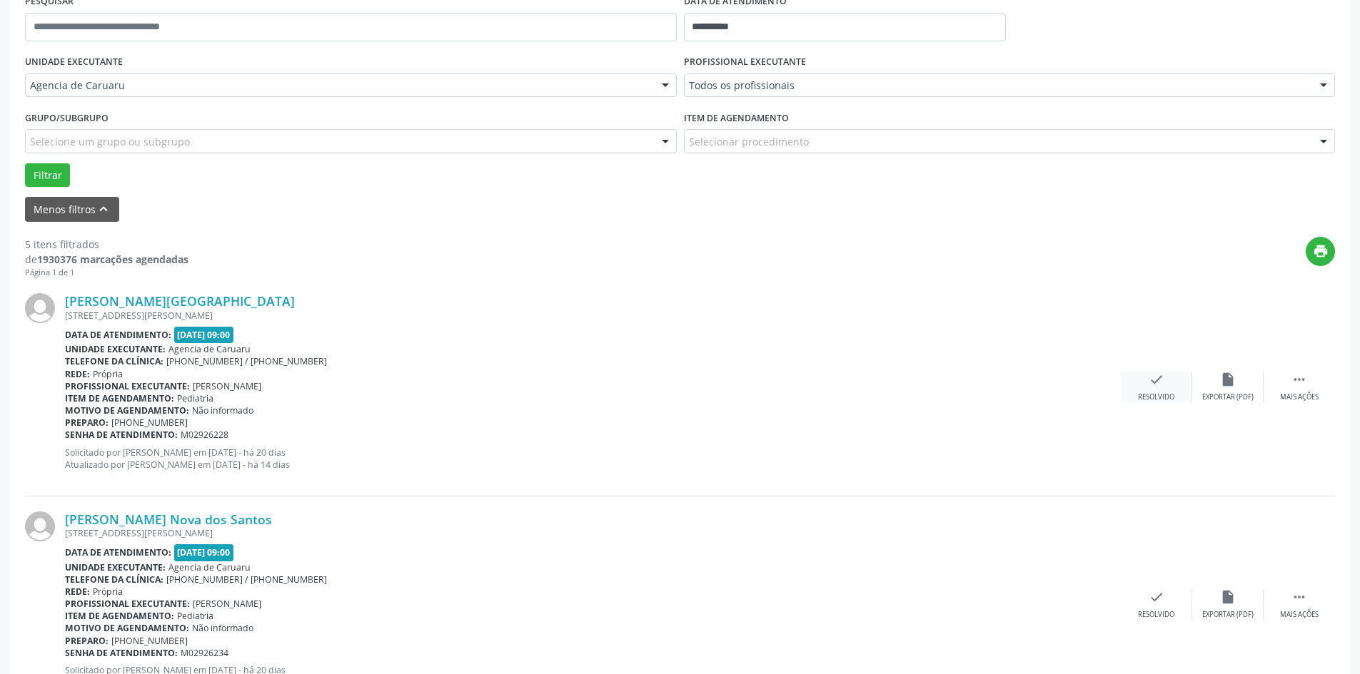
click at [1141, 386] on div "check Resolvido" at bounding box center [1156, 387] width 71 height 31
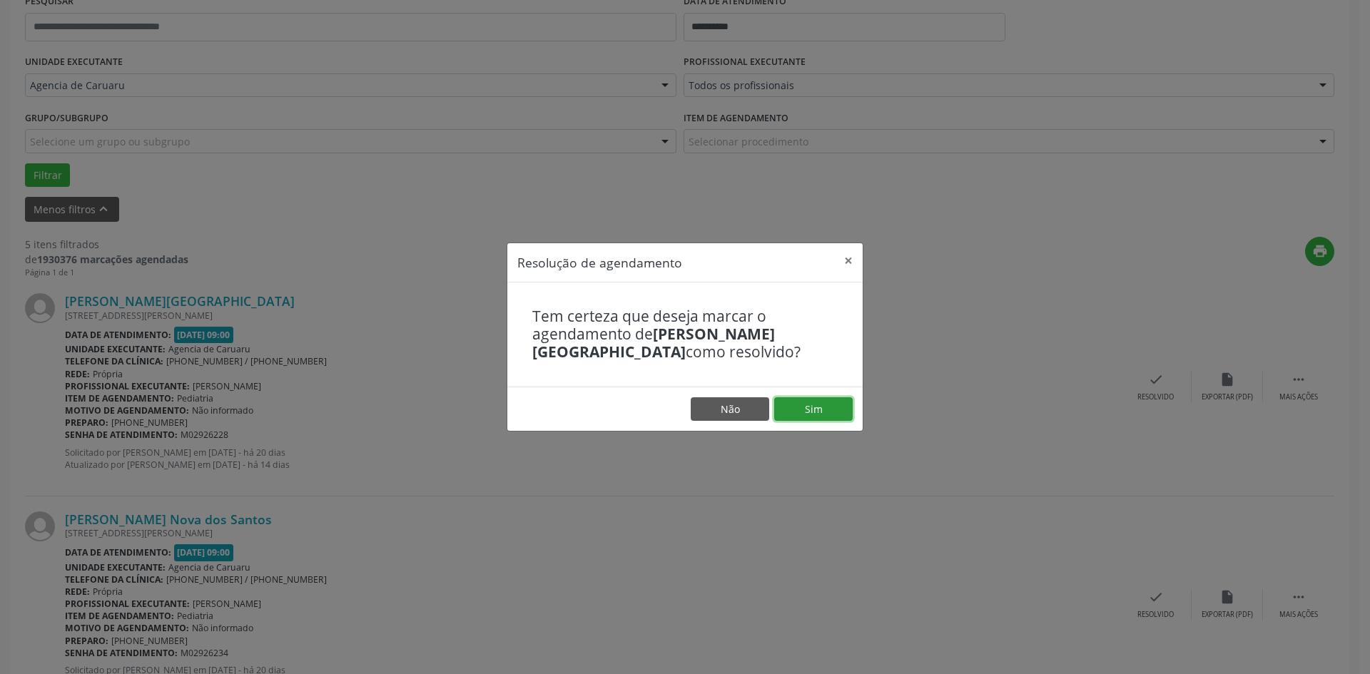
click at [819, 410] on button "Sim" at bounding box center [813, 410] width 79 height 24
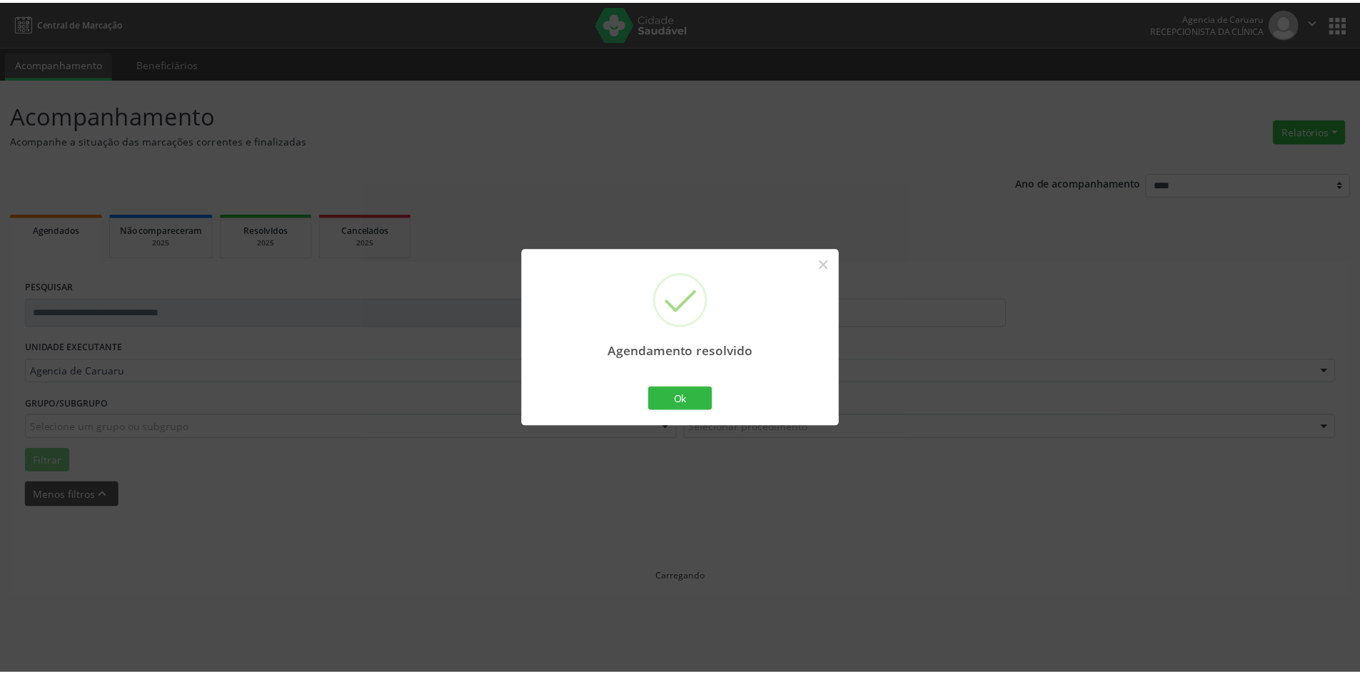
scroll to position [0, 0]
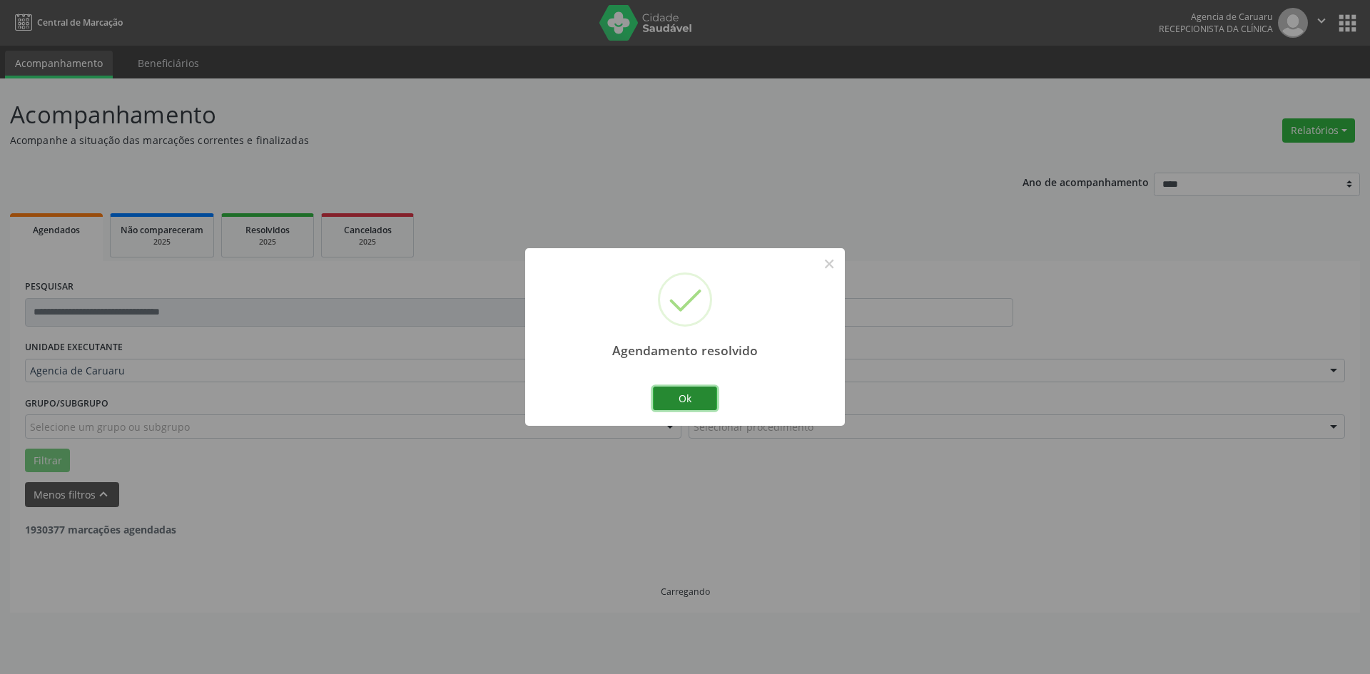
click at [686, 407] on button "Ok" at bounding box center [685, 399] width 64 height 24
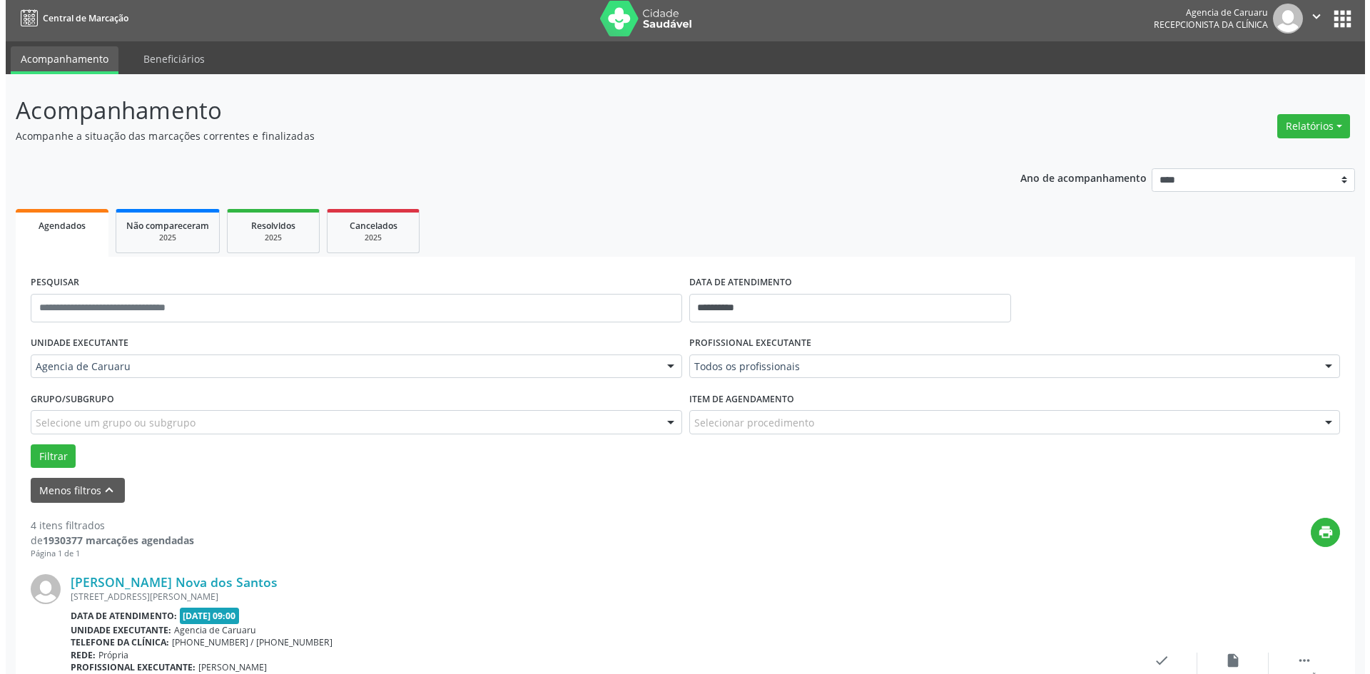
scroll to position [357, 0]
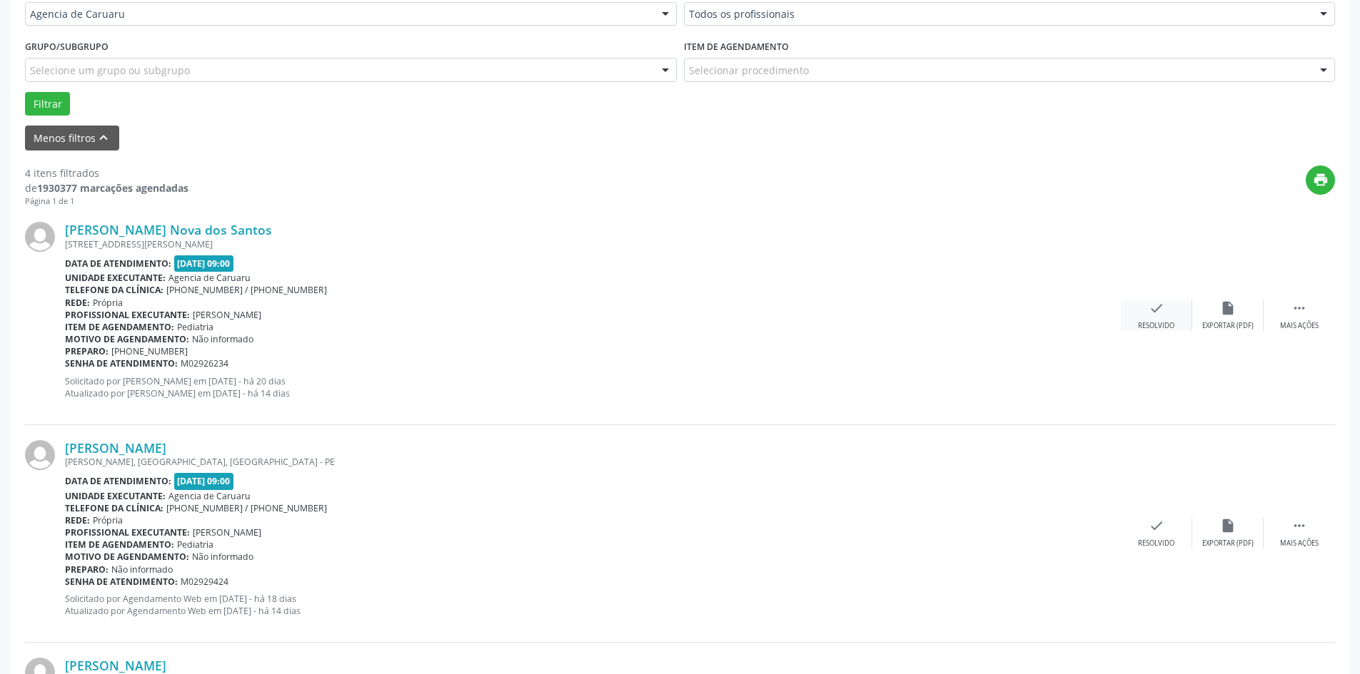
click at [1133, 321] on div "check Resolvido" at bounding box center [1156, 315] width 71 height 31
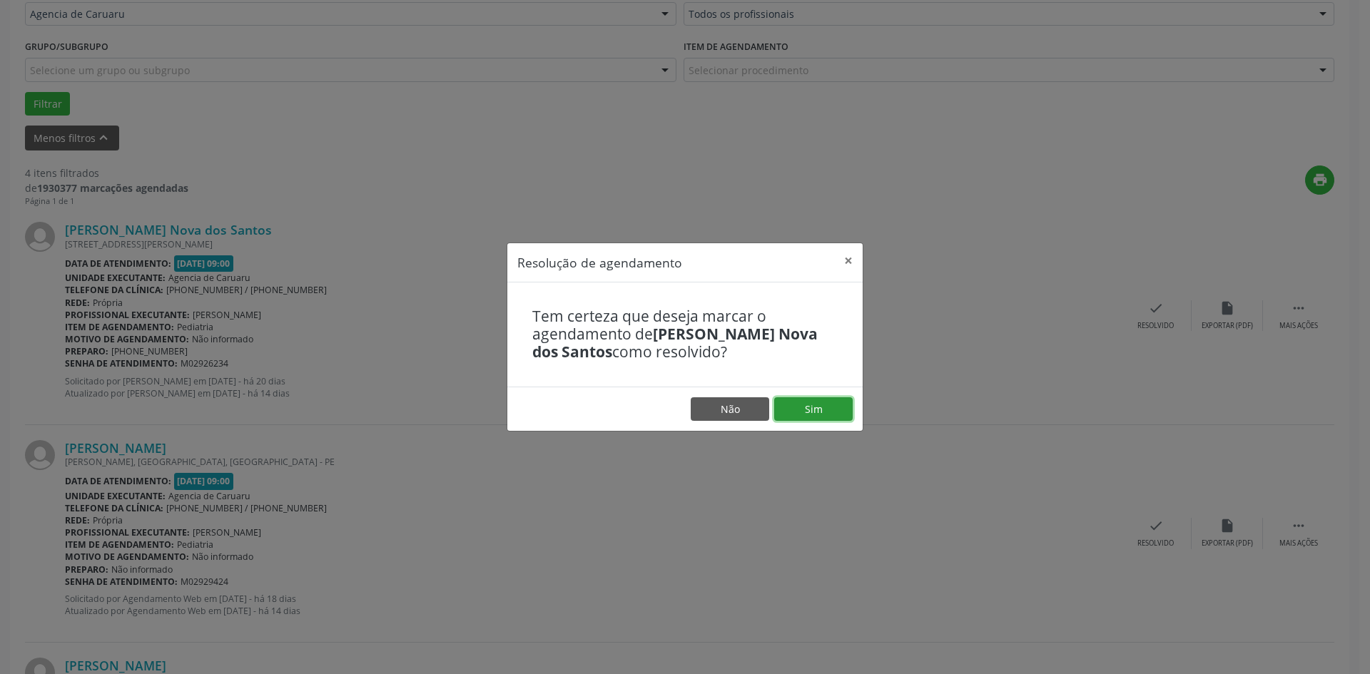
click at [806, 408] on button "Sim" at bounding box center [813, 410] width 79 height 24
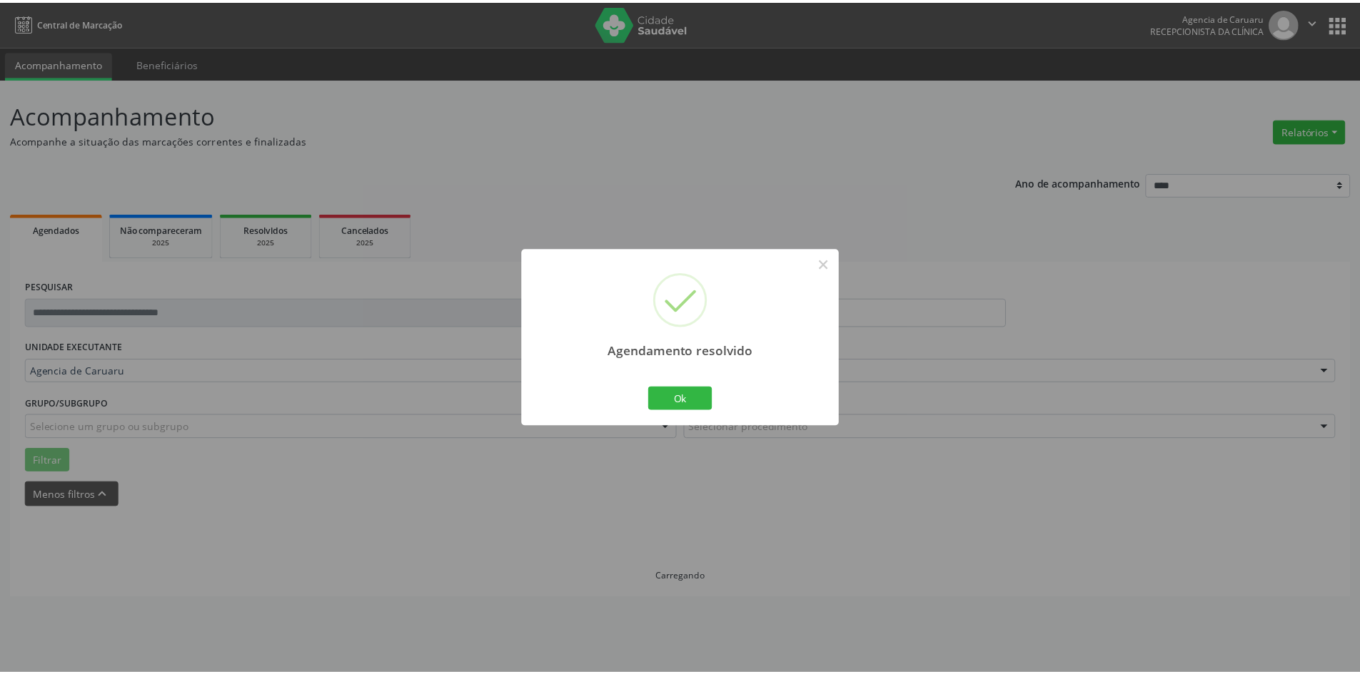
scroll to position [0, 0]
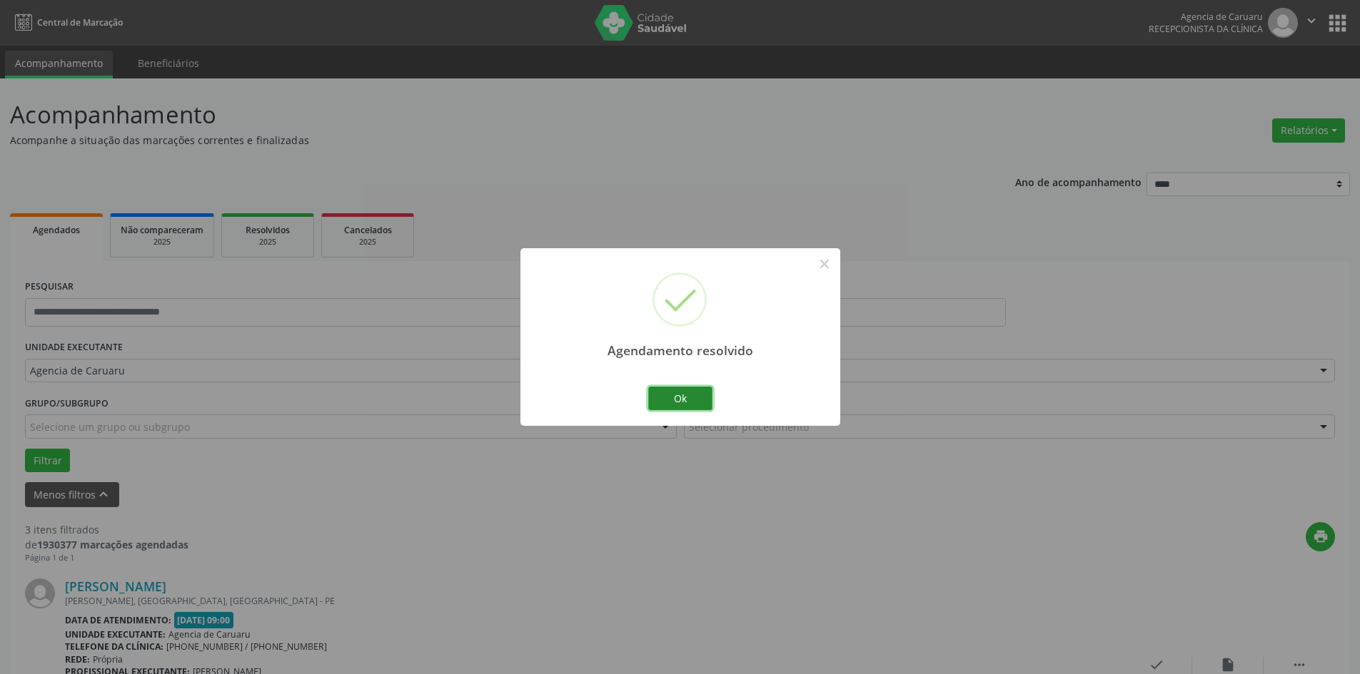
click at [686, 405] on button "Ok" at bounding box center [680, 399] width 64 height 24
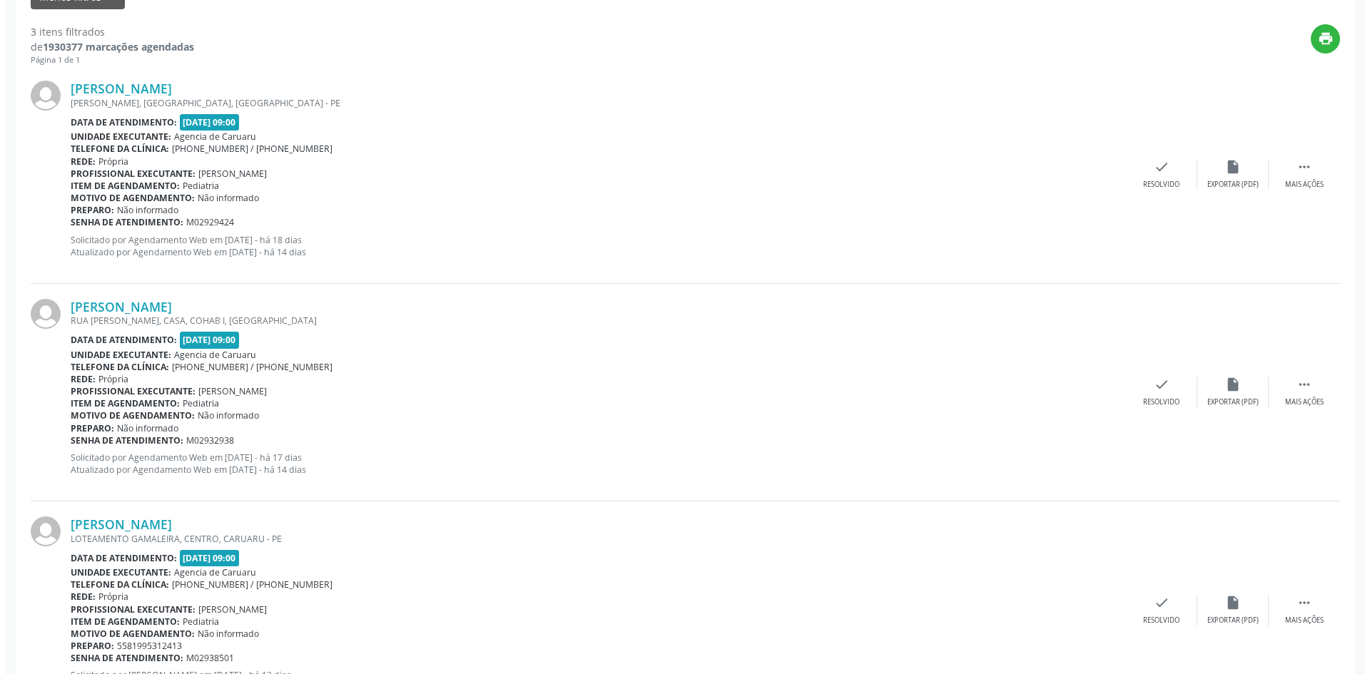
scroll to position [500, 0]
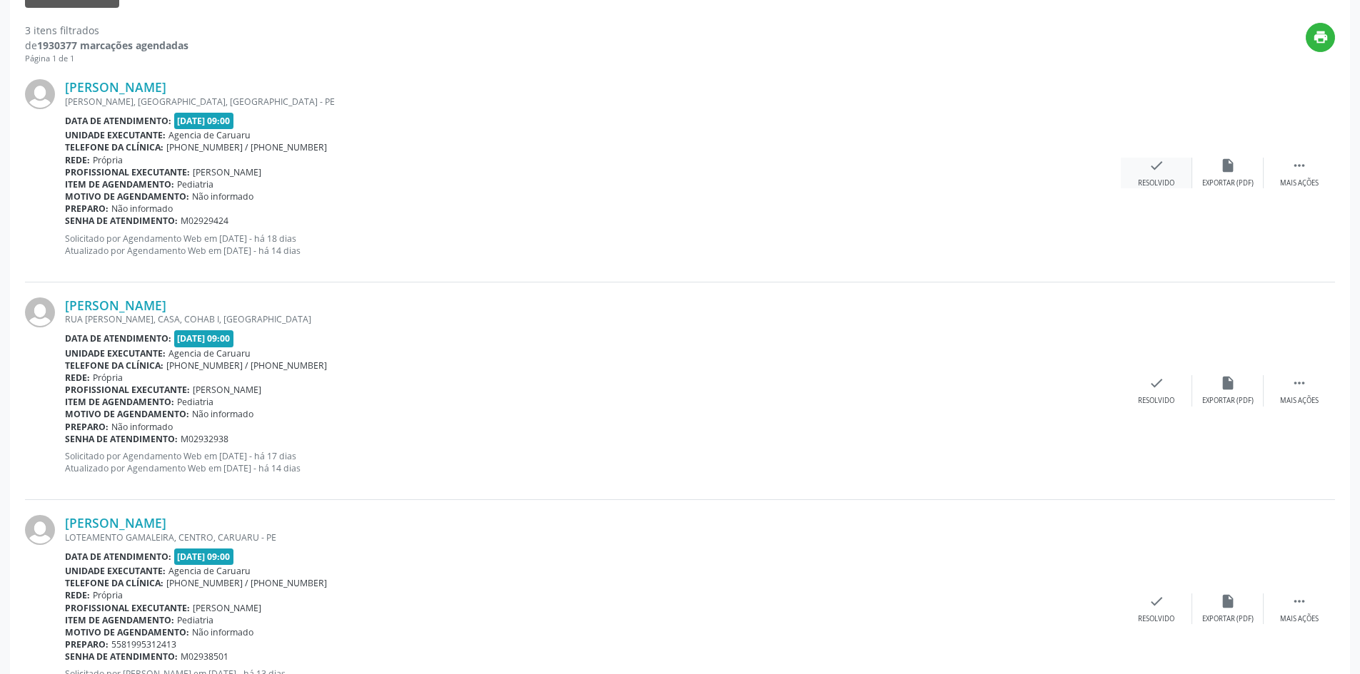
click at [1152, 178] on div "Resolvido" at bounding box center [1156, 183] width 36 height 10
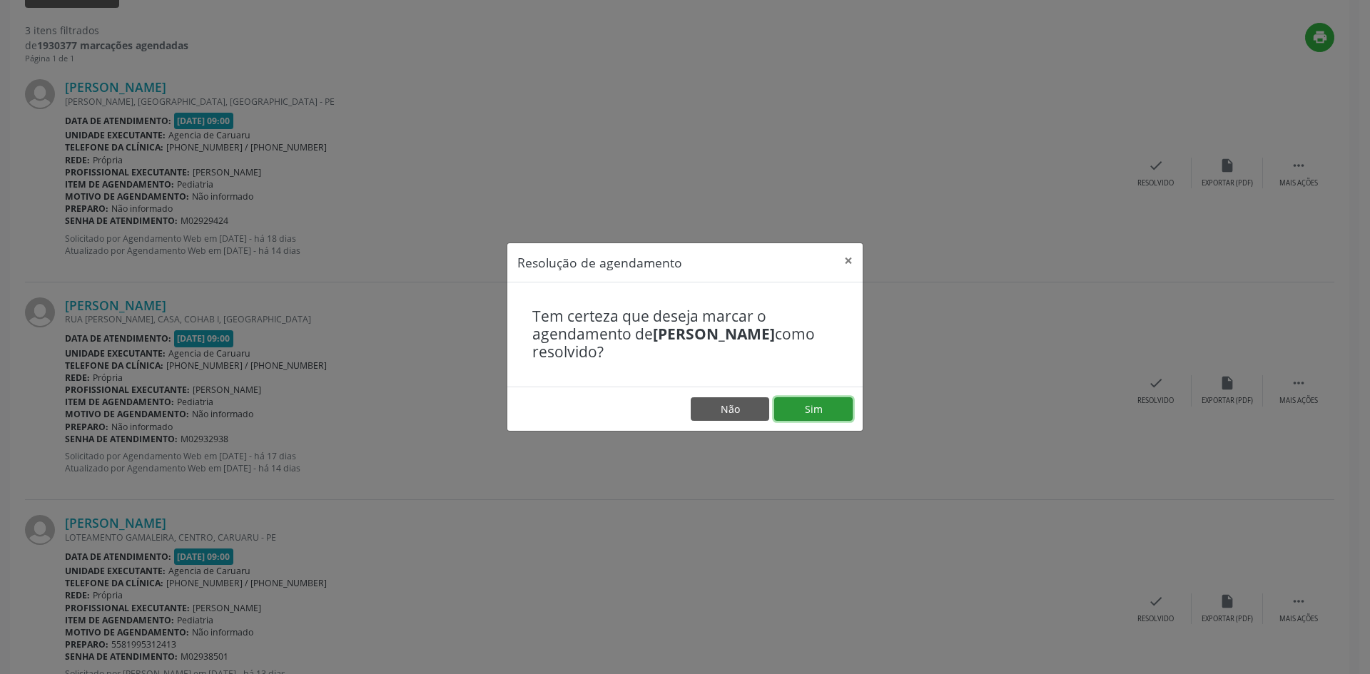
click at [836, 410] on button "Sim" at bounding box center [813, 410] width 79 height 24
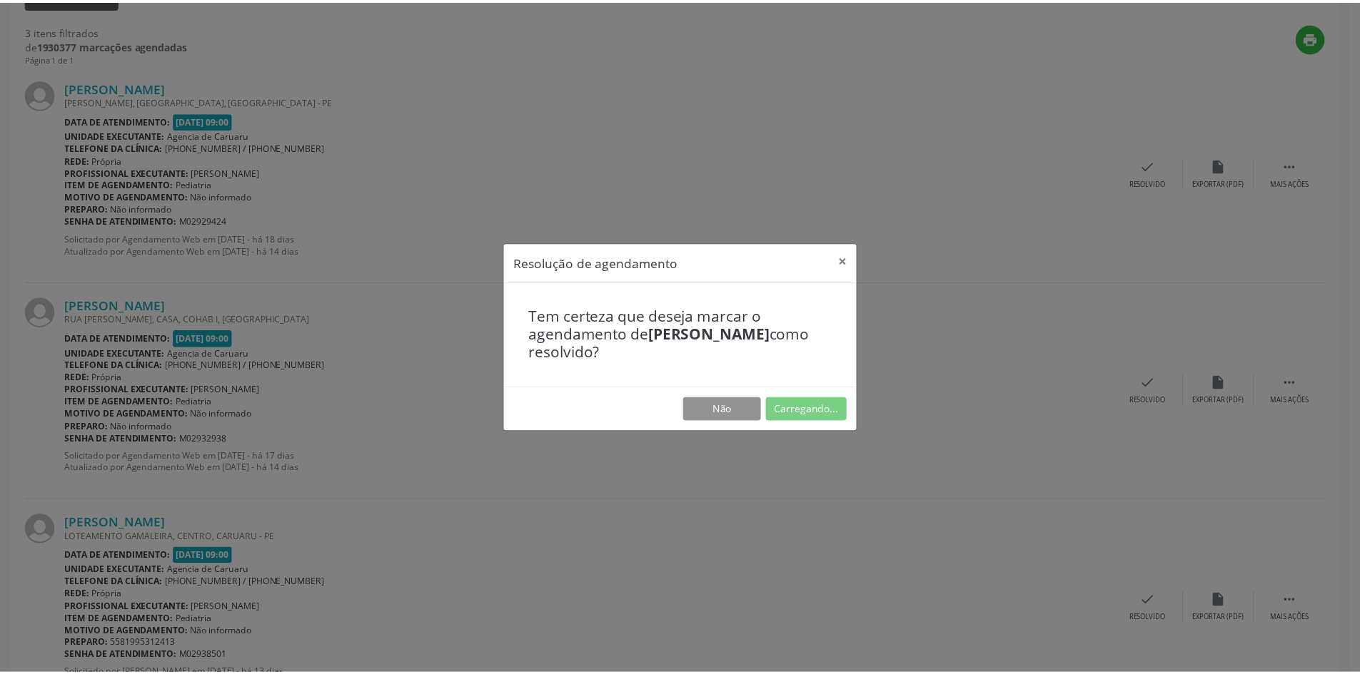
scroll to position [0, 0]
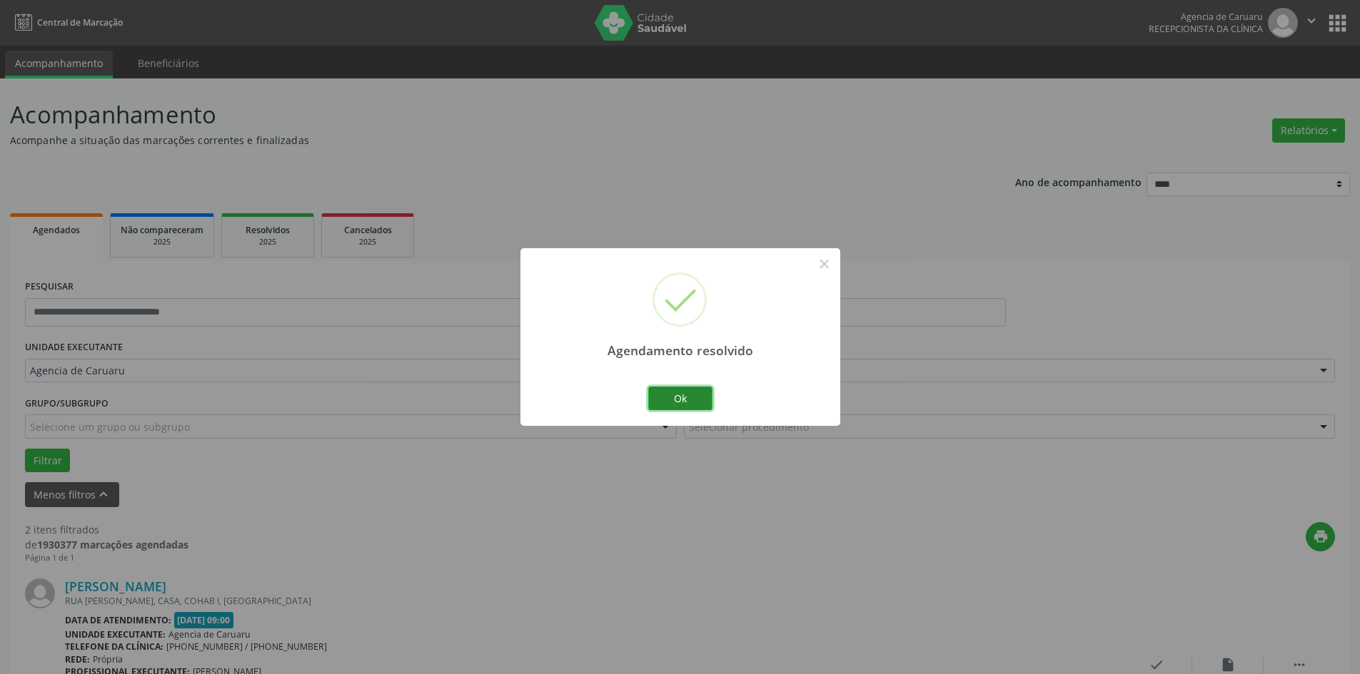
click at [675, 398] on button "Ok" at bounding box center [680, 399] width 64 height 24
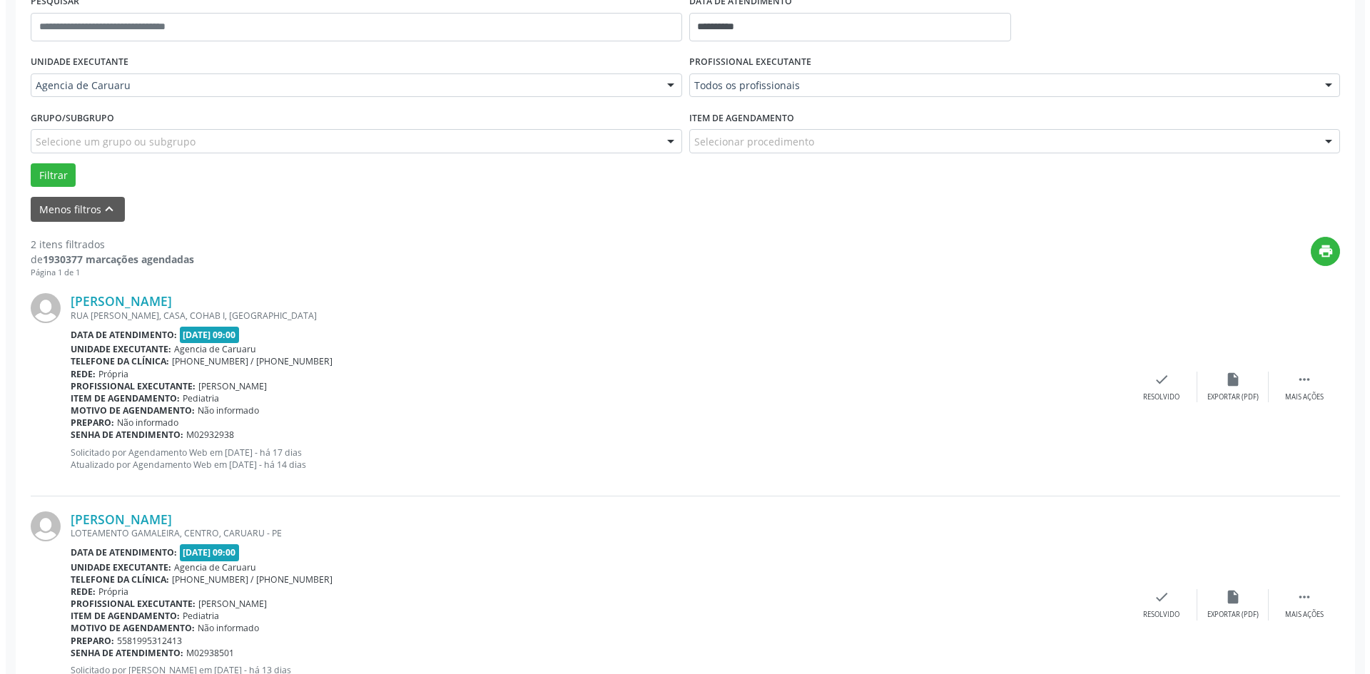
scroll to position [350, 0]
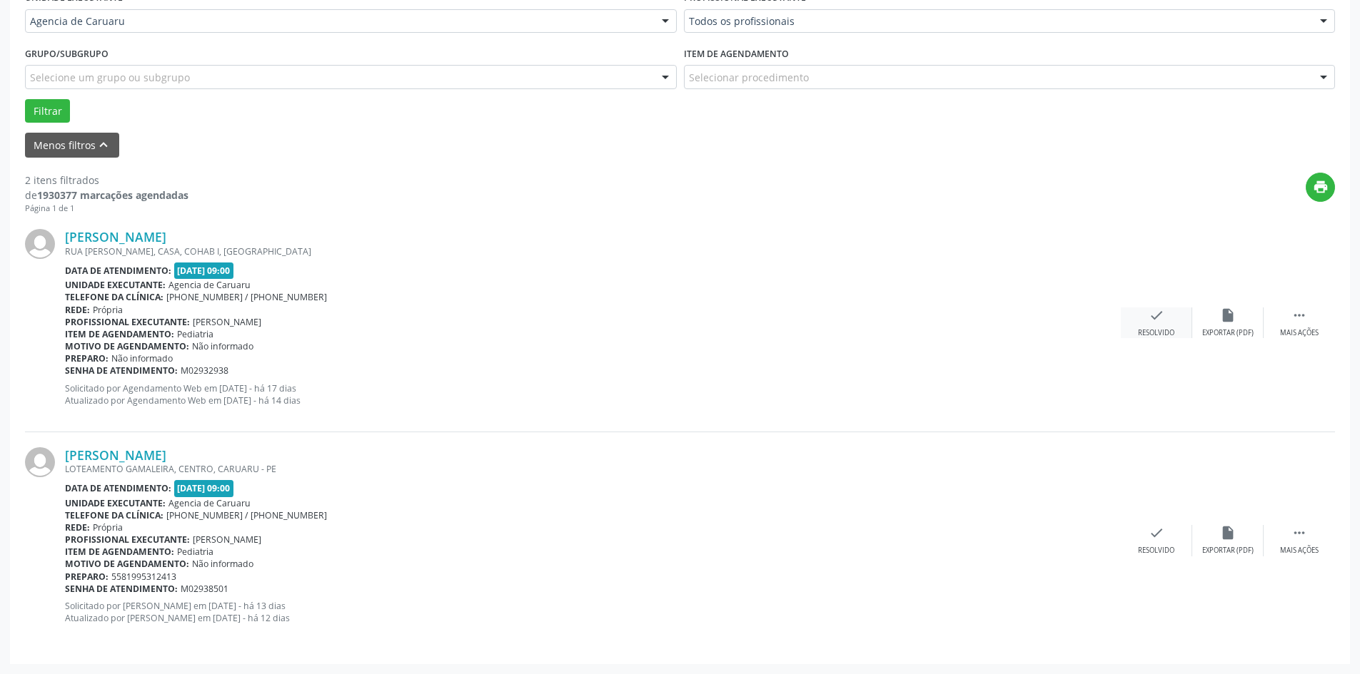
click at [1146, 324] on div "check Resolvido" at bounding box center [1156, 323] width 71 height 31
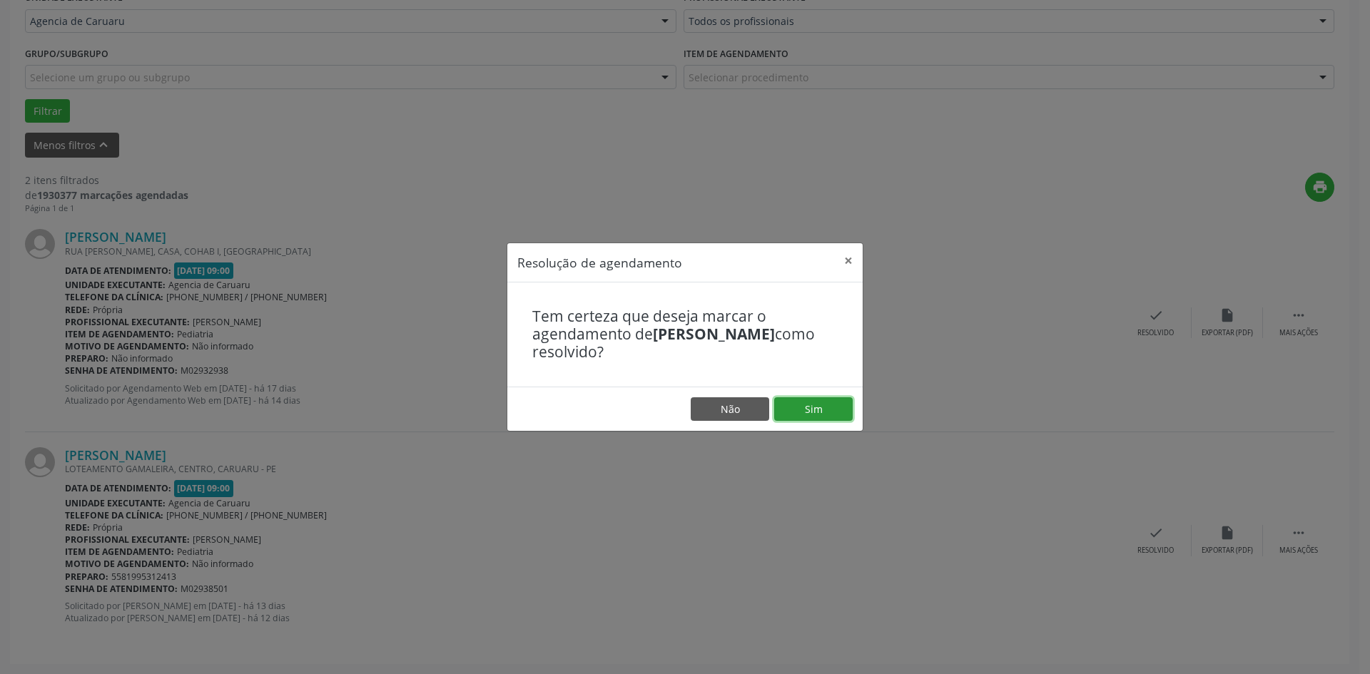
click at [811, 415] on button "Sim" at bounding box center [813, 410] width 79 height 24
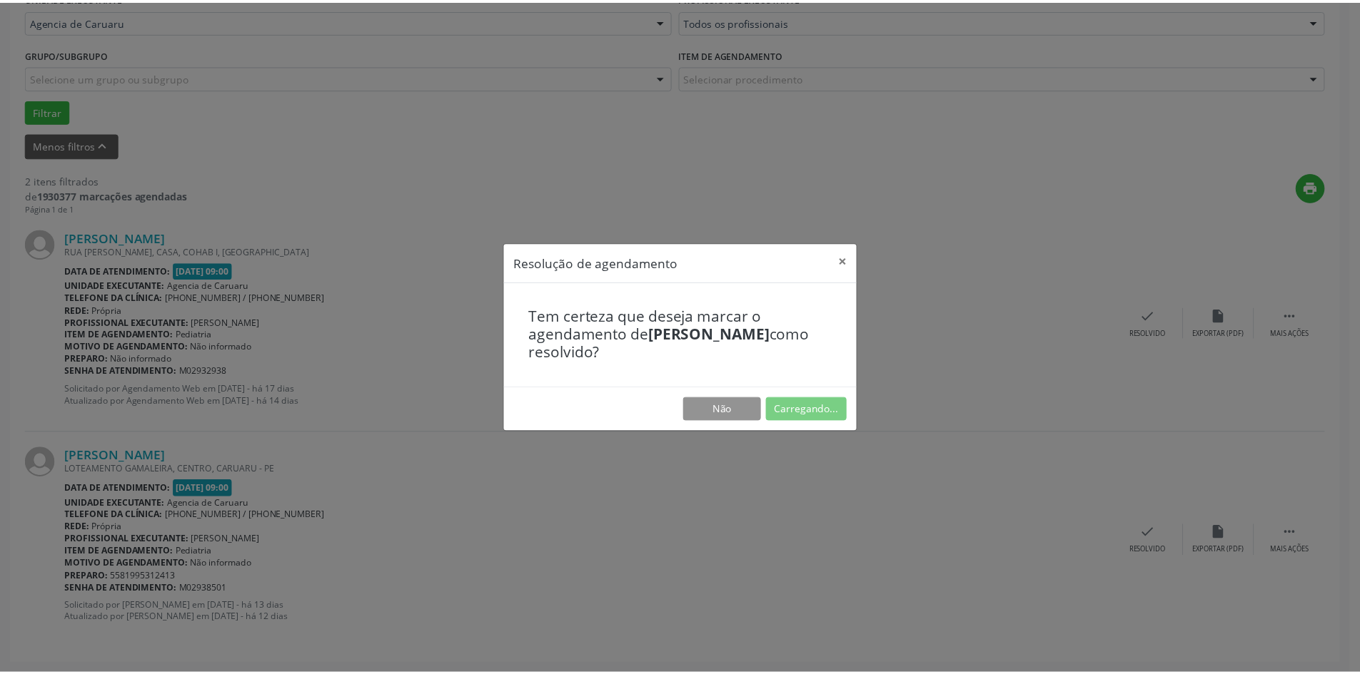
scroll to position [0, 0]
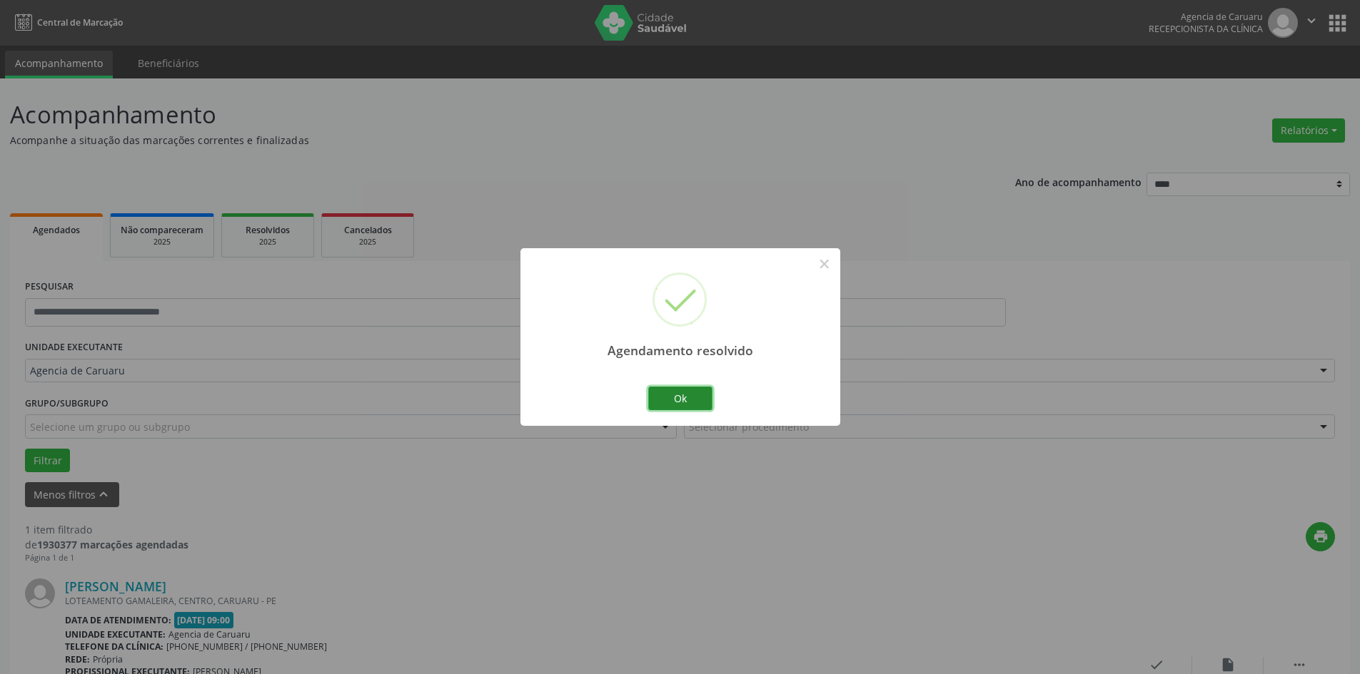
click at [686, 399] on button "Ok" at bounding box center [680, 399] width 64 height 24
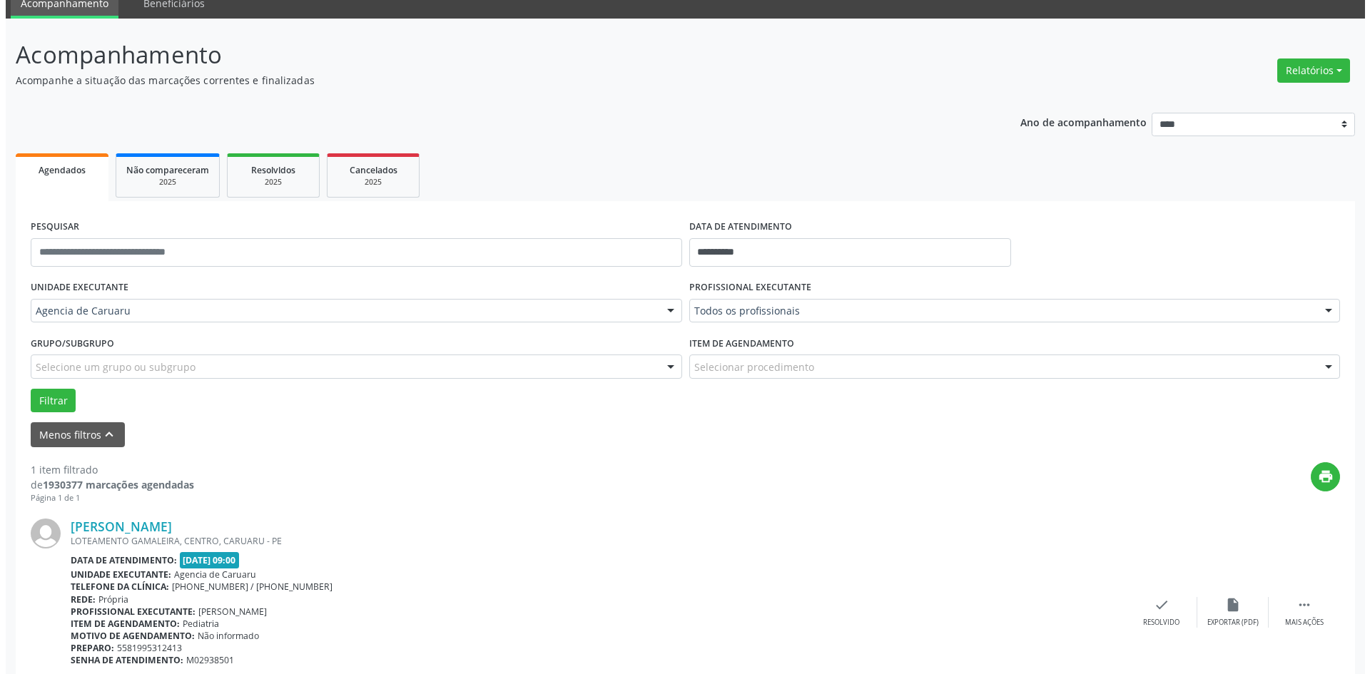
scroll to position [132, 0]
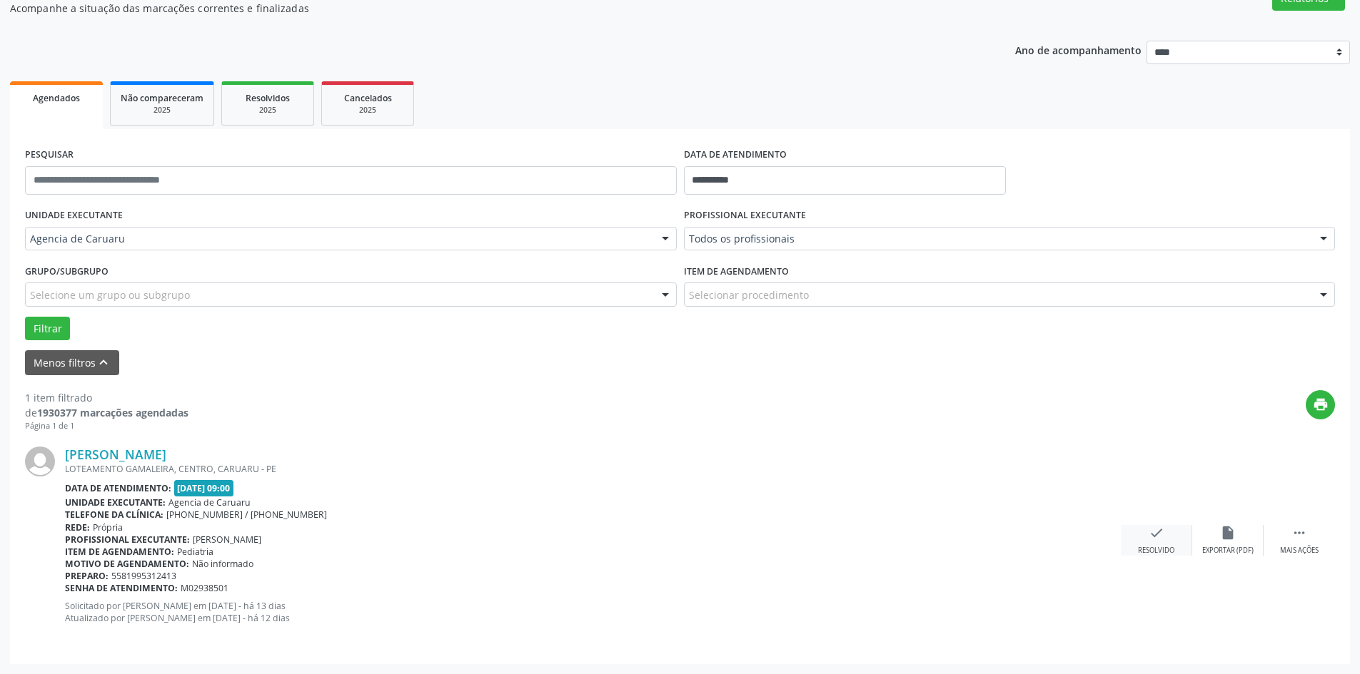
click at [1145, 545] on div "check Resolvido" at bounding box center [1156, 540] width 71 height 31
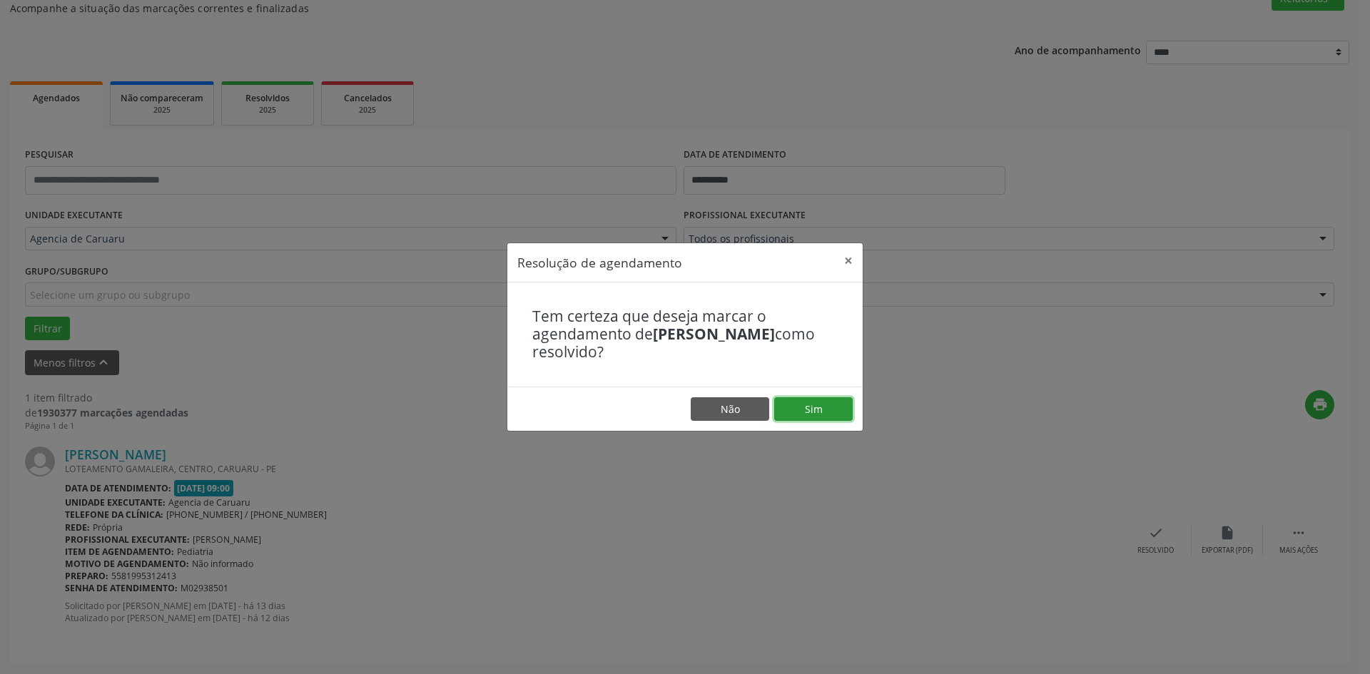
click at [822, 408] on button "Sim" at bounding box center [813, 410] width 79 height 24
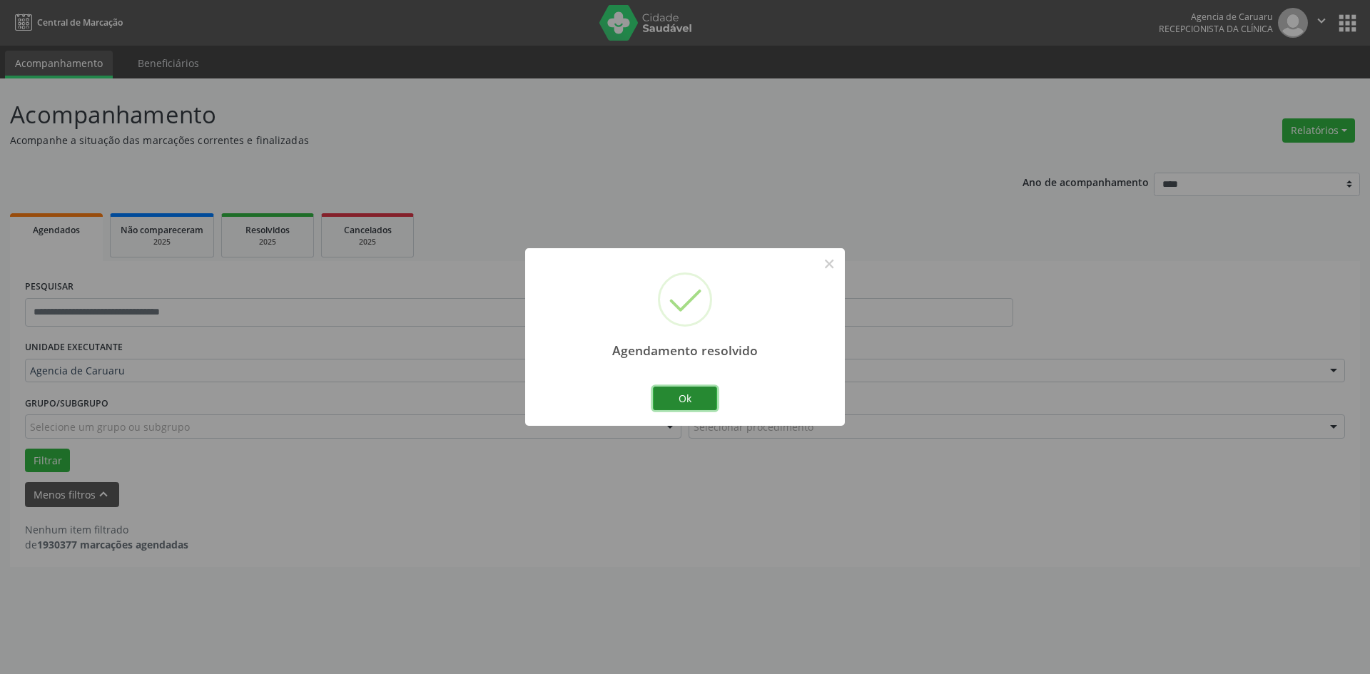
click at [674, 394] on button "Ok" at bounding box center [685, 399] width 64 height 24
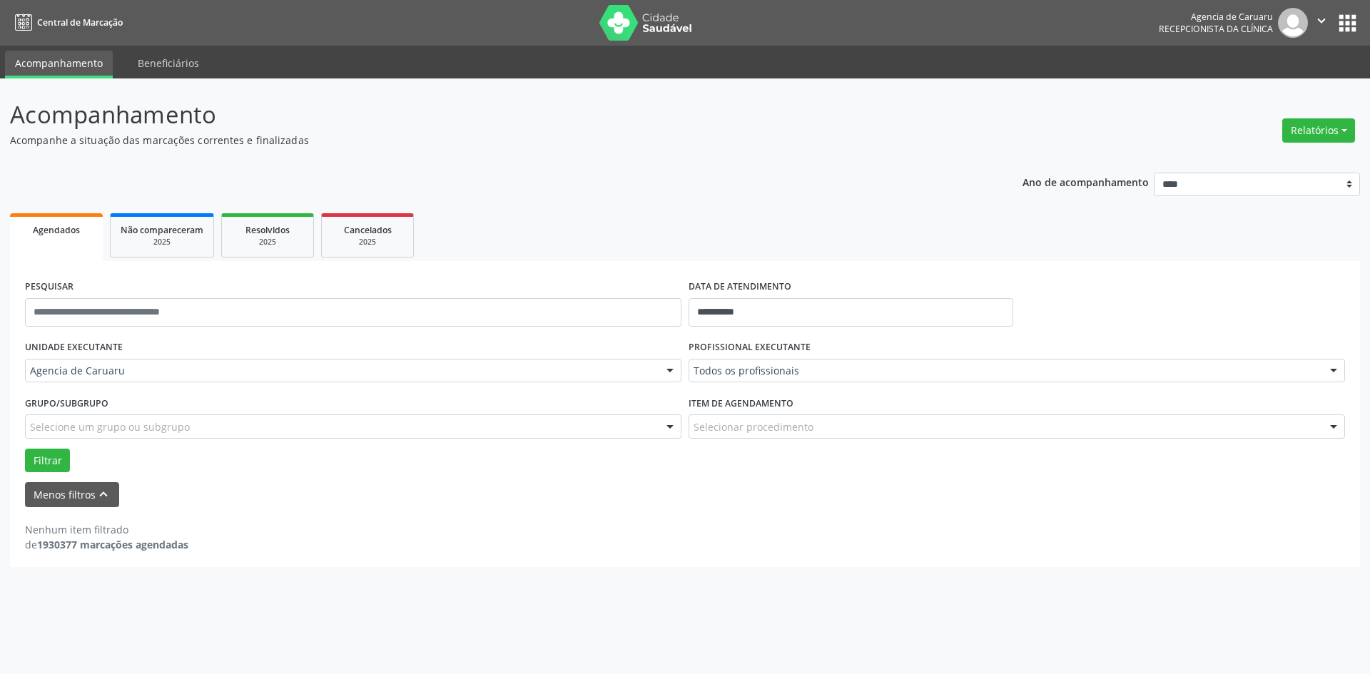
click at [1141, 400] on div "Item de agendamento Selecionar procedimento #0000 - Alergologia #0001 - Angiolo…" at bounding box center [1017, 416] width 657 height 46
